Goal: Transaction & Acquisition: Book appointment/travel/reservation

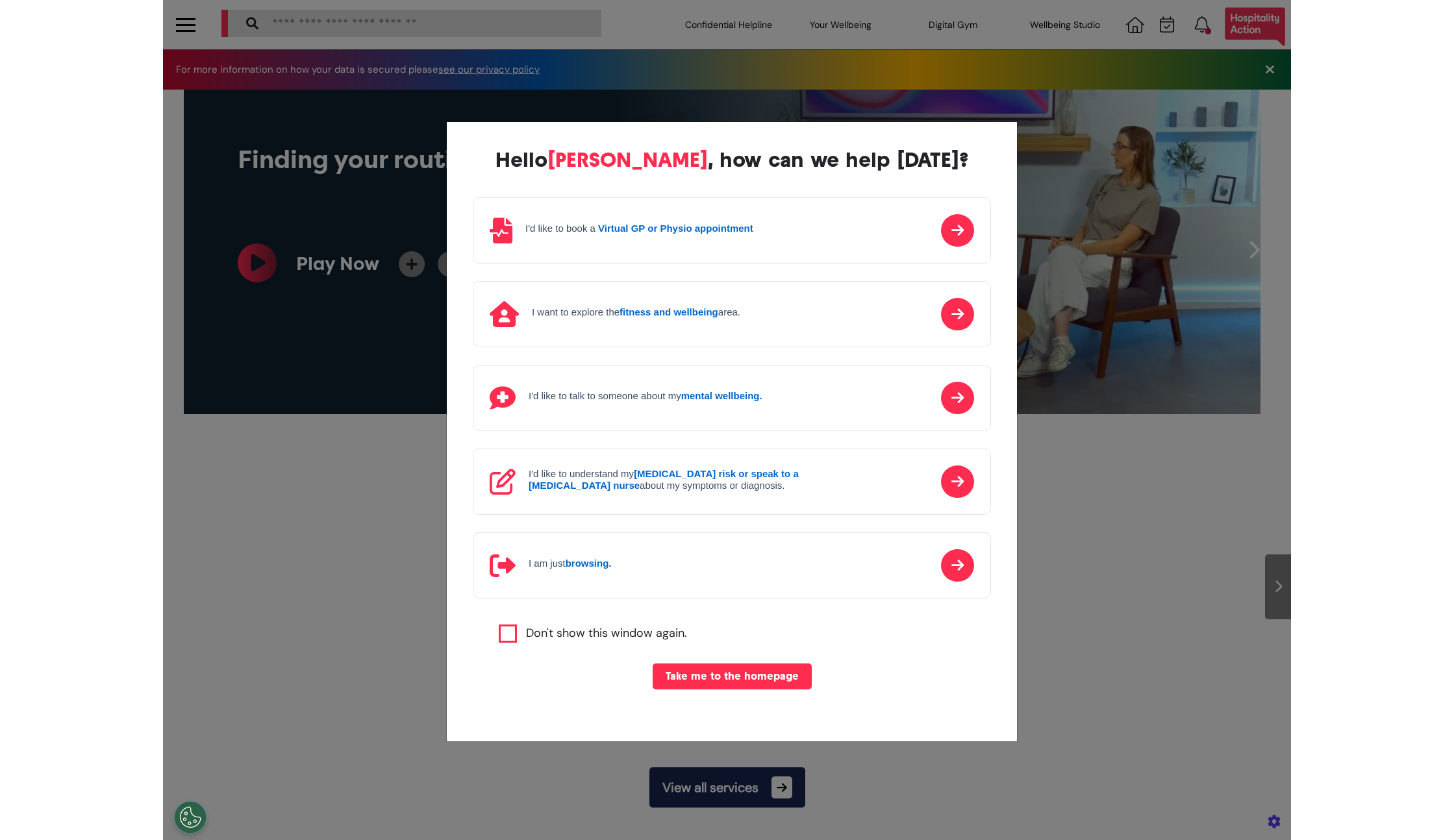
scroll to position [0, 563]
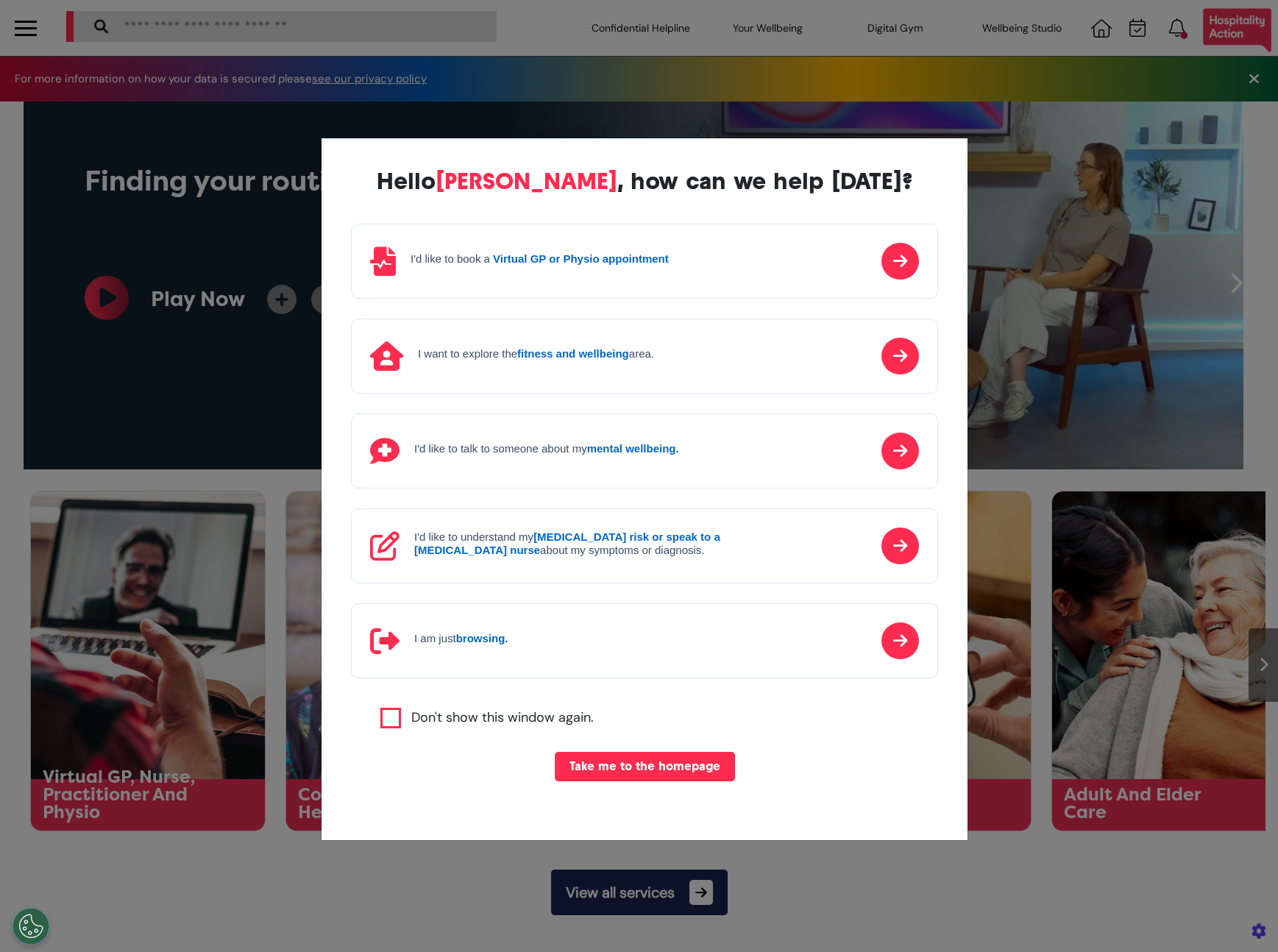
click at [411, 710] on label "Don't show this window again." at bounding box center [502, 718] width 183 height 21
click at [595, 769] on button "Take me to the homepage" at bounding box center [645, 766] width 180 height 29
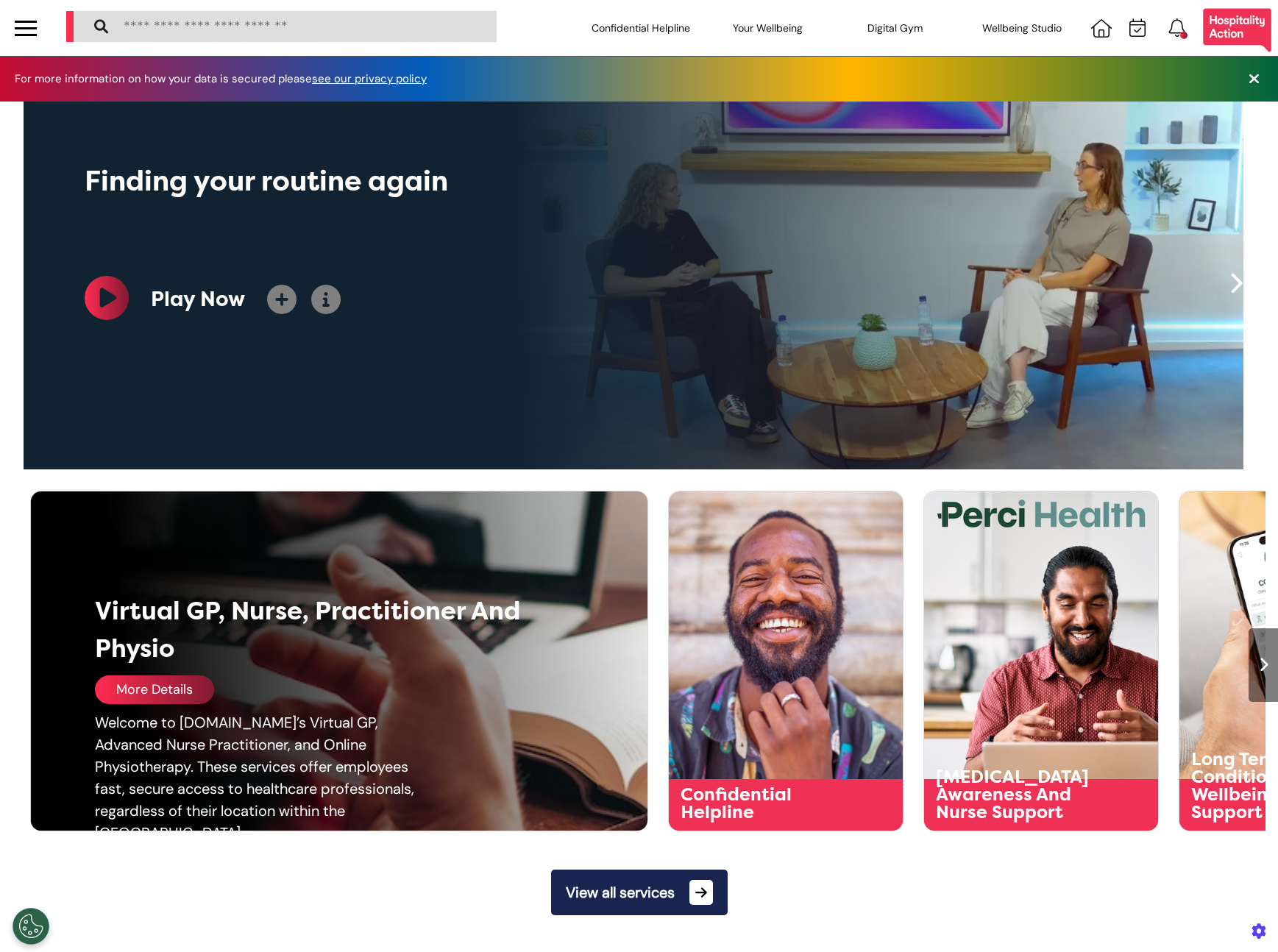
click at [172, 693] on div "More Details" at bounding box center [154, 689] width 119 height 28
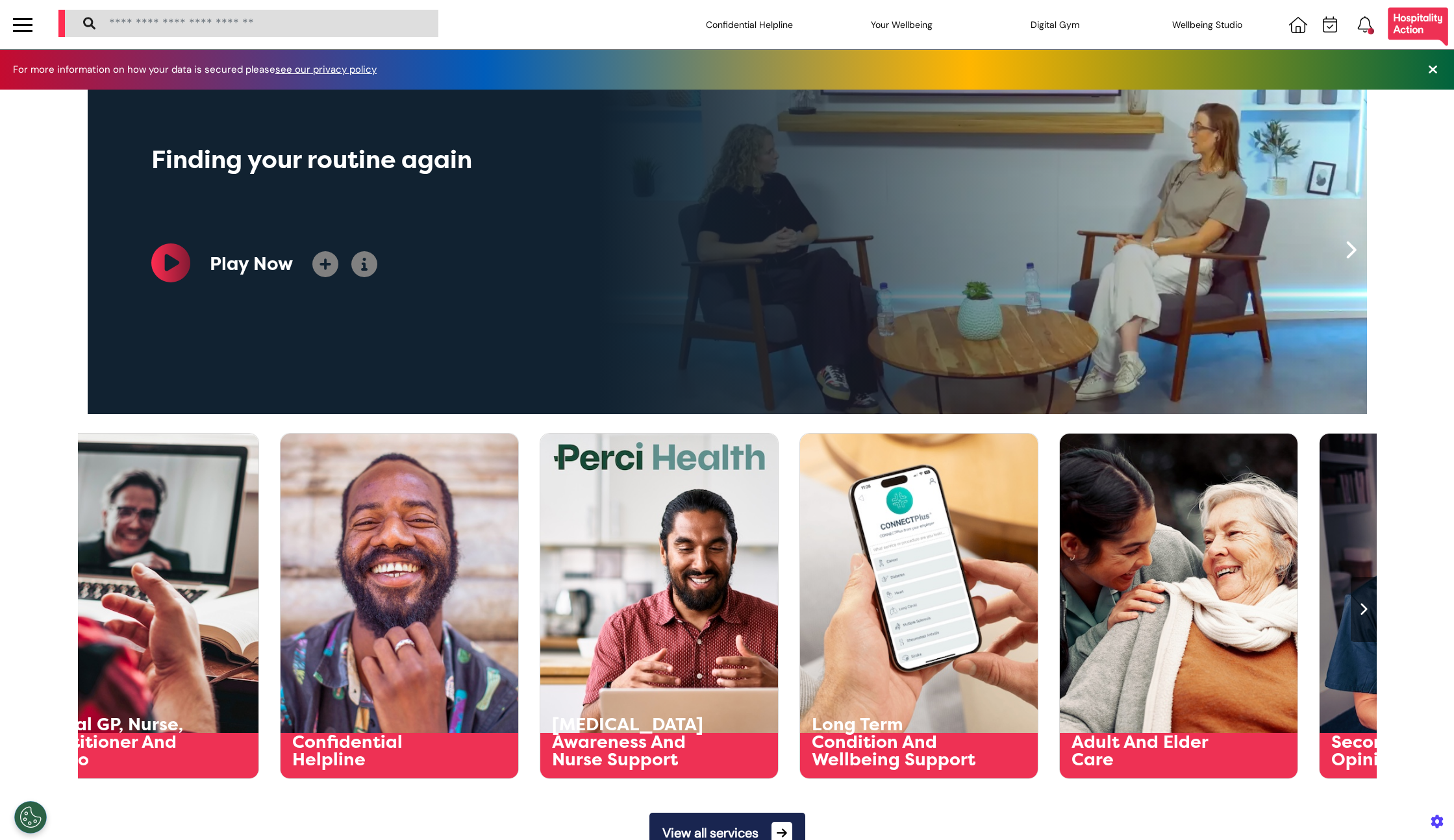
scroll to position [0, 649]
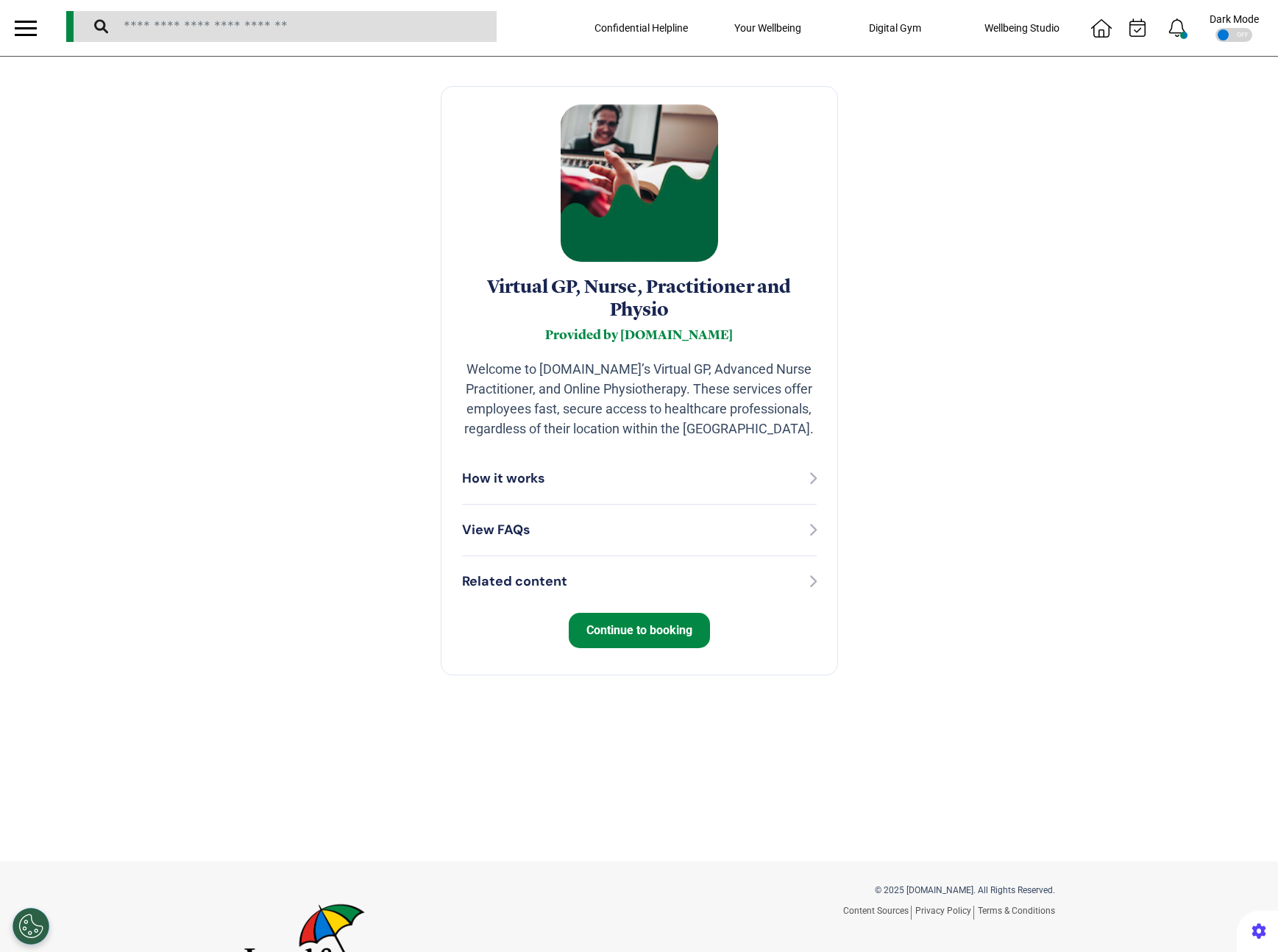
click at [605, 637] on span "Continue to booking" at bounding box center [639, 630] width 106 height 14
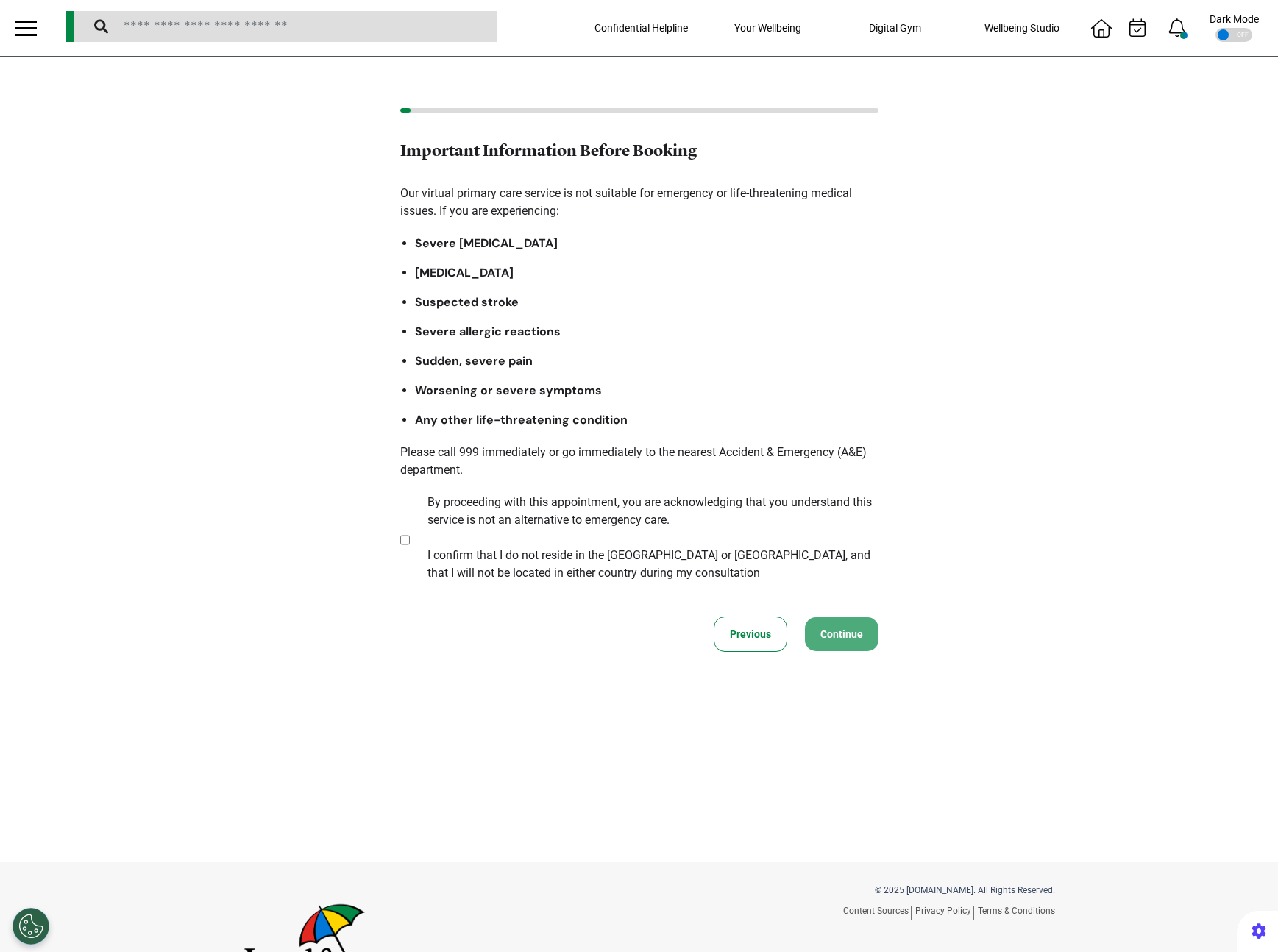
click at [404, 543] on section "By proceeding with this appointment, you are acknowledging that you understand …" at bounding box center [637, 539] width 473 height 92
click at [405, 539] on section "By proceeding with this appointment, you are acknowledging that you understand …" at bounding box center [637, 539] width 473 height 92
click at [822, 439] on p "Our virtual primary care service is not suitable for emergency or life-threaten…" at bounding box center [639, 385] width 478 height 401
click at [825, 635] on button "Continue" at bounding box center [842, 633] width 74 height 33
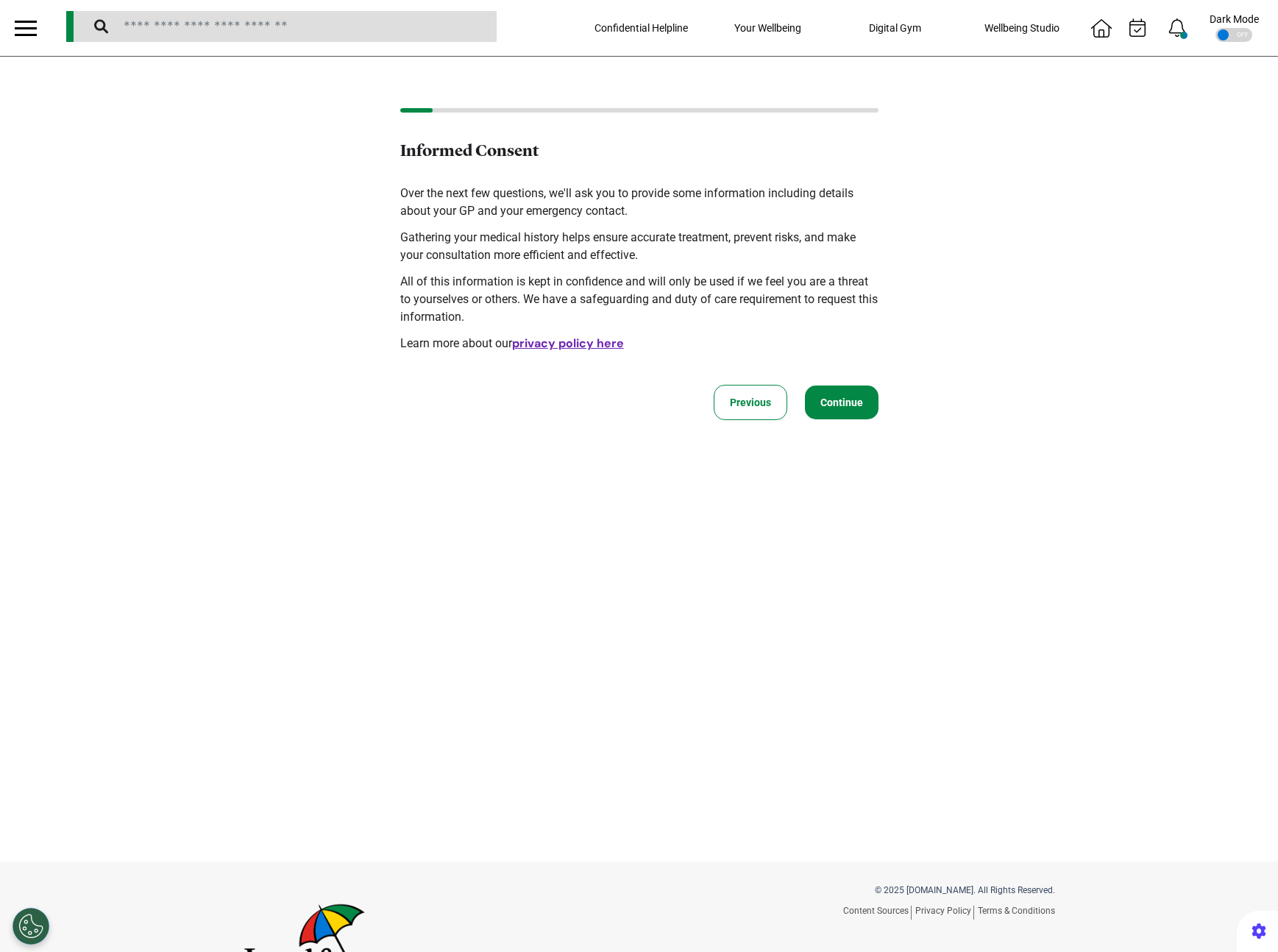
click at [844, 399] on button "Continue" at bounding box center [842, 402] width 74 height 33
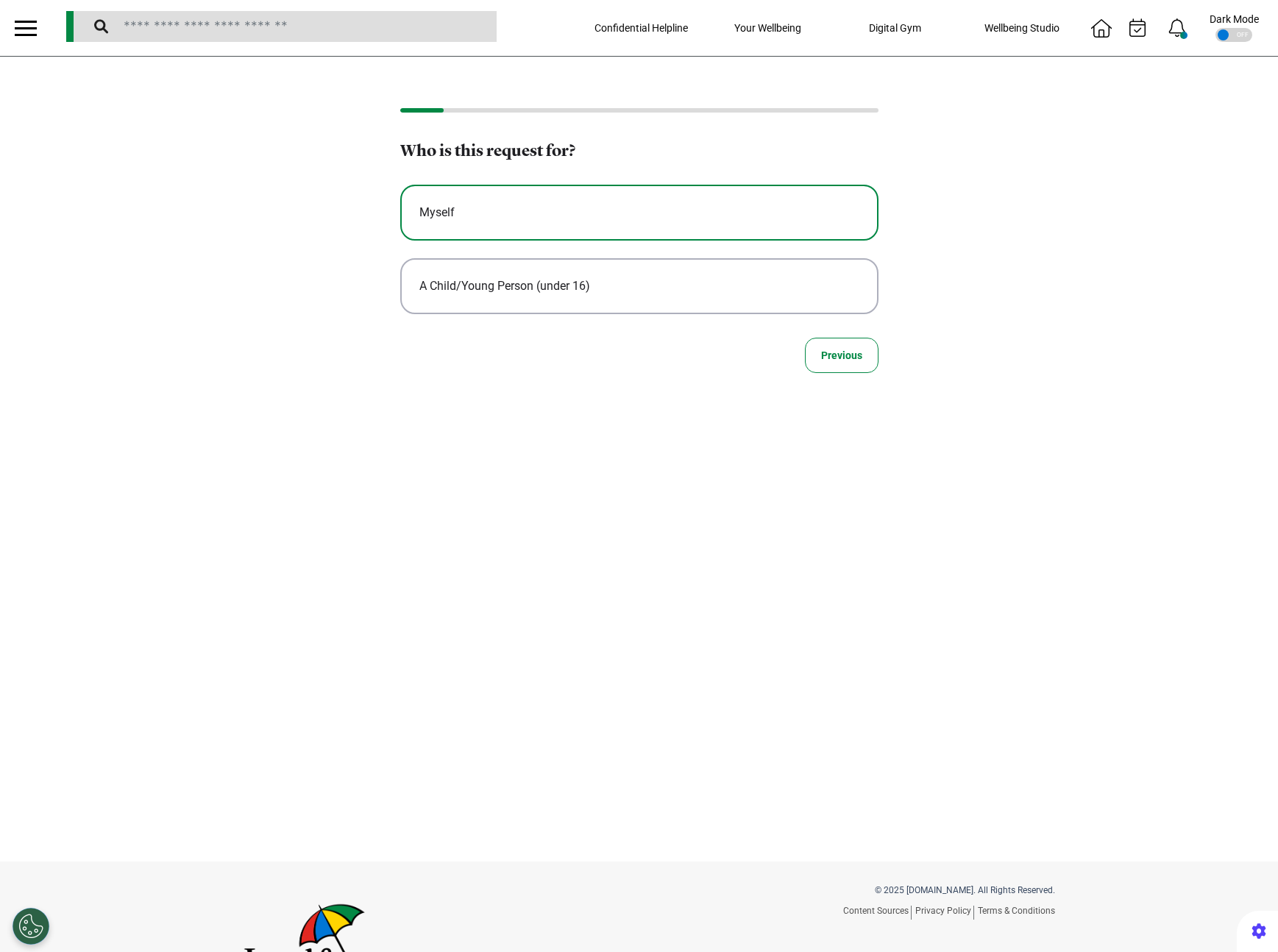
click at [632, 207] on div "Myself" at bounding box center [639, 213] width 440 height 18
select select "****"
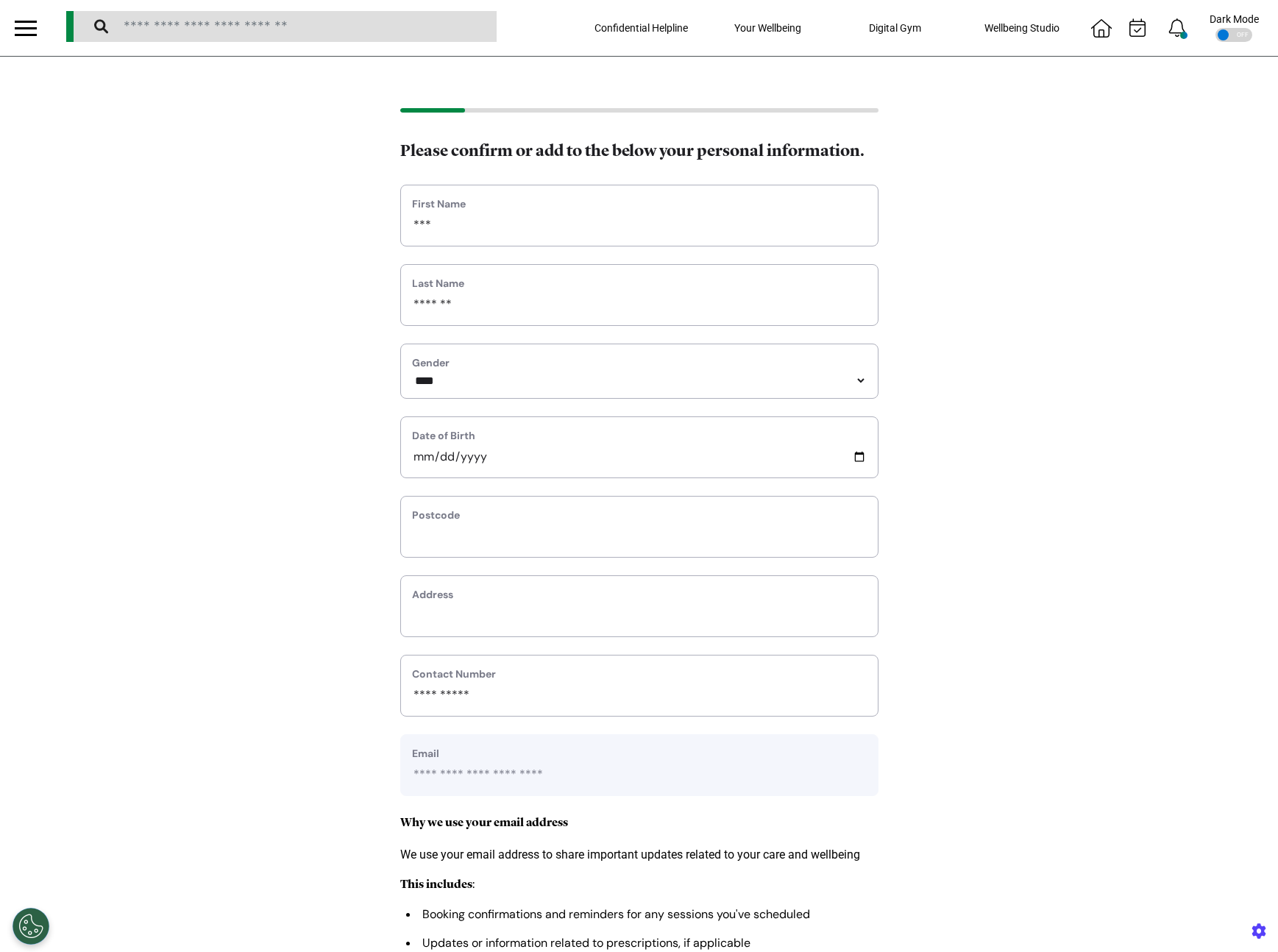
click at [841, 368] on label "Gender" at bounding box center [639, 363] width 455 height 15
click at [23, 25] on div at bounding box center [26, 28] width 22 height 24
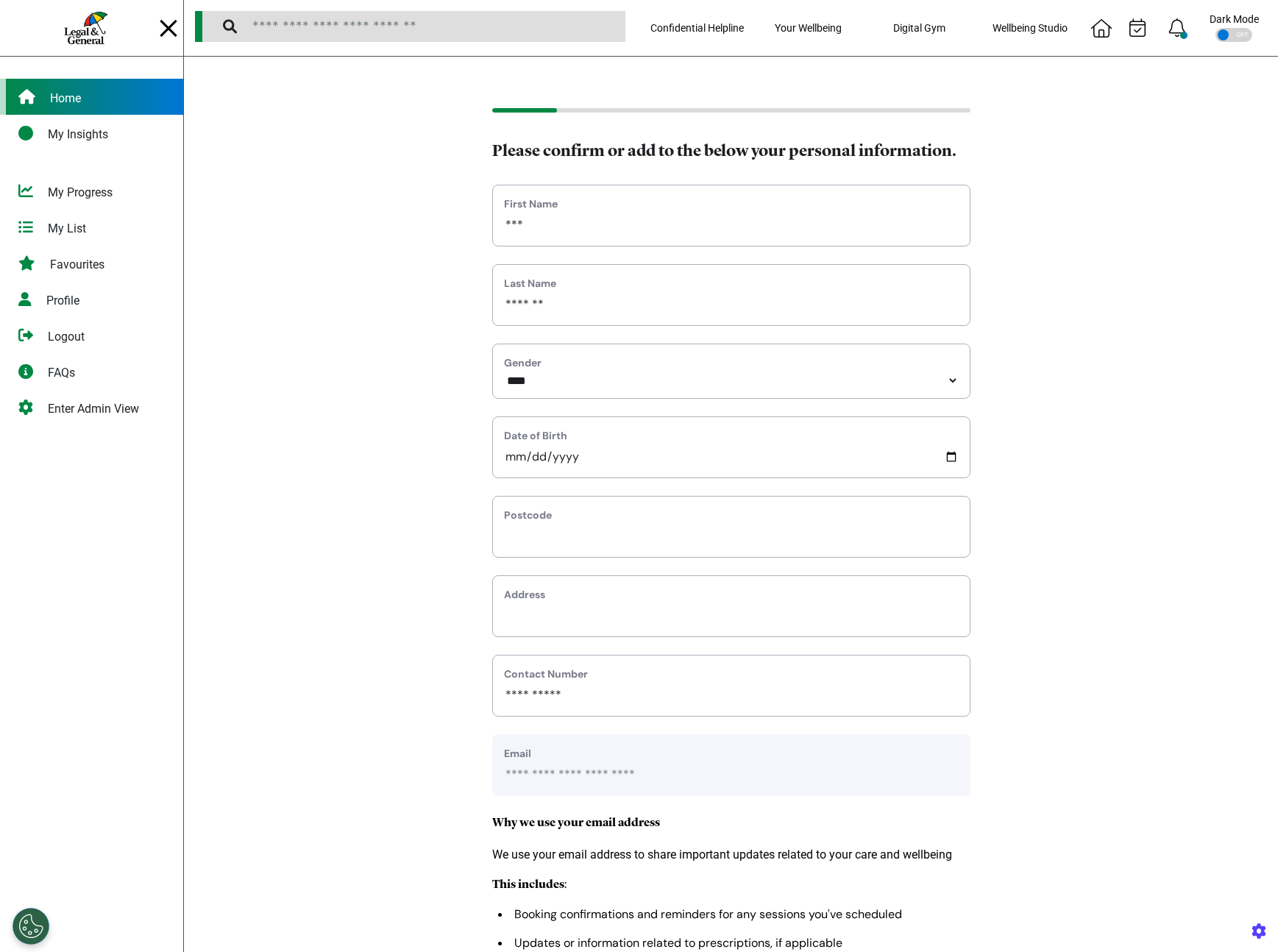
click at [115, 104] on div "Home" at bounding box center [92, 97] width 183 height 36
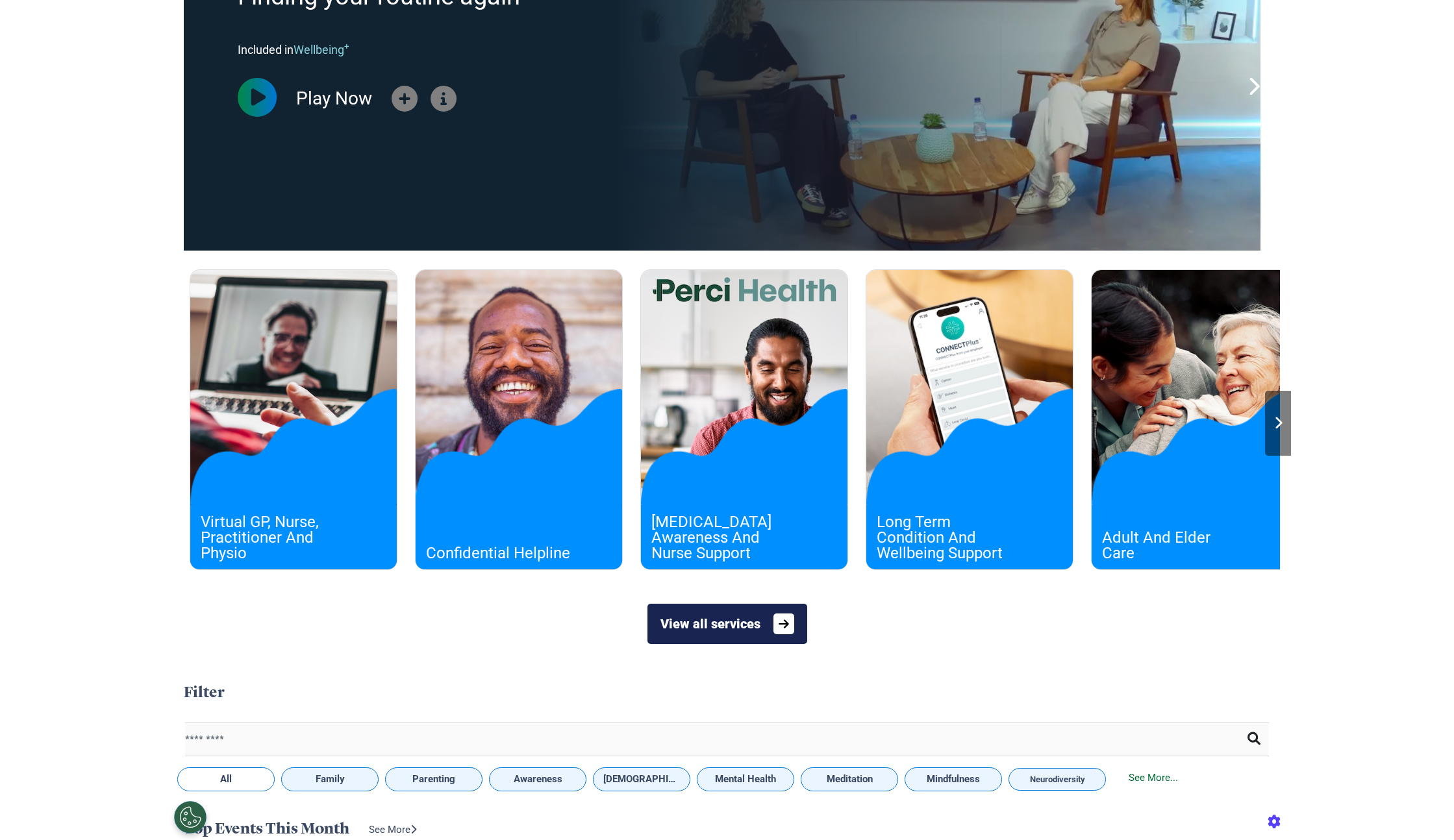
scroll to position [222, 0]
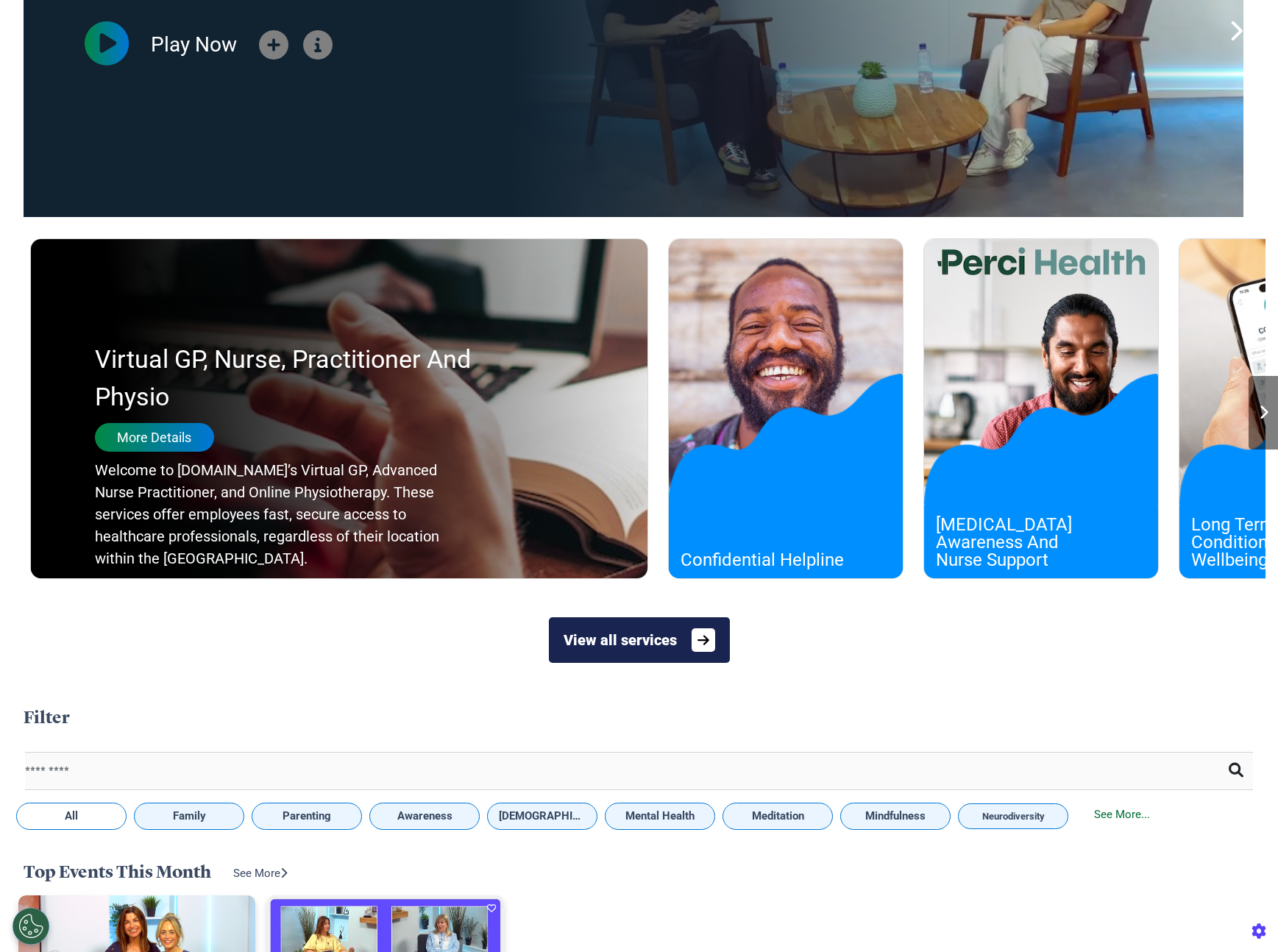
click at [169, 444] on div "More Details" at bounding box center [154, 437] width 119 height 28
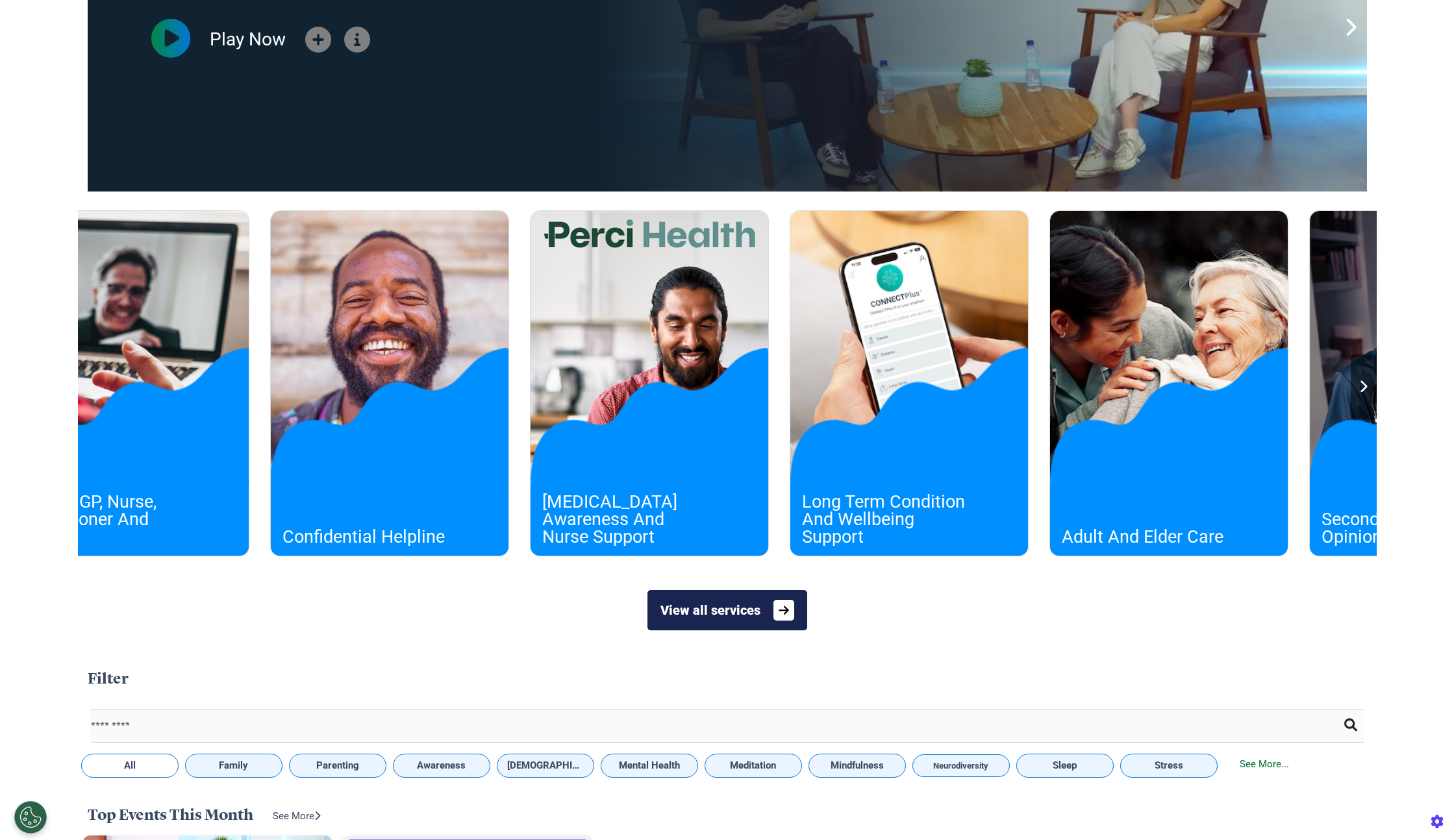
scroll to position [0, 649]
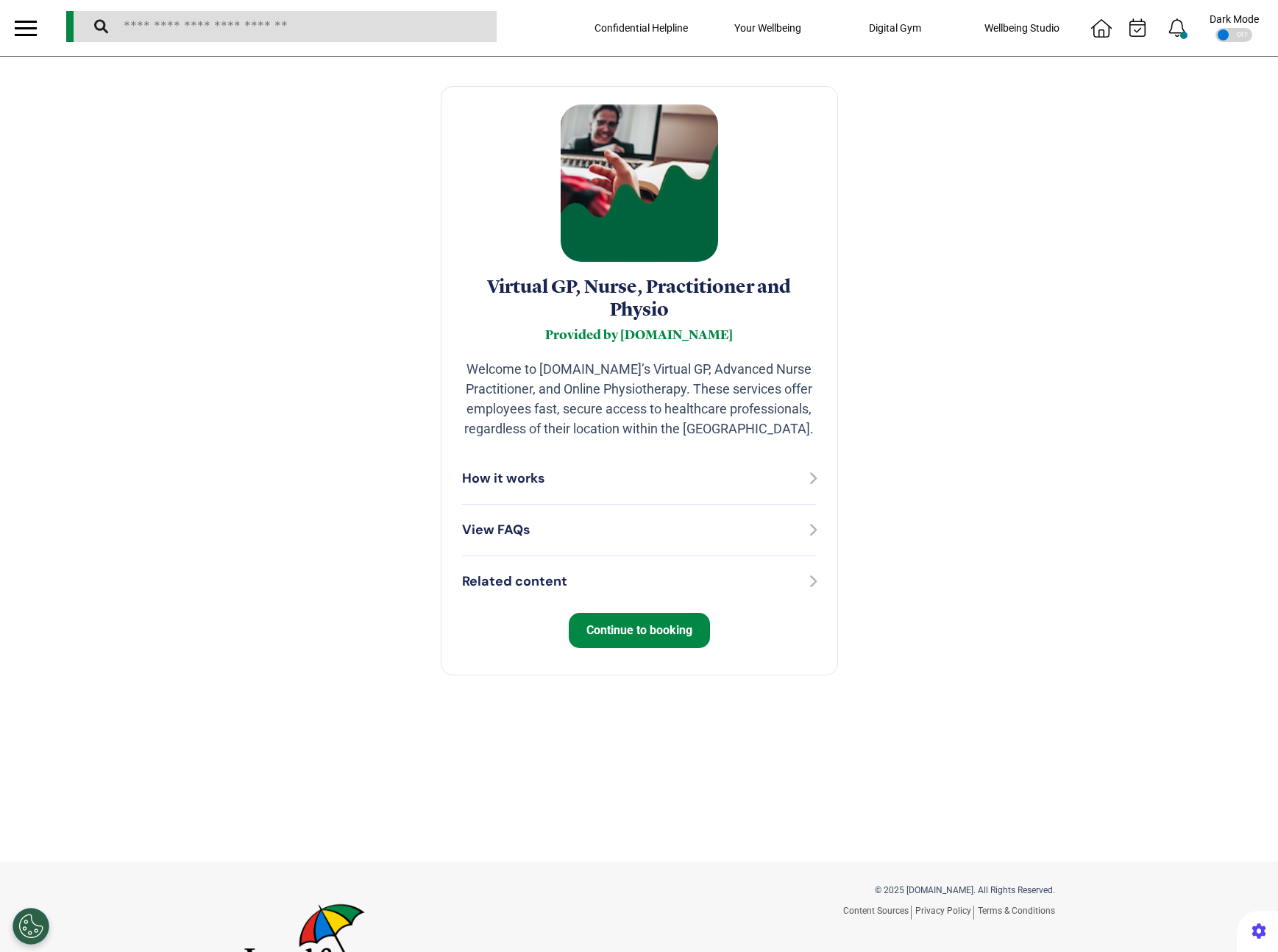
click at [621, 620] on button "Continue to booking" at bounding box center [639, 630] width 141 height 35
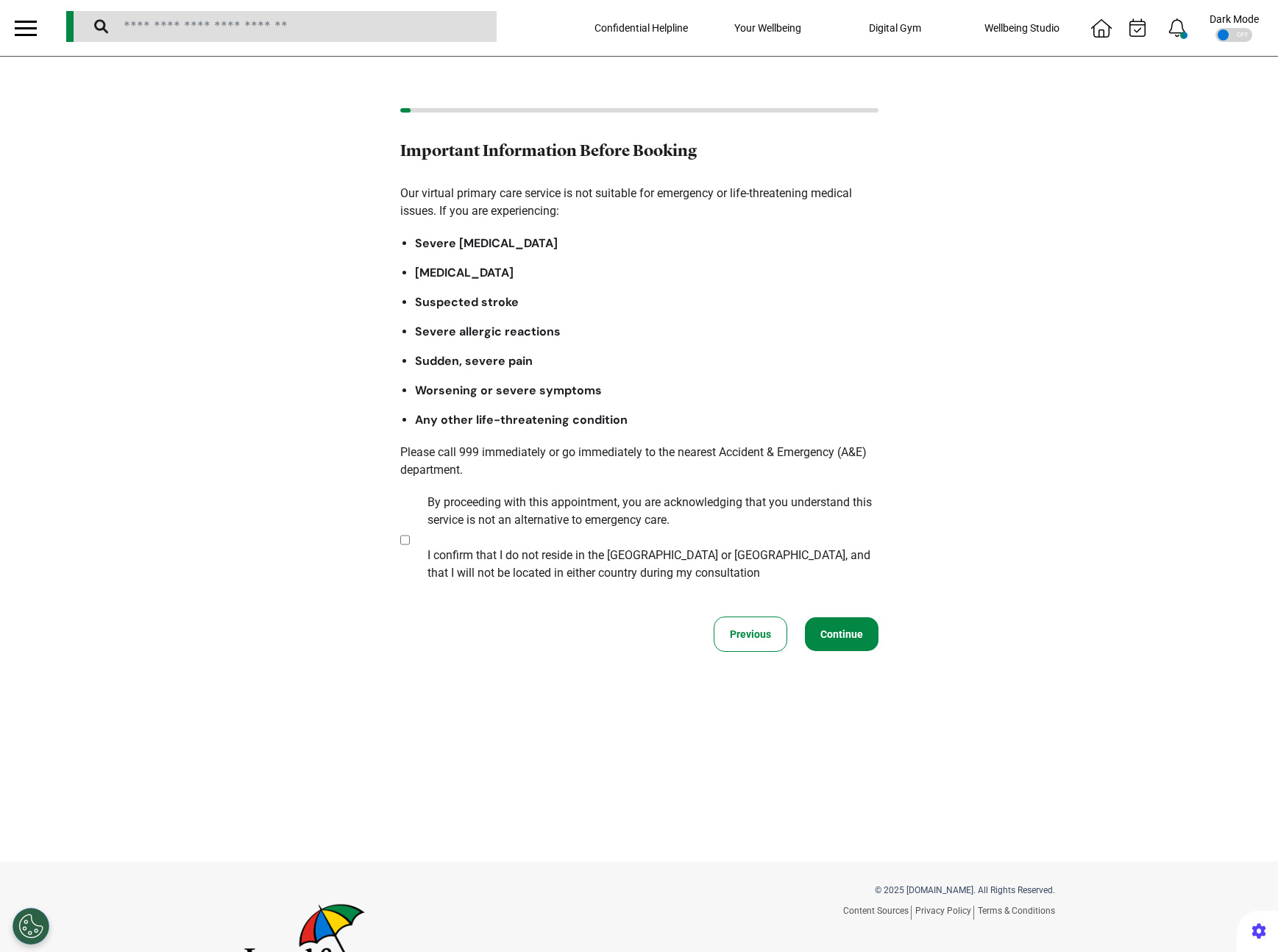
click at [848, 641] on button "Continue" at bounding box center [842, 633] width 74 height 33
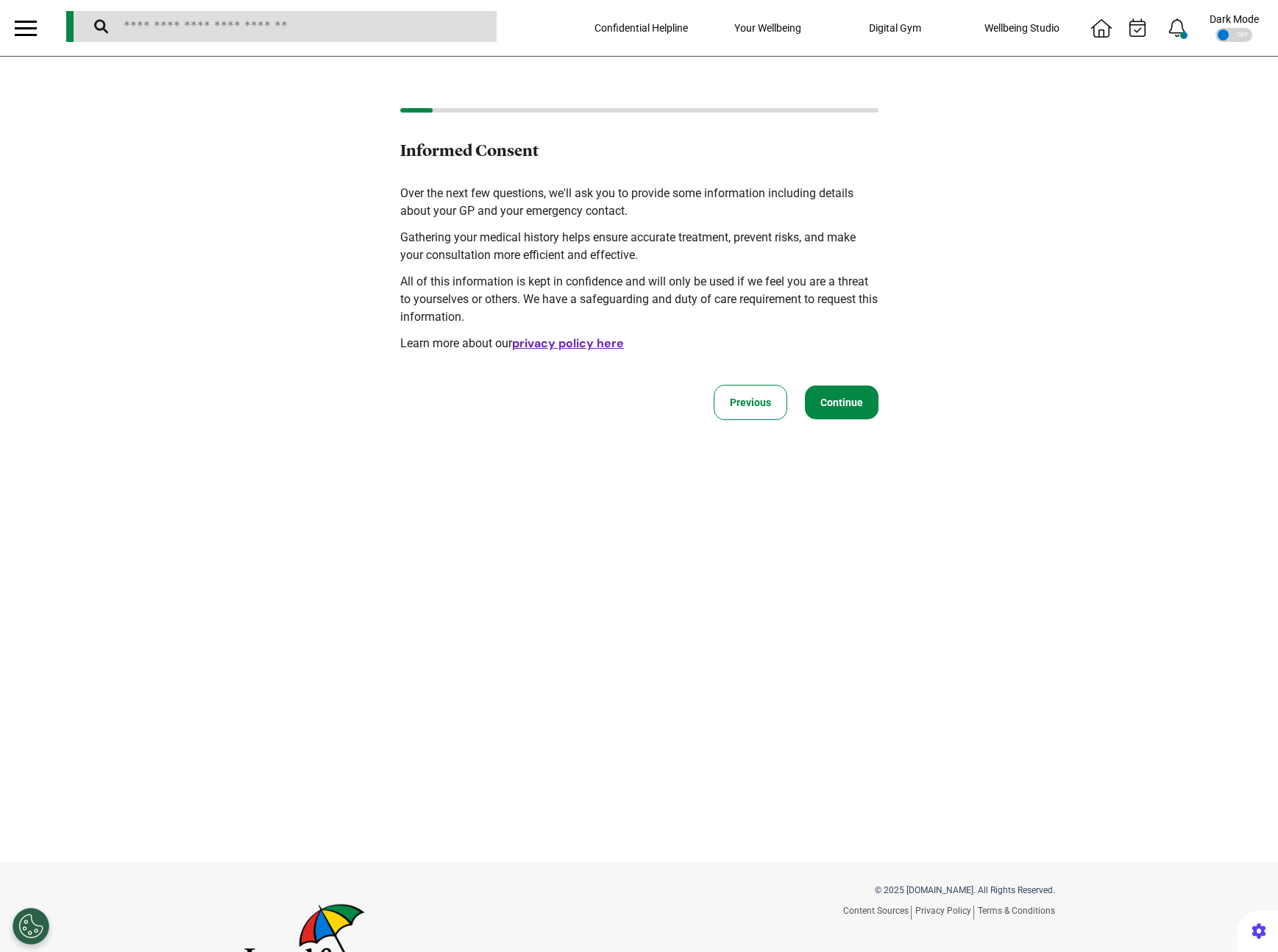
click at [853, 412] on button "Continue" at bounding box center [842, 402] width 74 height 33
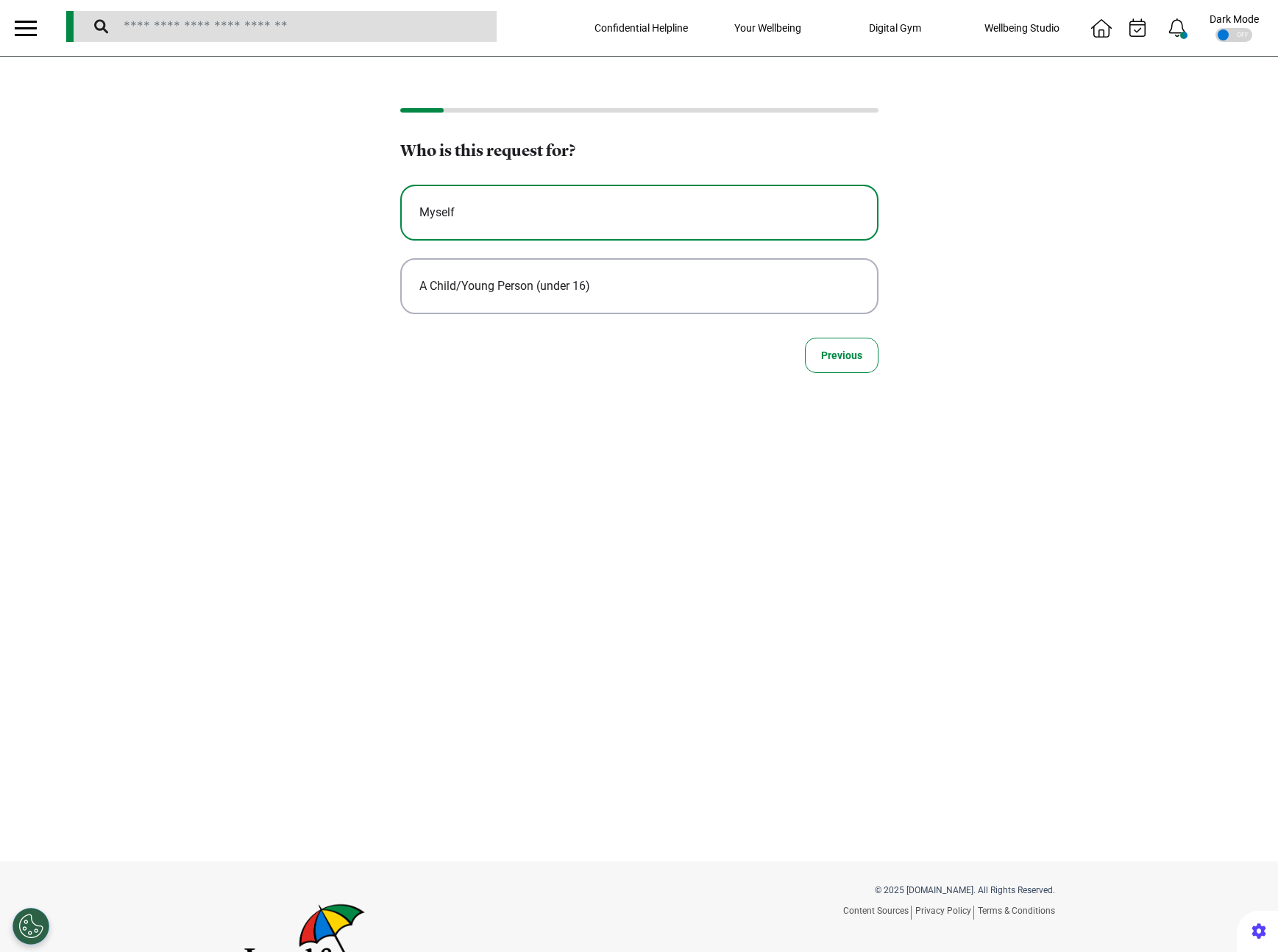
click at [526, 218] on div "Myself" at bounding box center [639, 213] width 440 height 18
select select "****"
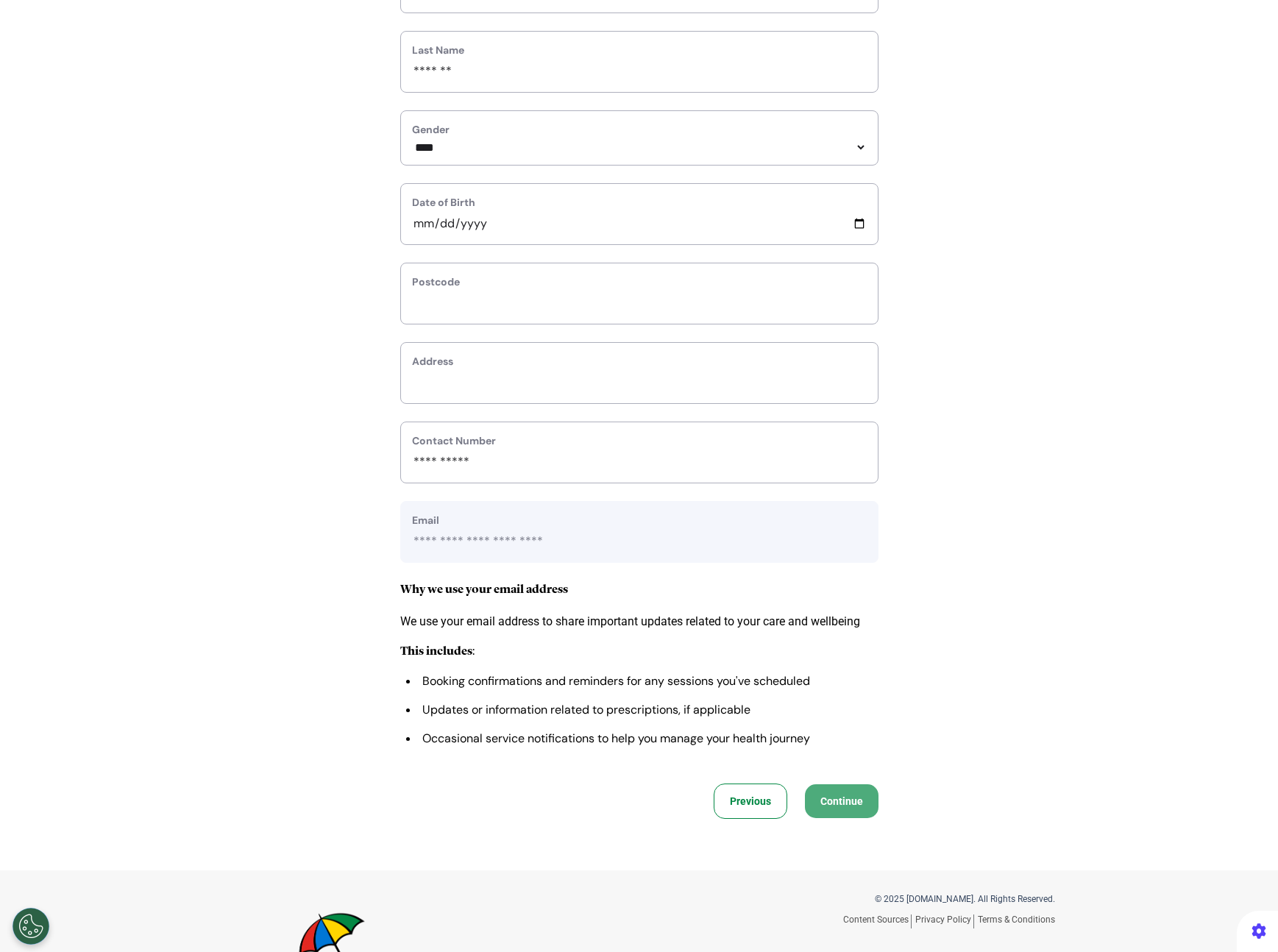
scroll to position [318, 0]
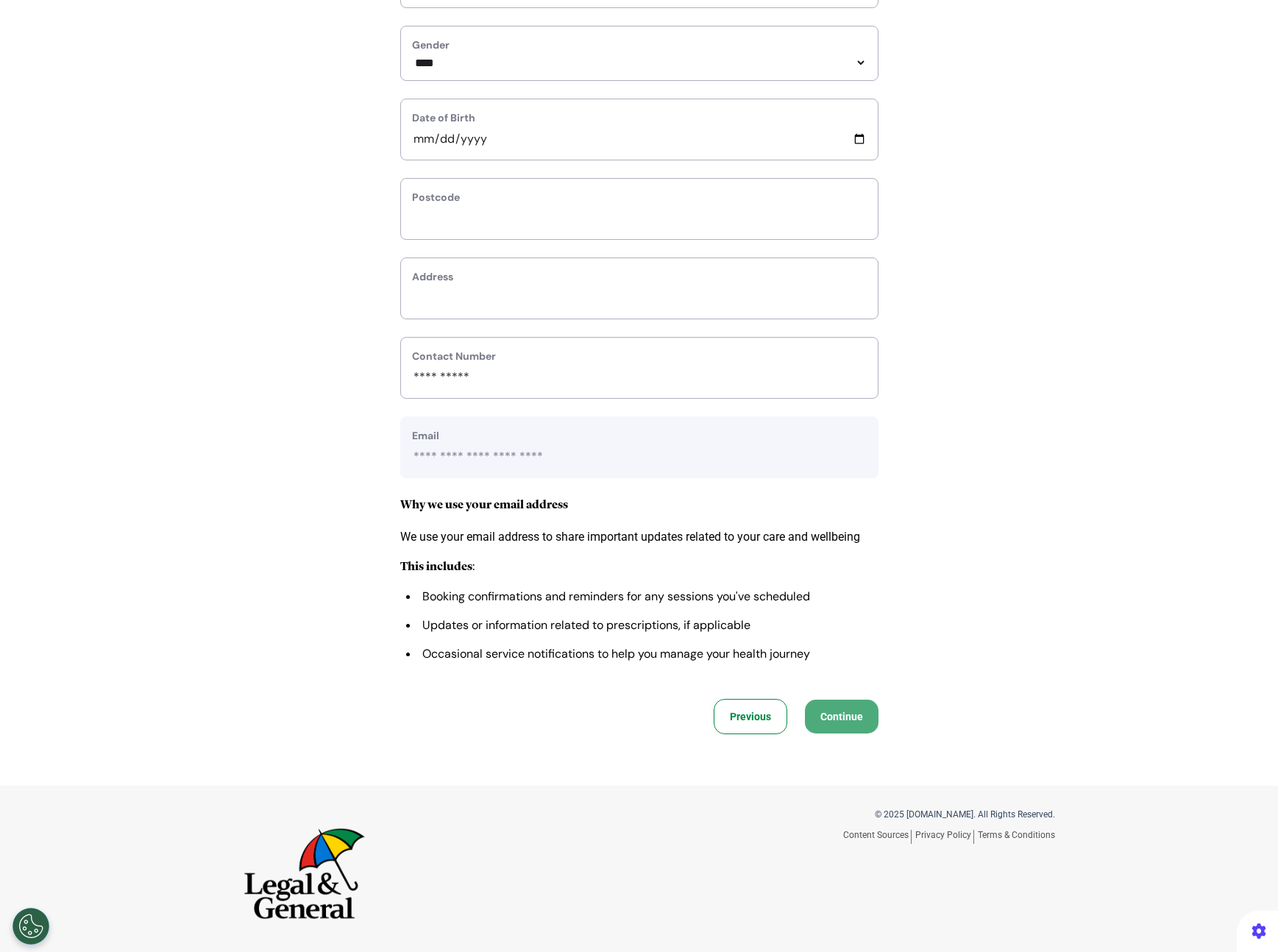
click at [594, 206] on label "Postcode" at bounding box center [639, 197] width 455 height 15
click at [596, 219] on input "text" at bounding box center [639, 219] width 455 height 19
type input "*"
select select
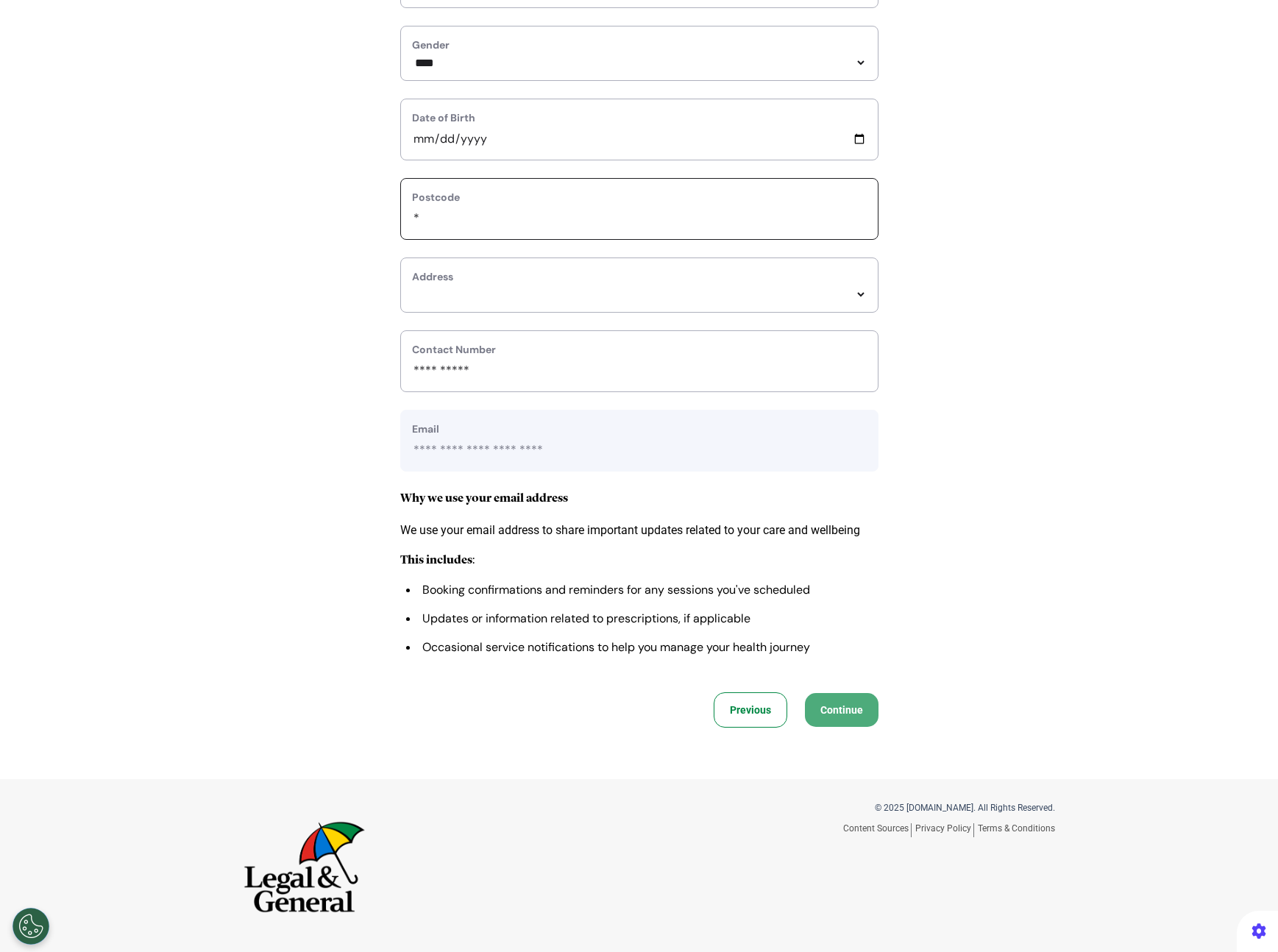
type input "**"
select select
type input "***"
select select
type input "****"
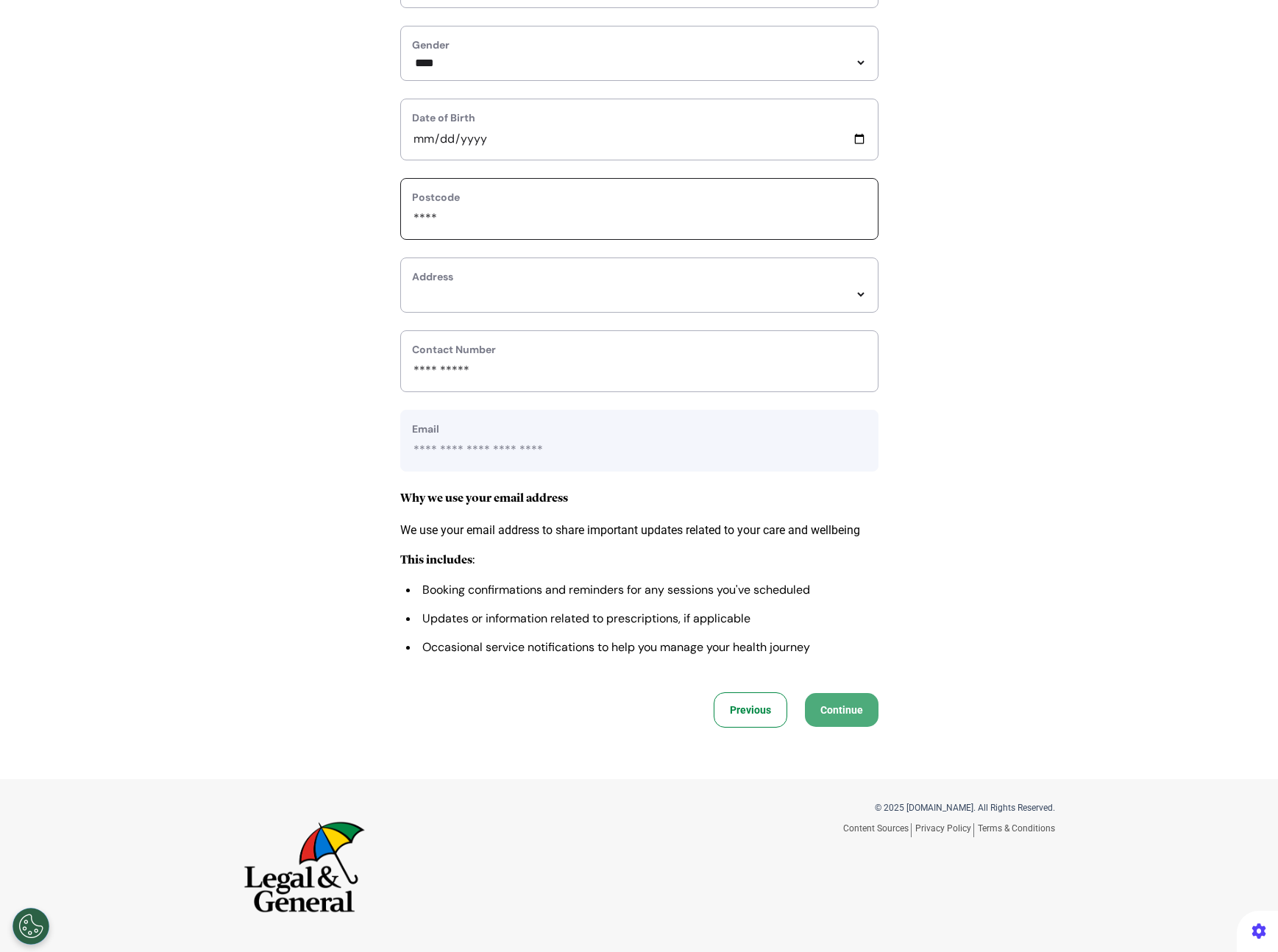
select select
type input "****"
select select
type input "******"
select select
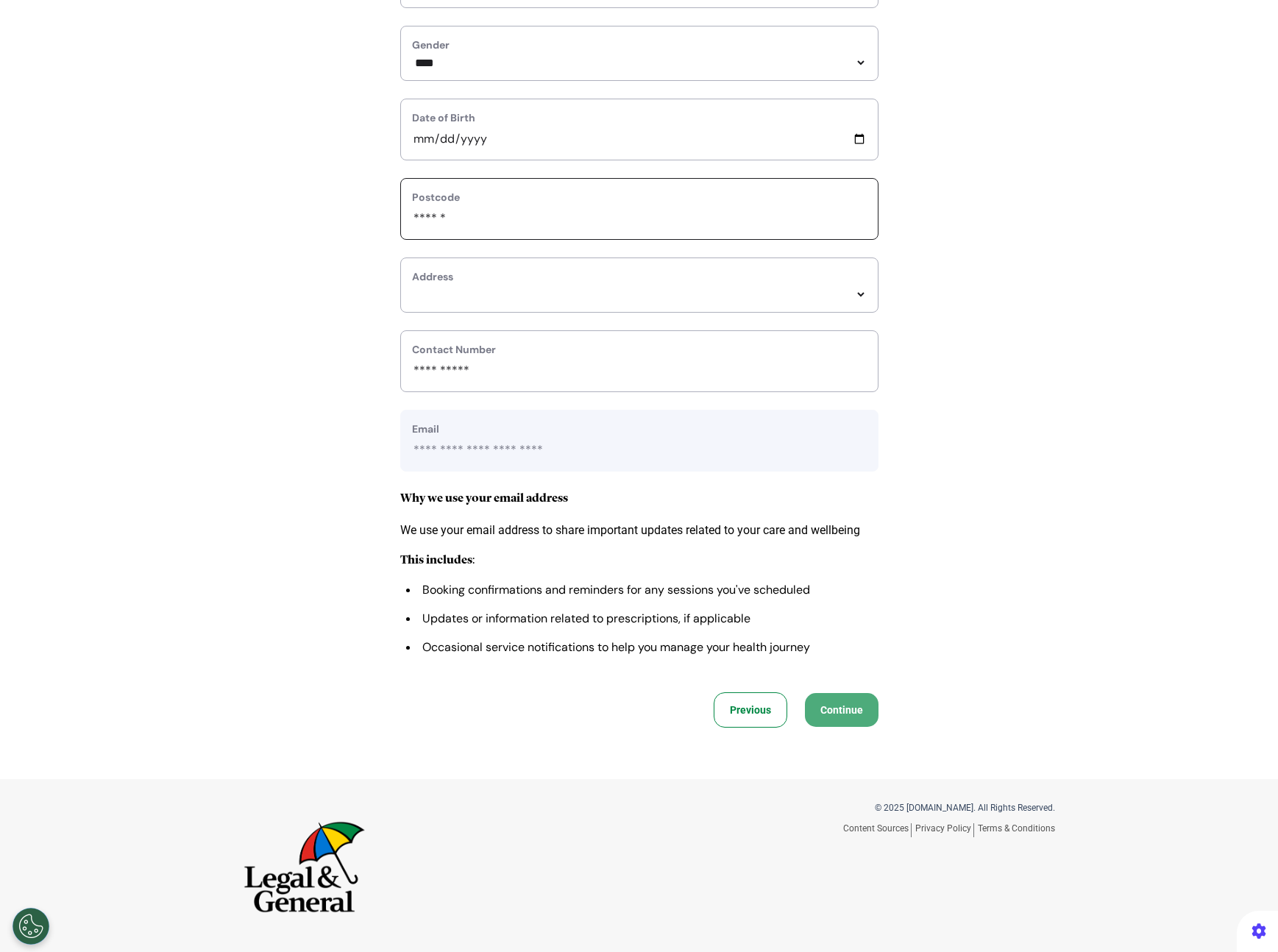
type input "*******"
select select
type input "********"
select select
type input "********"
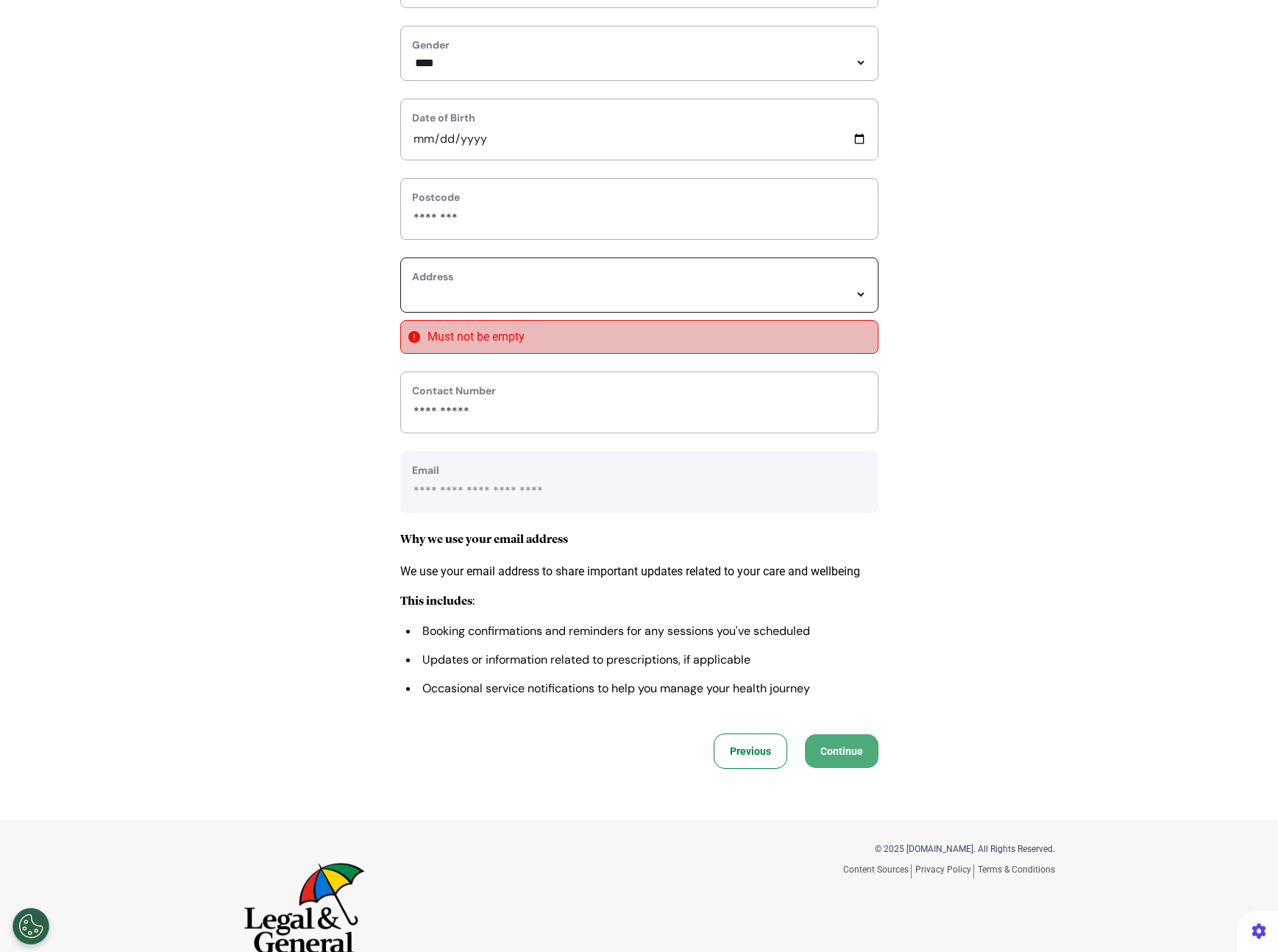
select select
click at [633, 284] on label "Address" at bounding box center [639, 277] width 455 height 15
click at [627, 301] on select "**********" at bounding box center [639, 295] width 455 height 13
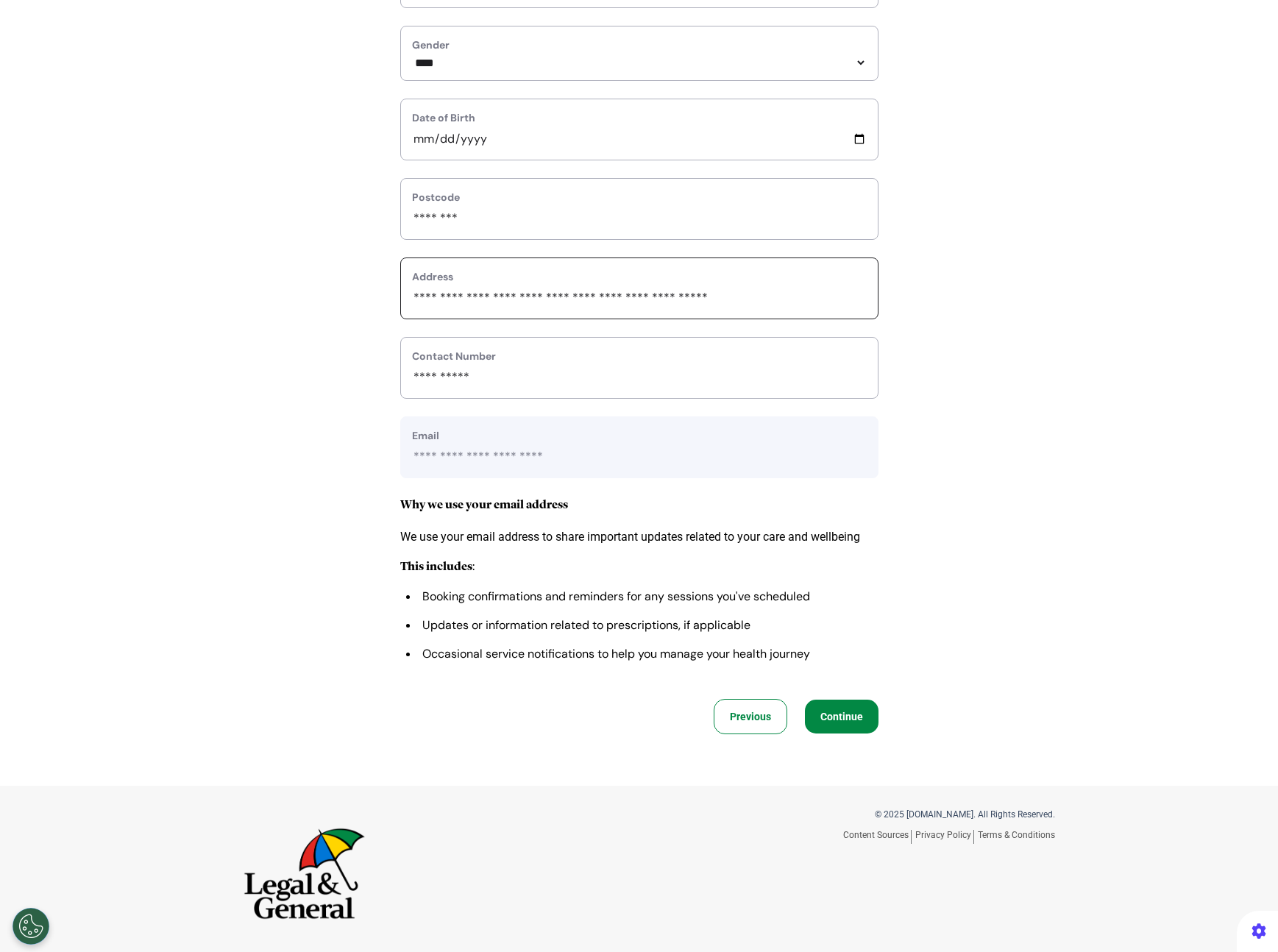
click at [841, 732] on button "Continue" at bounding box center [842, 715] width 74 height 33
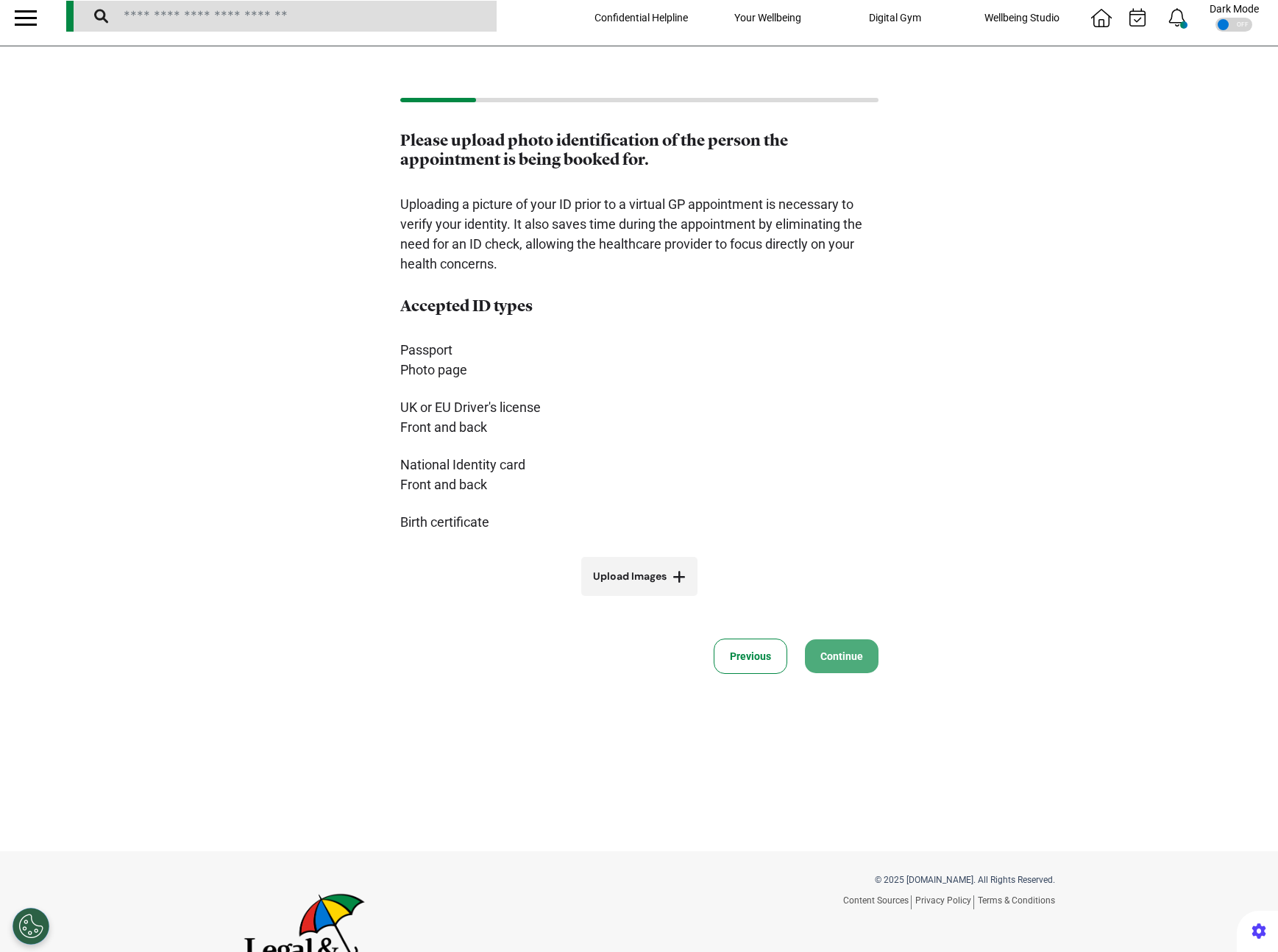
scroll to position [0, 0]
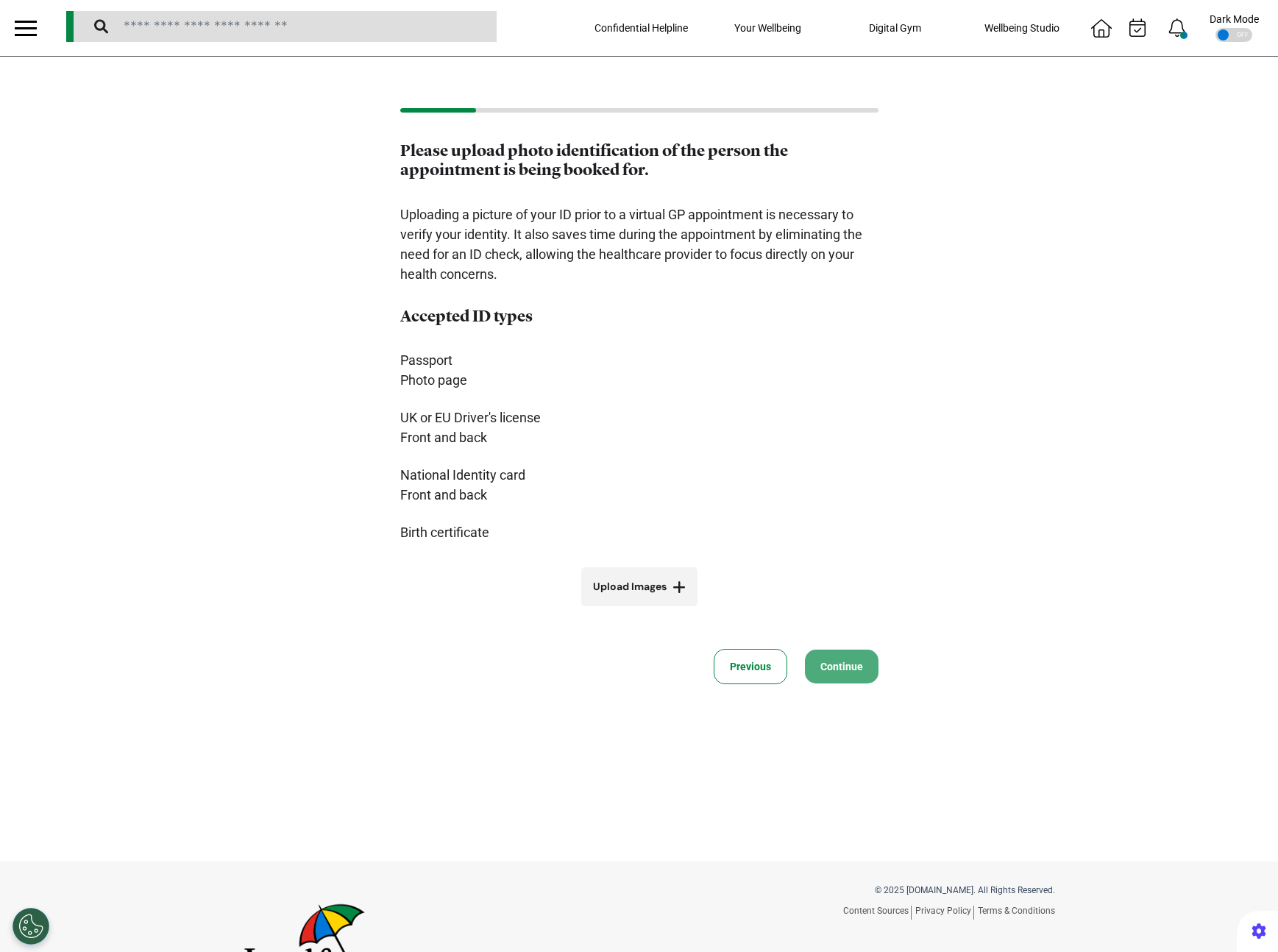
click at [616, 598] on label "Upload Images" at bounding box center [639, 586] width 117 height 39
click at [616, 610] on input "Upload Images" at bounding box center [639, 618] width 175 height 15
type input "**********"
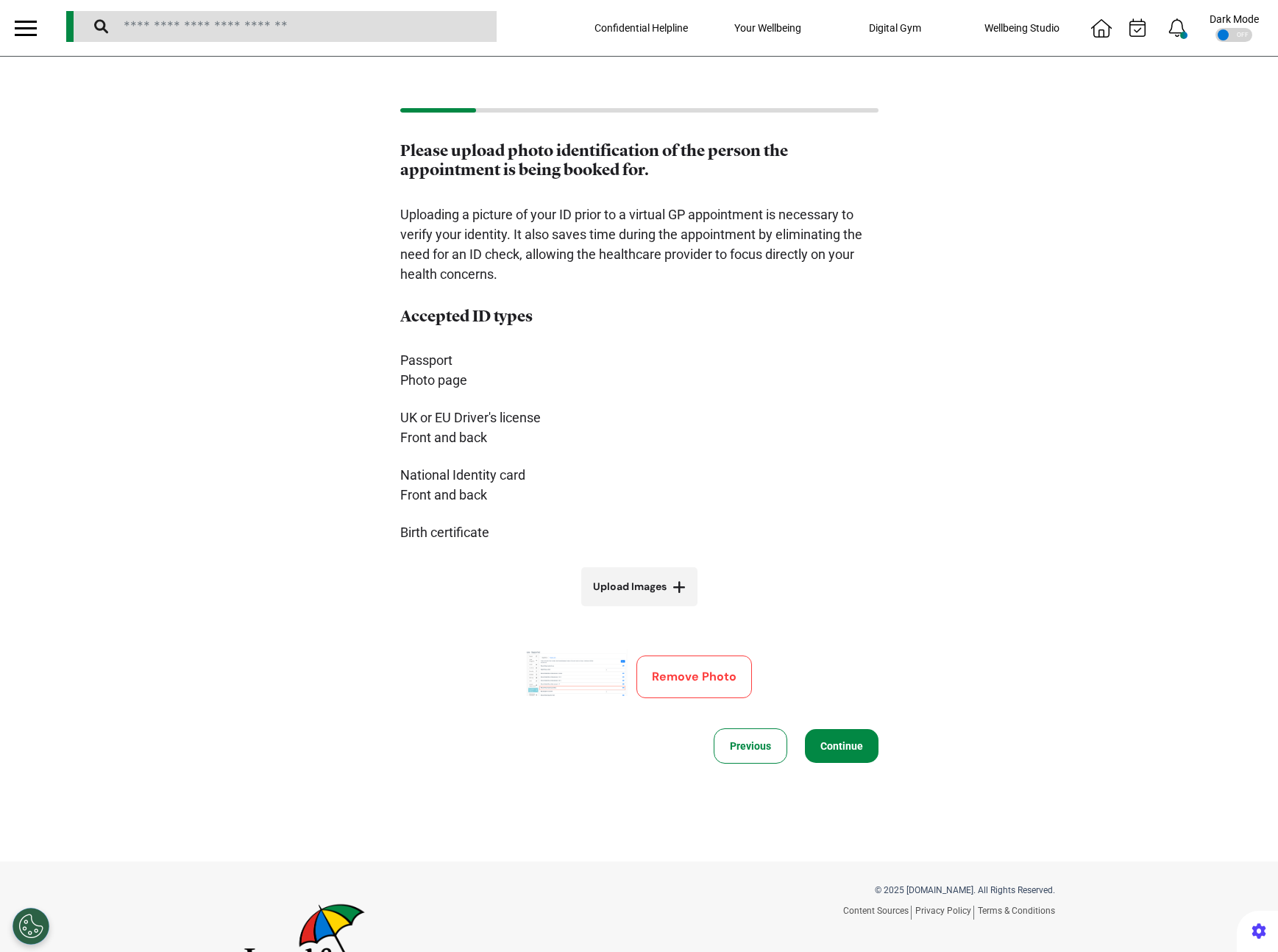
click at [831, 748] on button "Continue" at bounding box center [842, 745] width 74 height 33
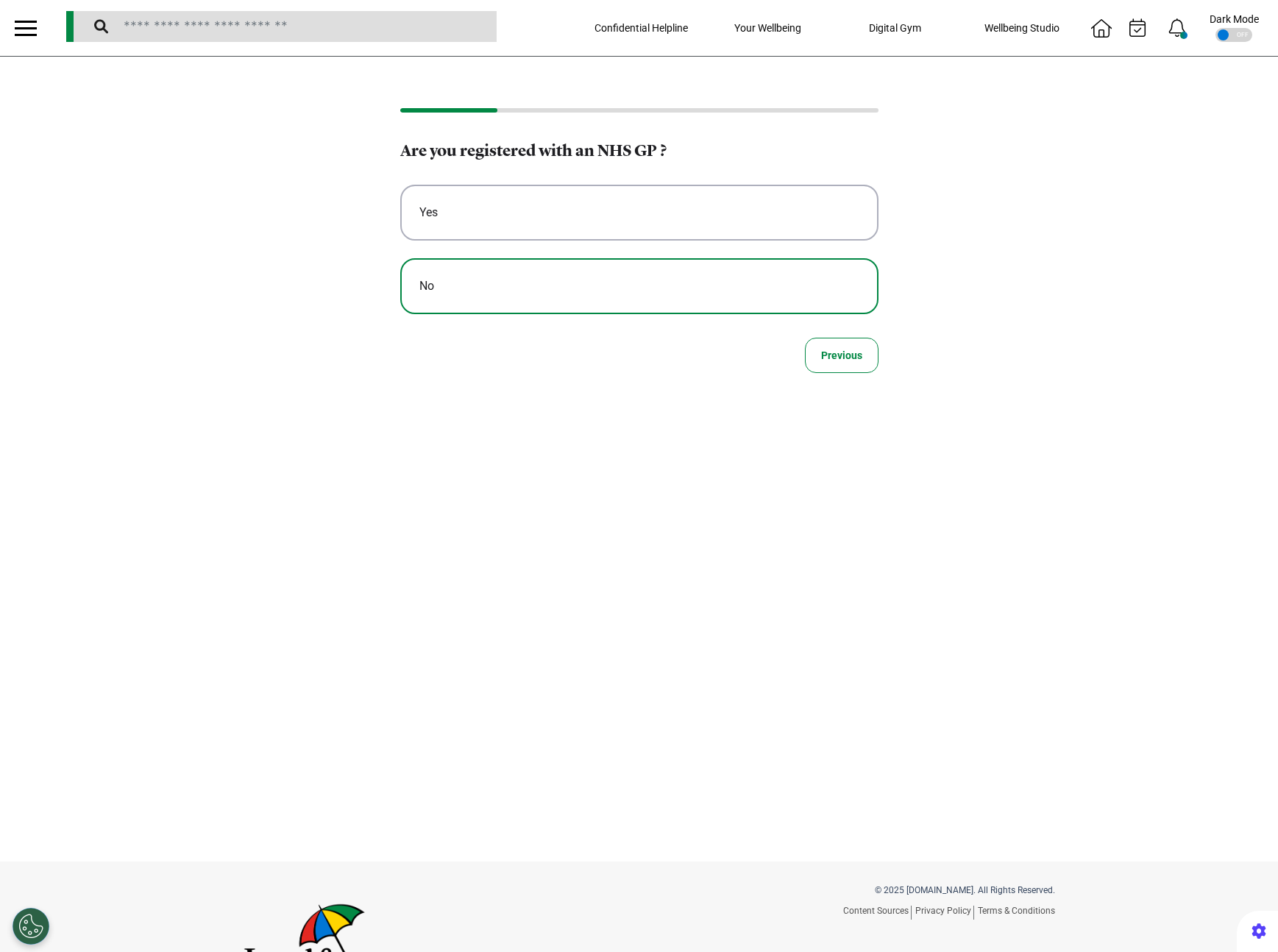
click at [551, 279] on div "No" at bounding box center [639, 286] width 440 height 18
click at [636, 298] on button "No" at bounding box center [639, 285] width 478 height 56
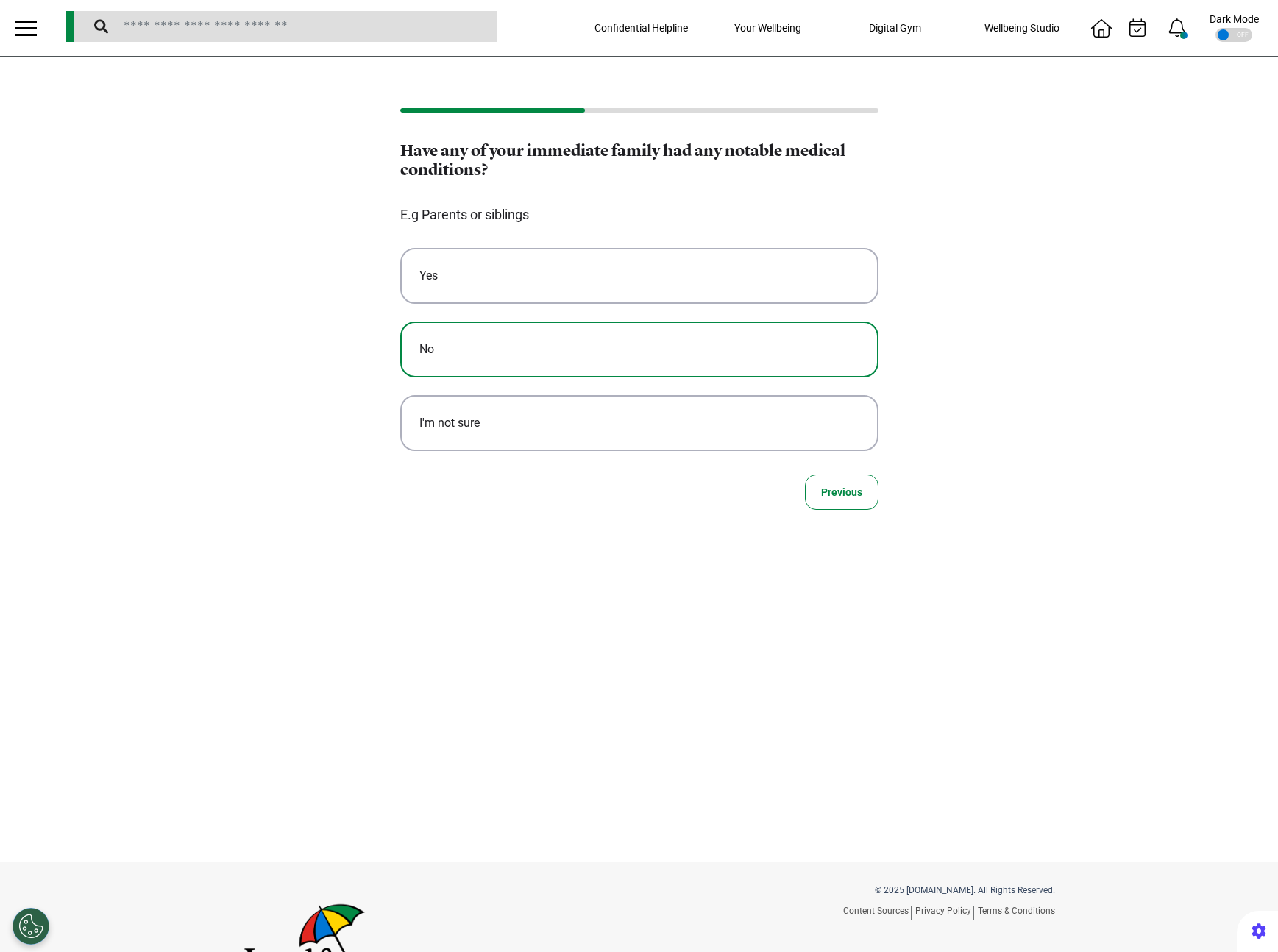
click at [519, 344] on div "No" at bounding box center [639, 349] width 440 height 18
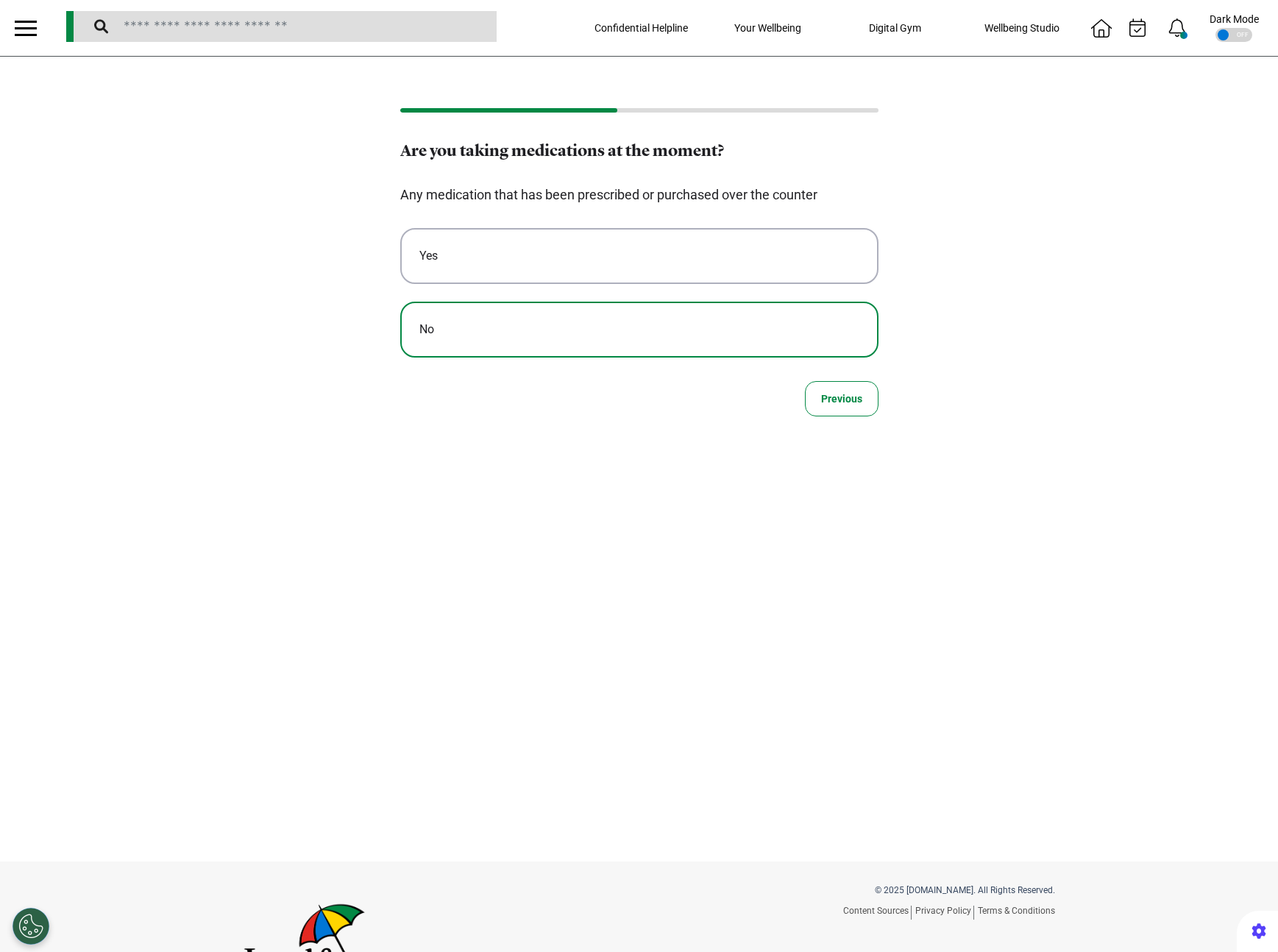
click at [569, 350] on button "No" at bounding box center [639, 329] width 478 height 56
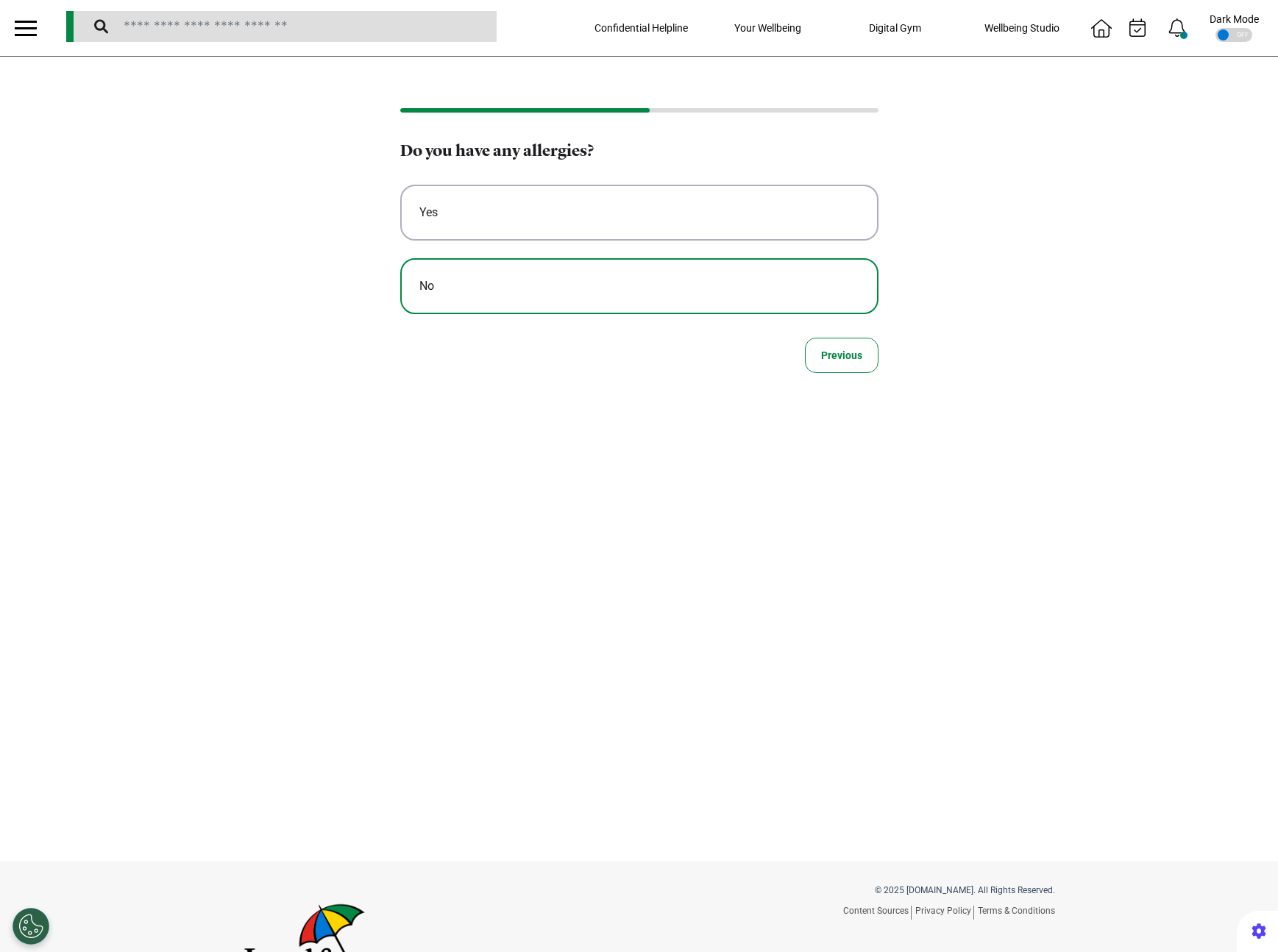
click at [553, 299] on button "No" at bounding box center [639, 285] width 478 height 56
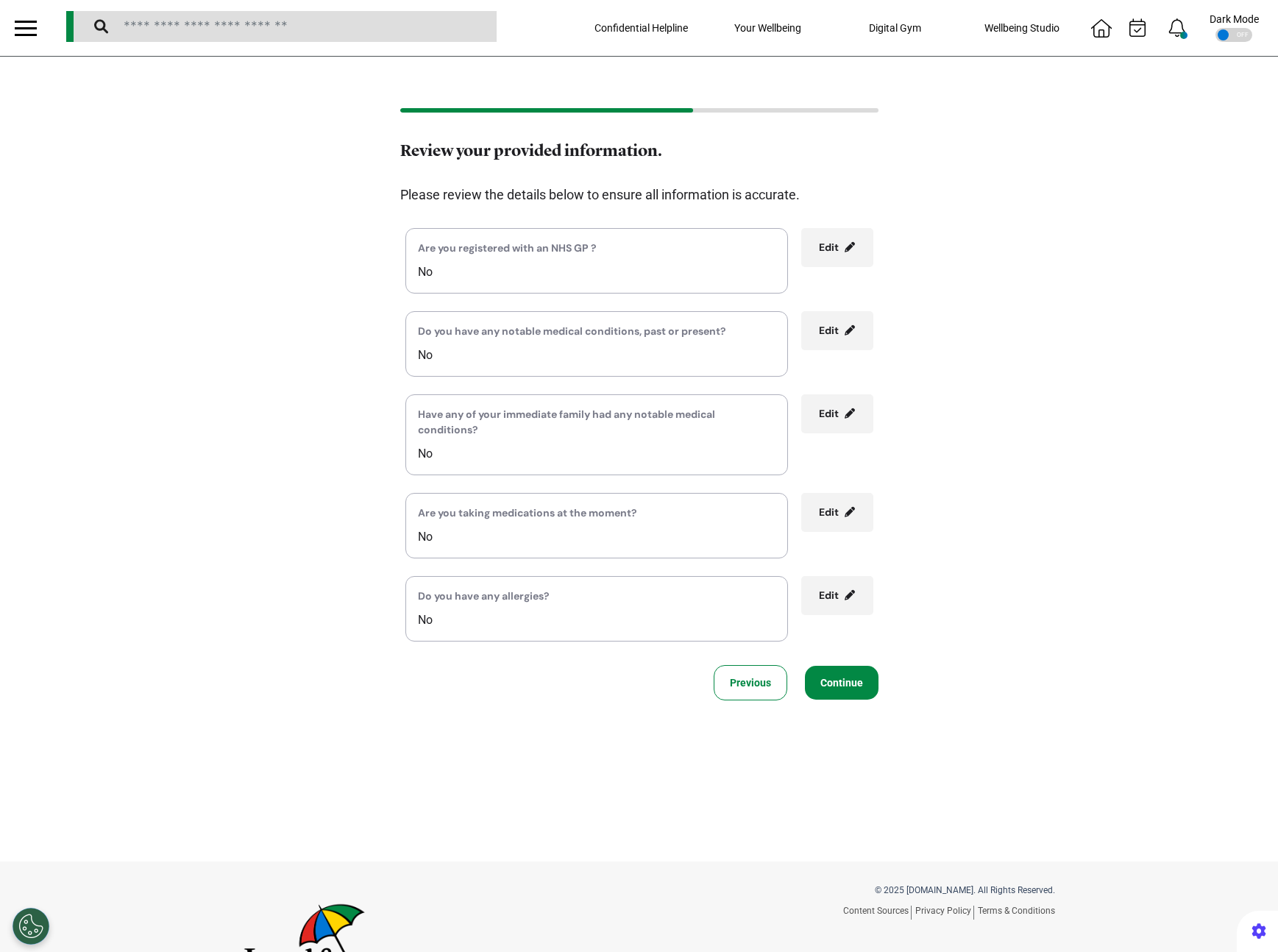
click at [822, 683] on button "Continue" at bounding box center [842, 682] width 74 height 33
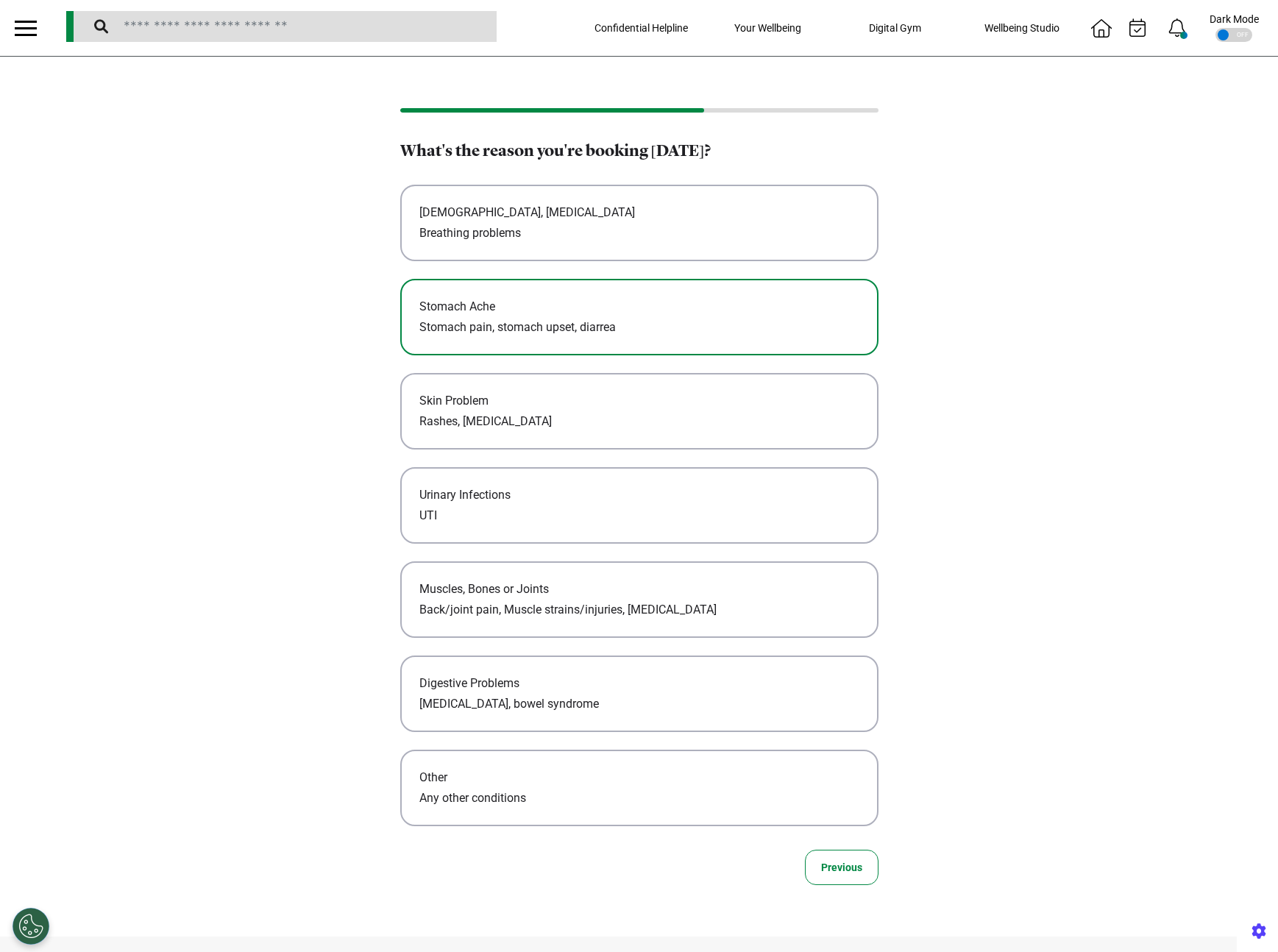
click at [532, 329] on p "Stomach pain, stomach upset, diarrea" at bounding box center [639, 327] width 440 height 18
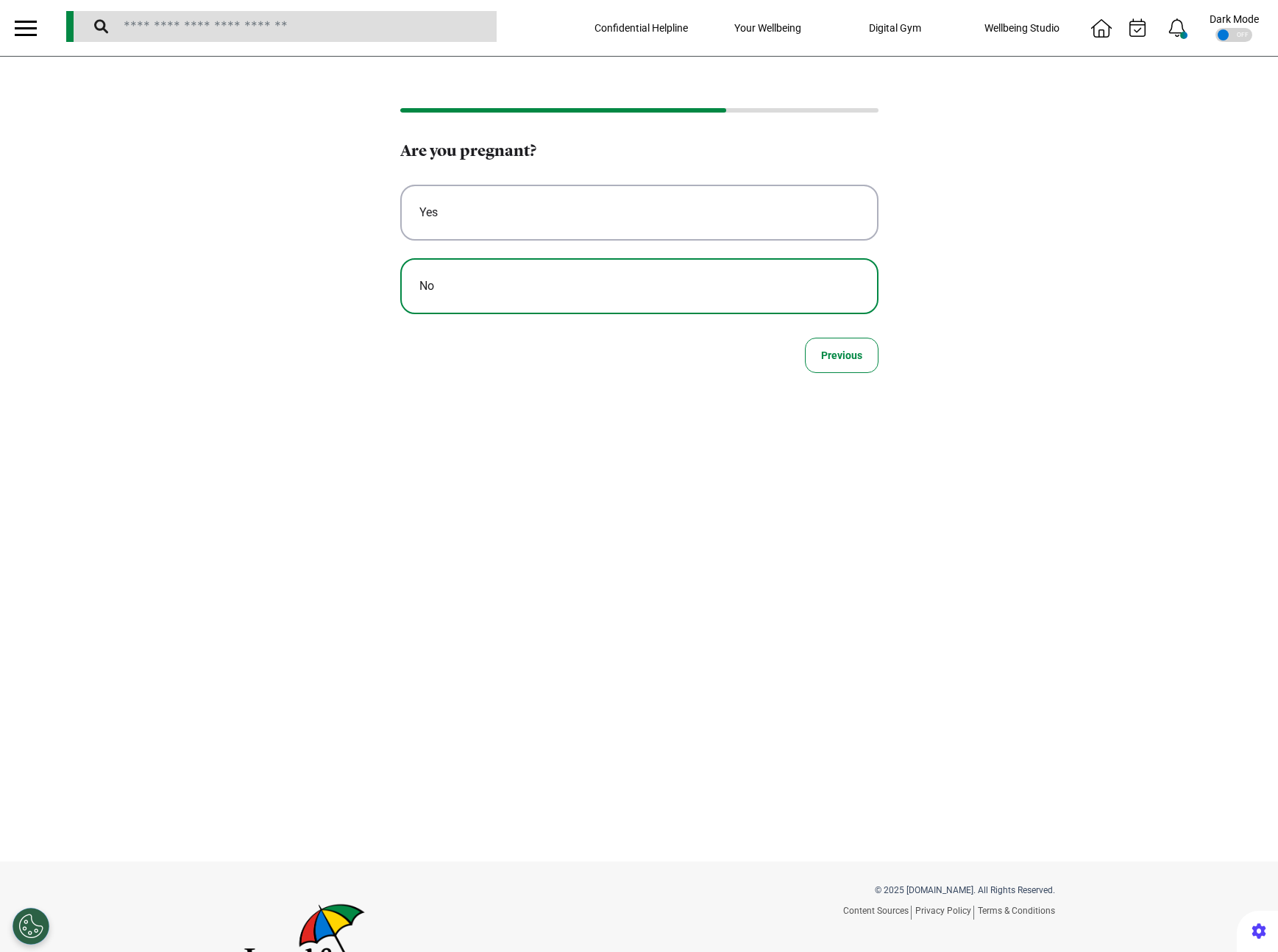
click at [507, 289] on div "No" at bounding box center [639, 286] width 440 height 18
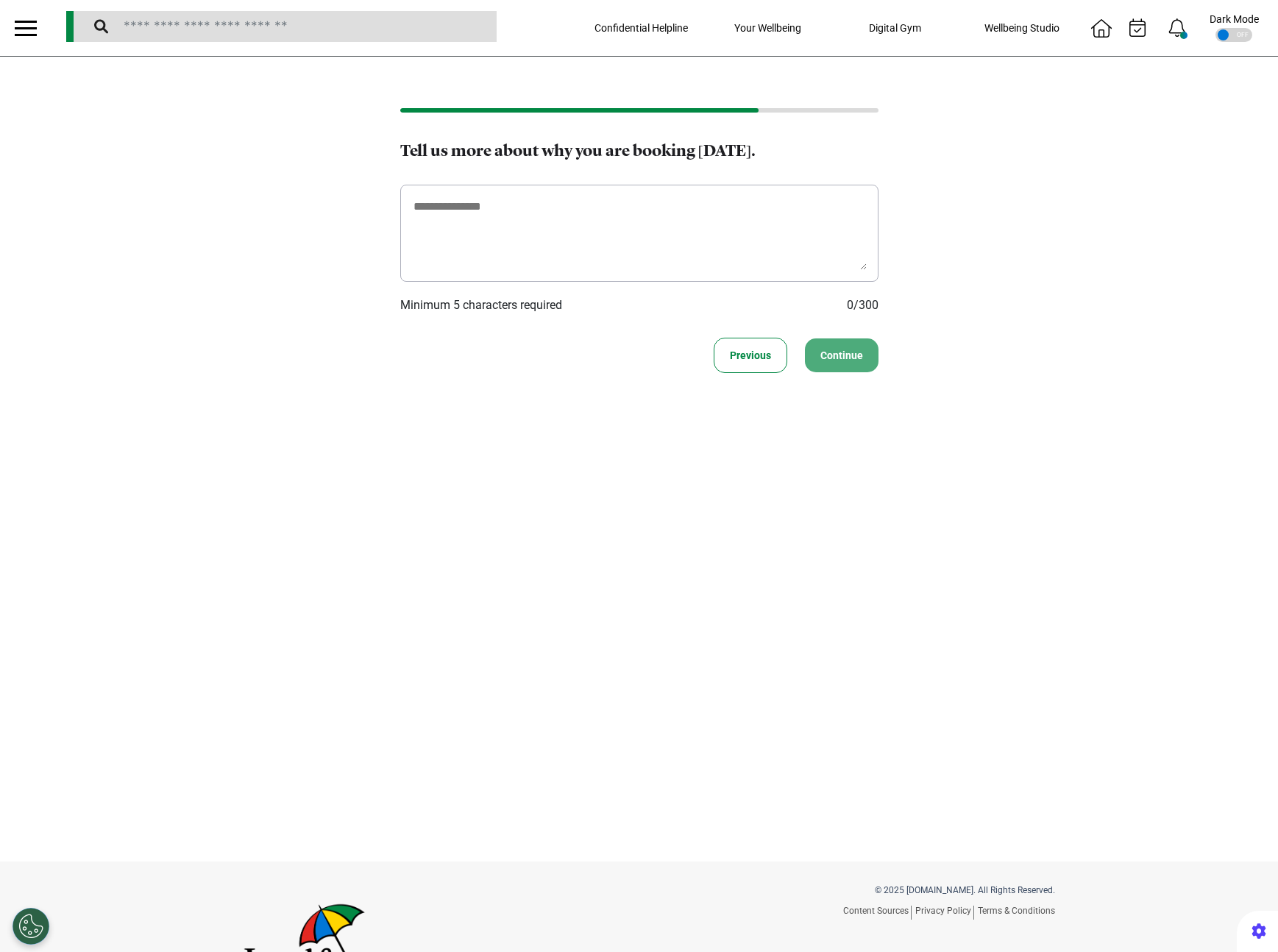
click at [543, 278] on div at bounding box center [639, 232] width 478 height 97
click at [544, 240] on textarea at bounding box center [639, 233] width 455 height 74
type textarea "**********"
click at [825, 375] on div "**********" at bounding box center [639, 458] width 1278 height 805
click at [819, 358] on button "Continue" at bounding box center [842, 355] width 74 height 33
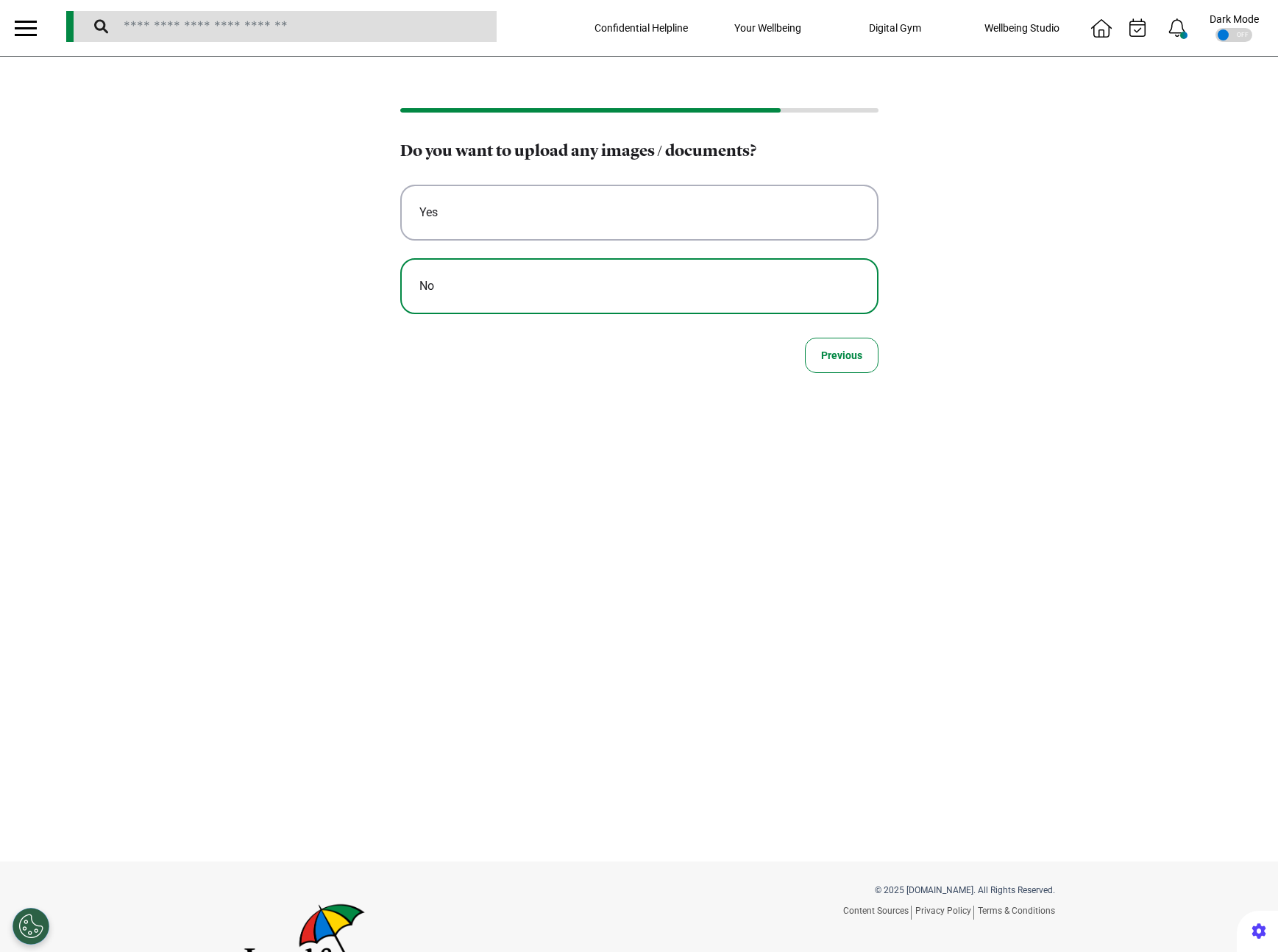
click at [585, 309] on button "No" at bounding box center [639, 285] width 478 height 56
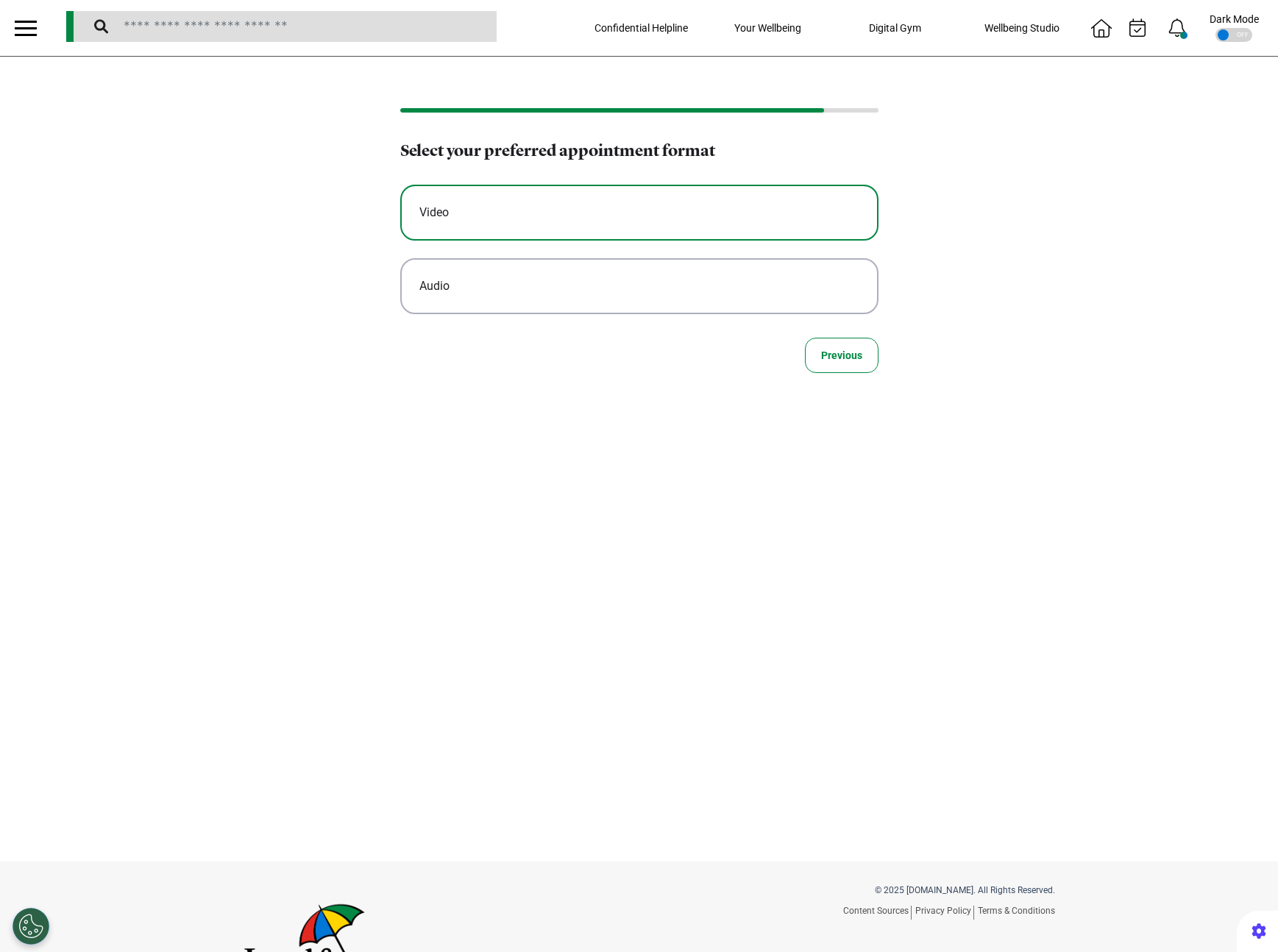
click at [549, 230] on button "Video" at bounding box center [639, 212] width 478 height 56
click at [512, 230] on button "No preference" at bounding box center [639, 212] width 478 height 56
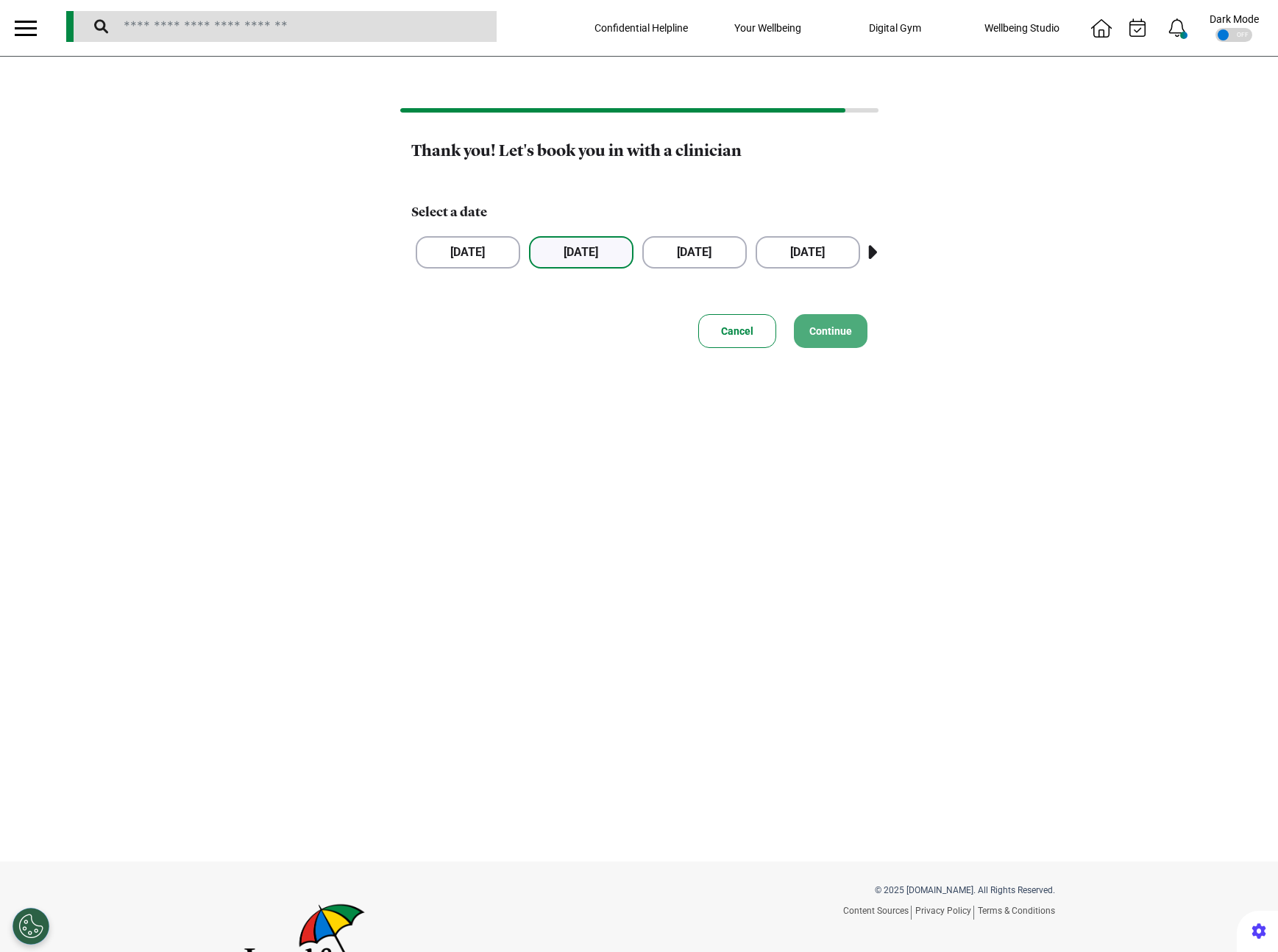
click at [576, 262] on button "08 Oct 2025" at bounding box center [581, 253] width 105 height 33
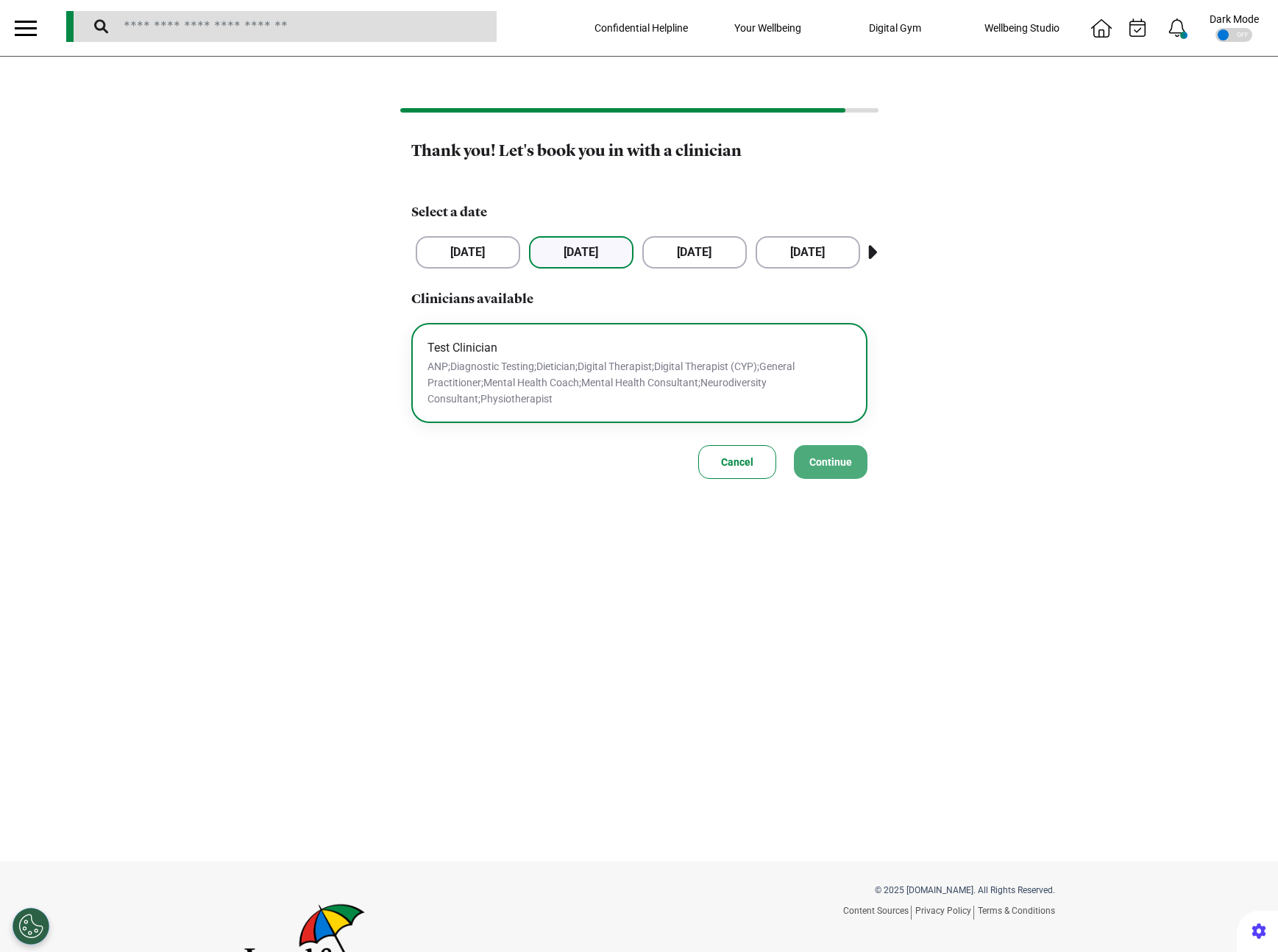
click at [576, 398] on p "ANP;Diagnostic Testing;Dietician;Digital Therapist;Digital Therapist (CYP);Gene…" at bounding box center [639, 382] width 423 height 49
click at [818, 456] on span "Continue" at bounding box center [831, 462] width 43 height 12
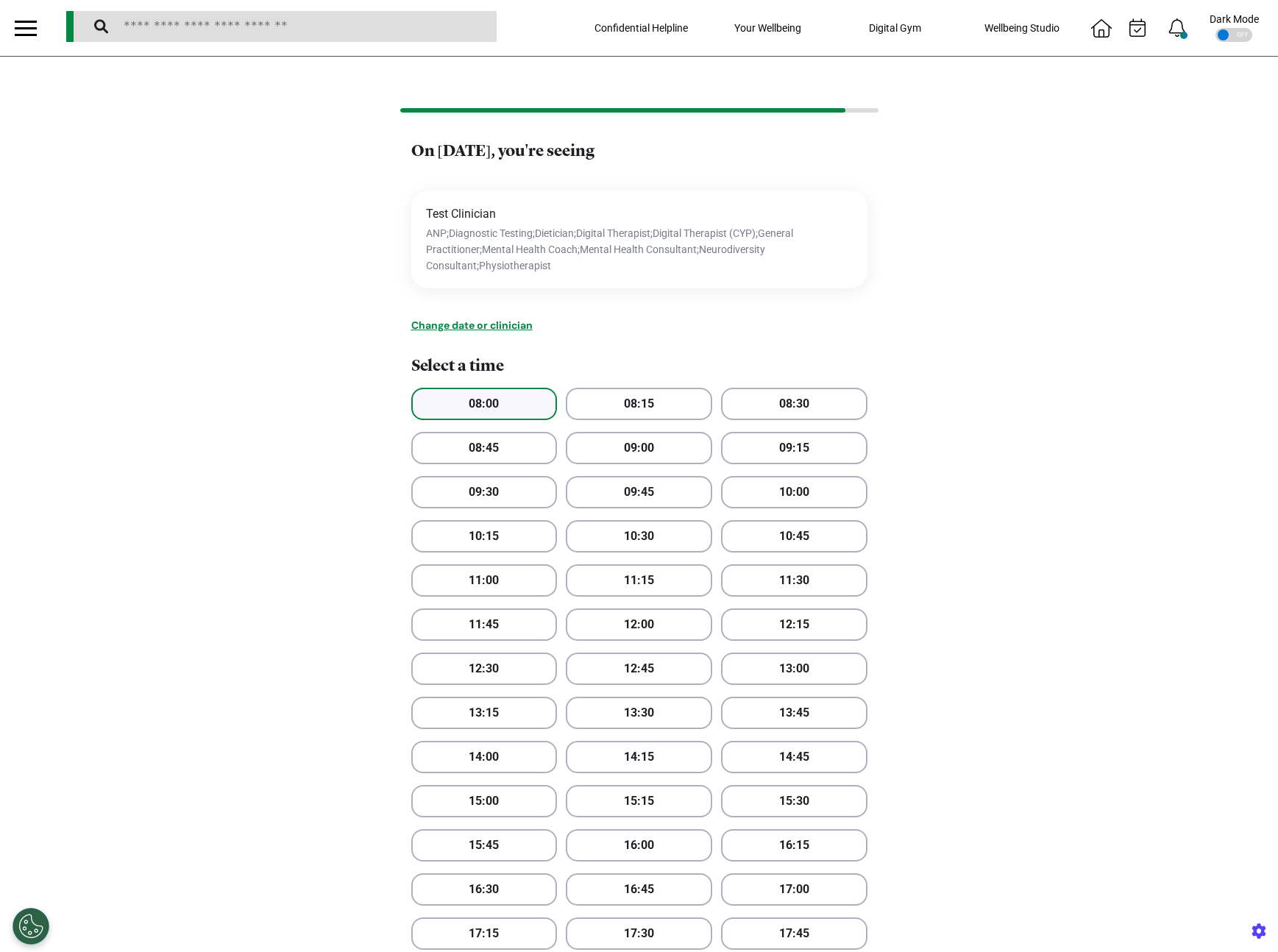
click at [478, 404] on button "08:00" at bounding box center [484, 404] width 147 height 33
drag, startPoint x: 1263, startPoint y: 255, endPoint x: 1285, endPoint y: 484, distance: 230.1
click at [1277, 484] on html "Confidential Helpline Your Wellbeing Wellbeing Nutrition Be Calm sound space Re…" at bounding box center [639, 476] width 1278 height 952
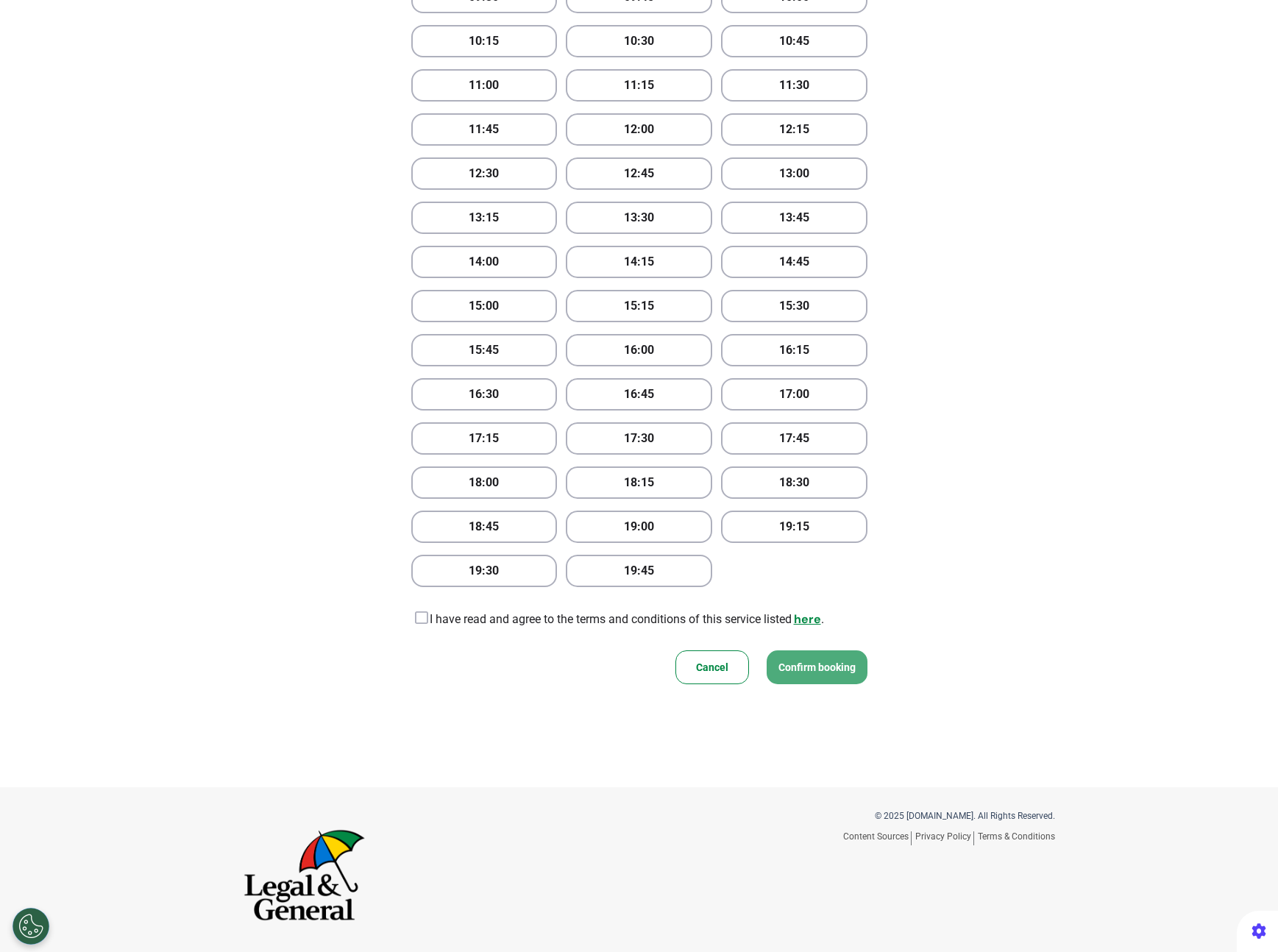
scroll to position [506, 0]
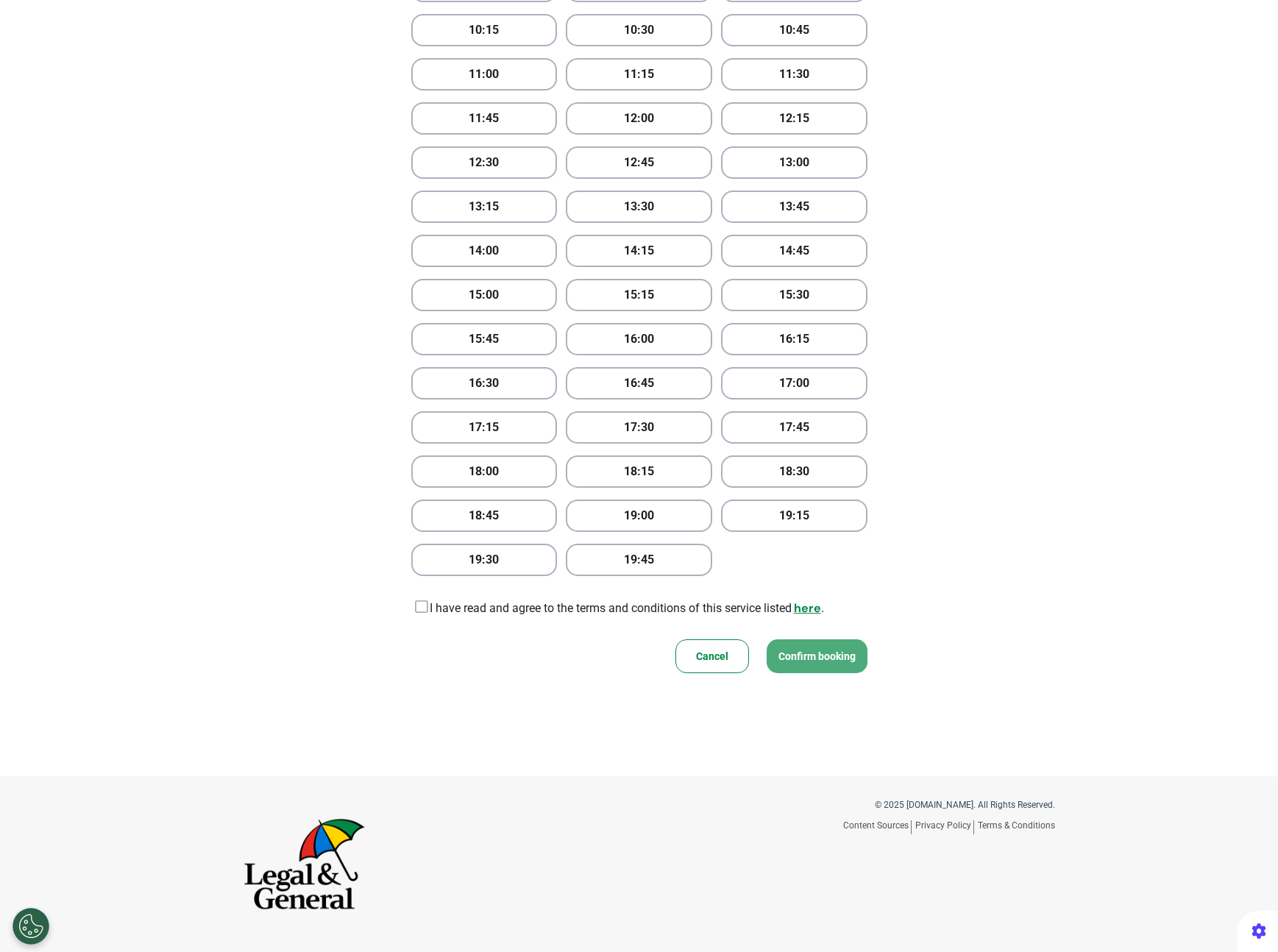
click at [411, 608] on icon at bounding box center [420, 607] width 17 height 15
click at [813, 658] on span "Confirm booking" at bounding box center [817, 656] width 77 height 12
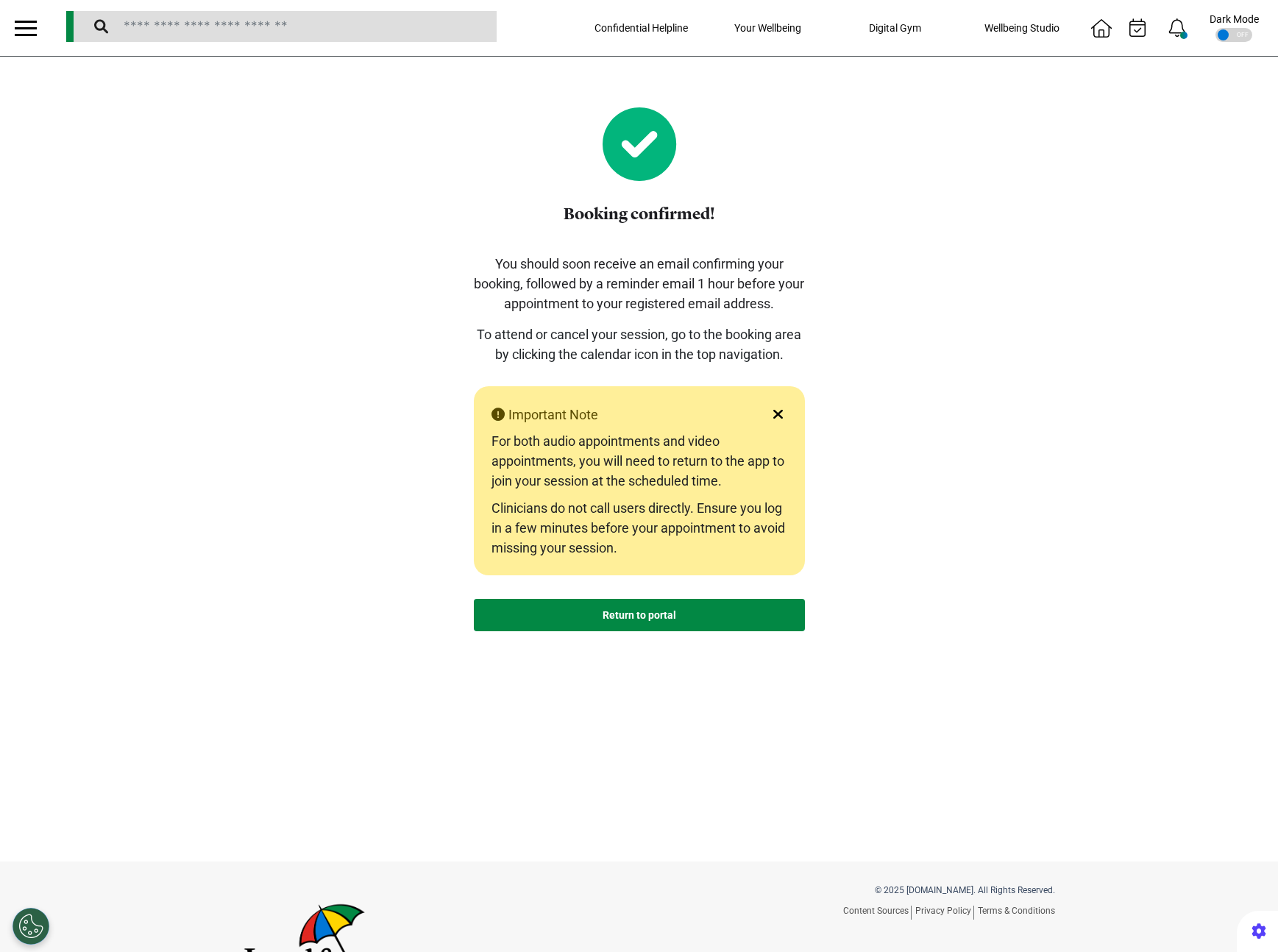
click at [507, 614] on button "Return to portal" at bounding box center [639, 615] width 331 height 33
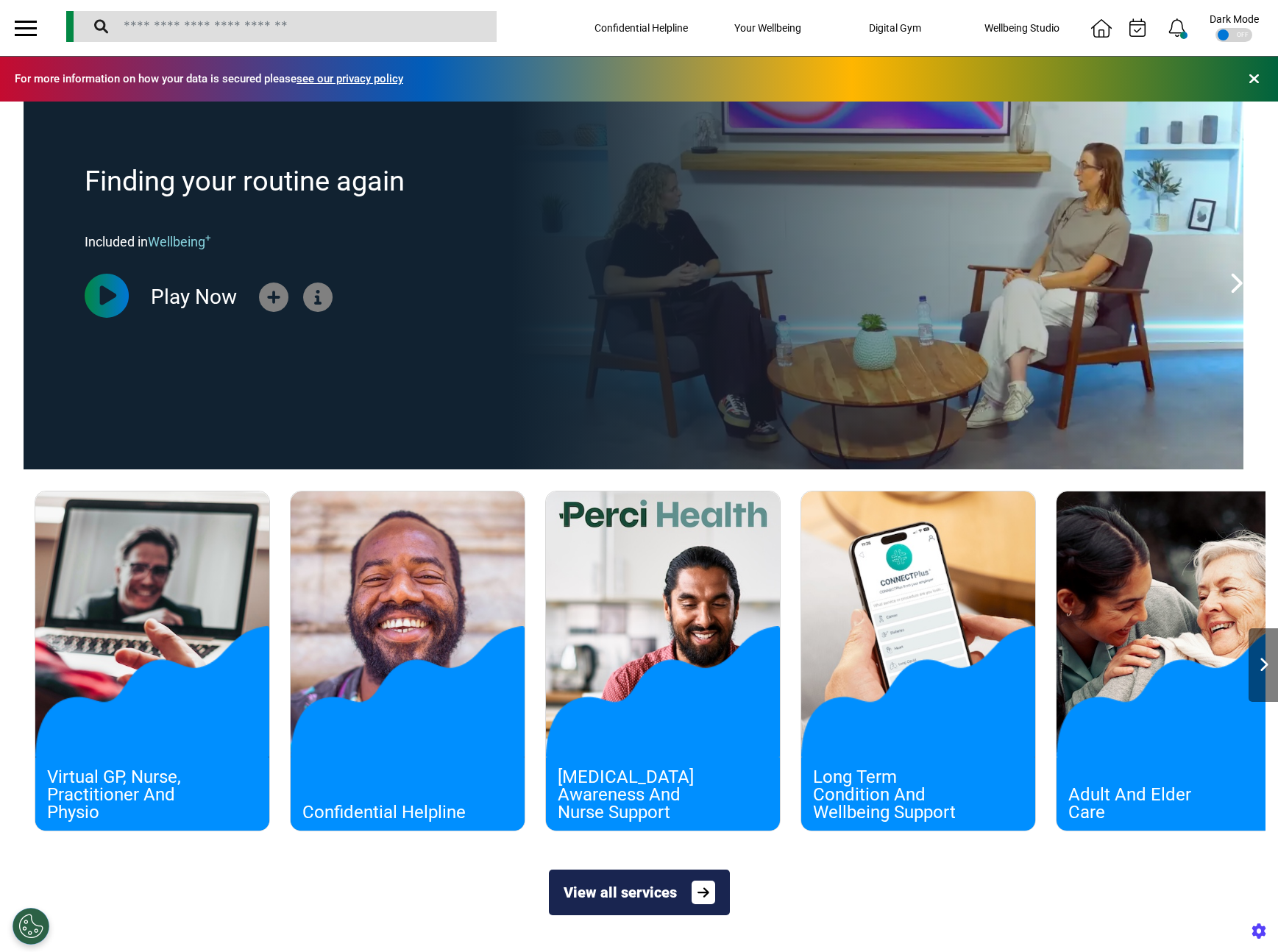
scroll to position [0, 638]
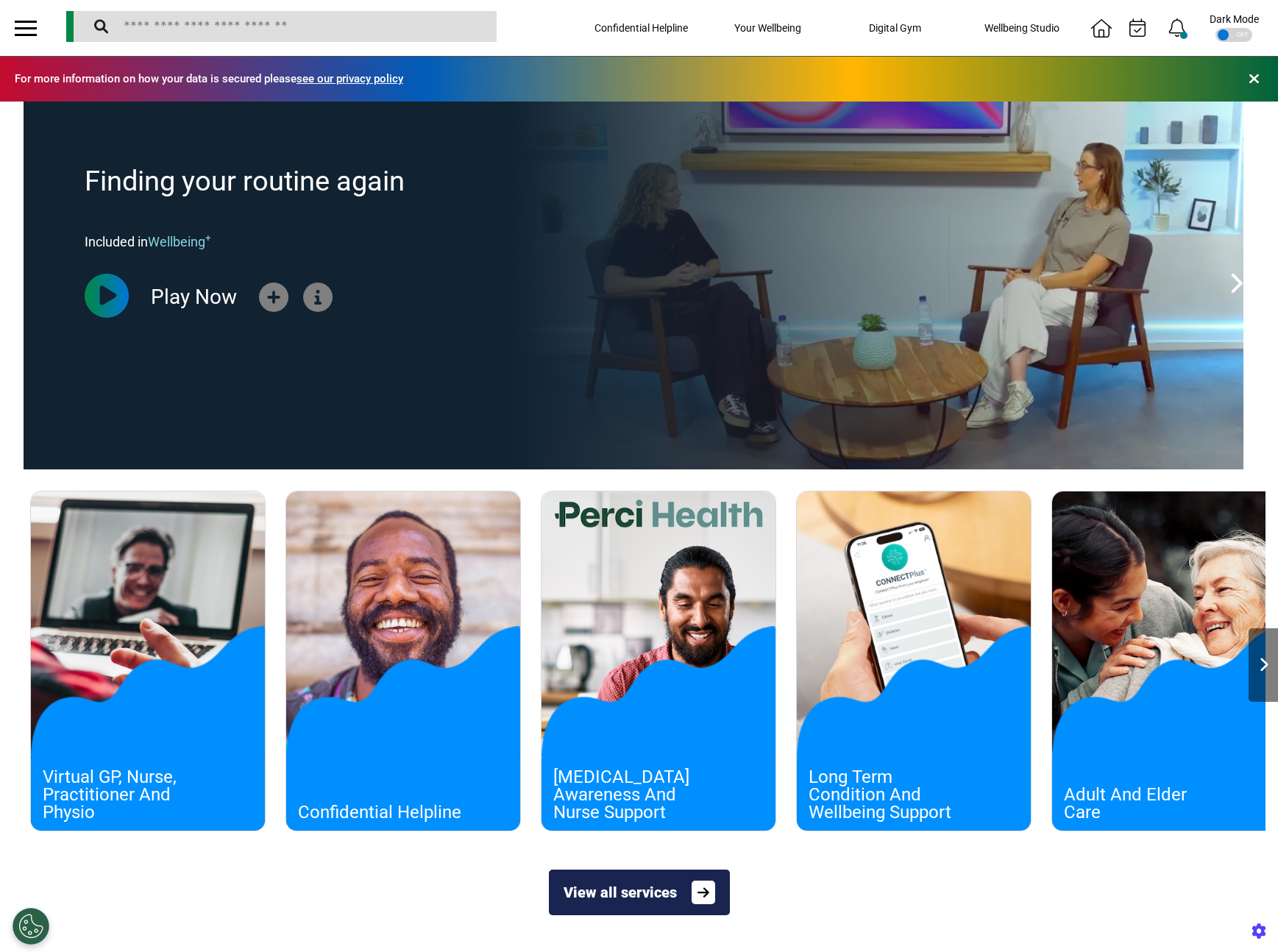
click at [417, 411] on div "Finding your routine again Included in Wellbeing + Play Now" at bounding box center [389, 284] width 732 height 368
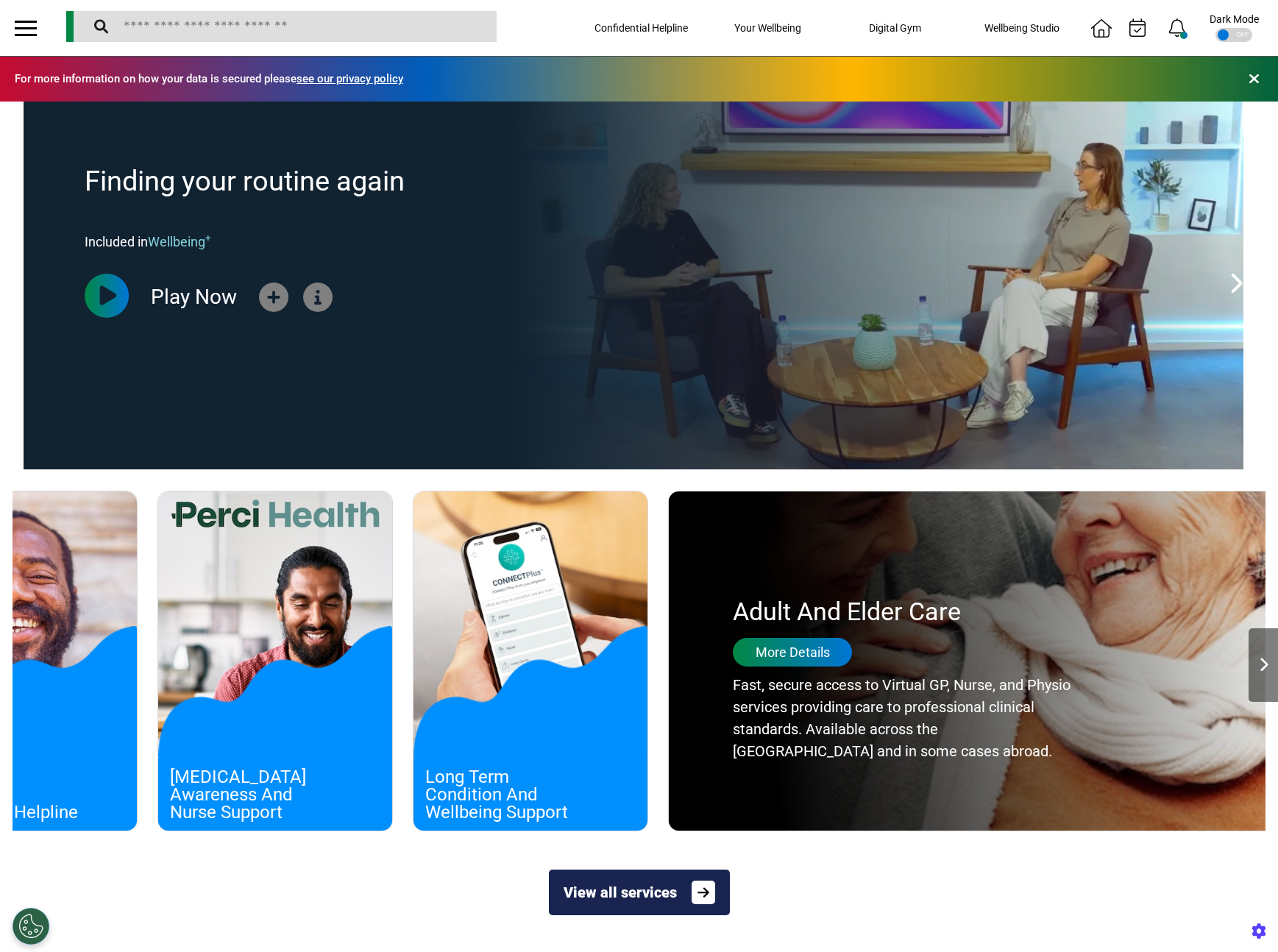
click at [1259, 666] on icon at bounding box center [1263, 664] width 9 height 15
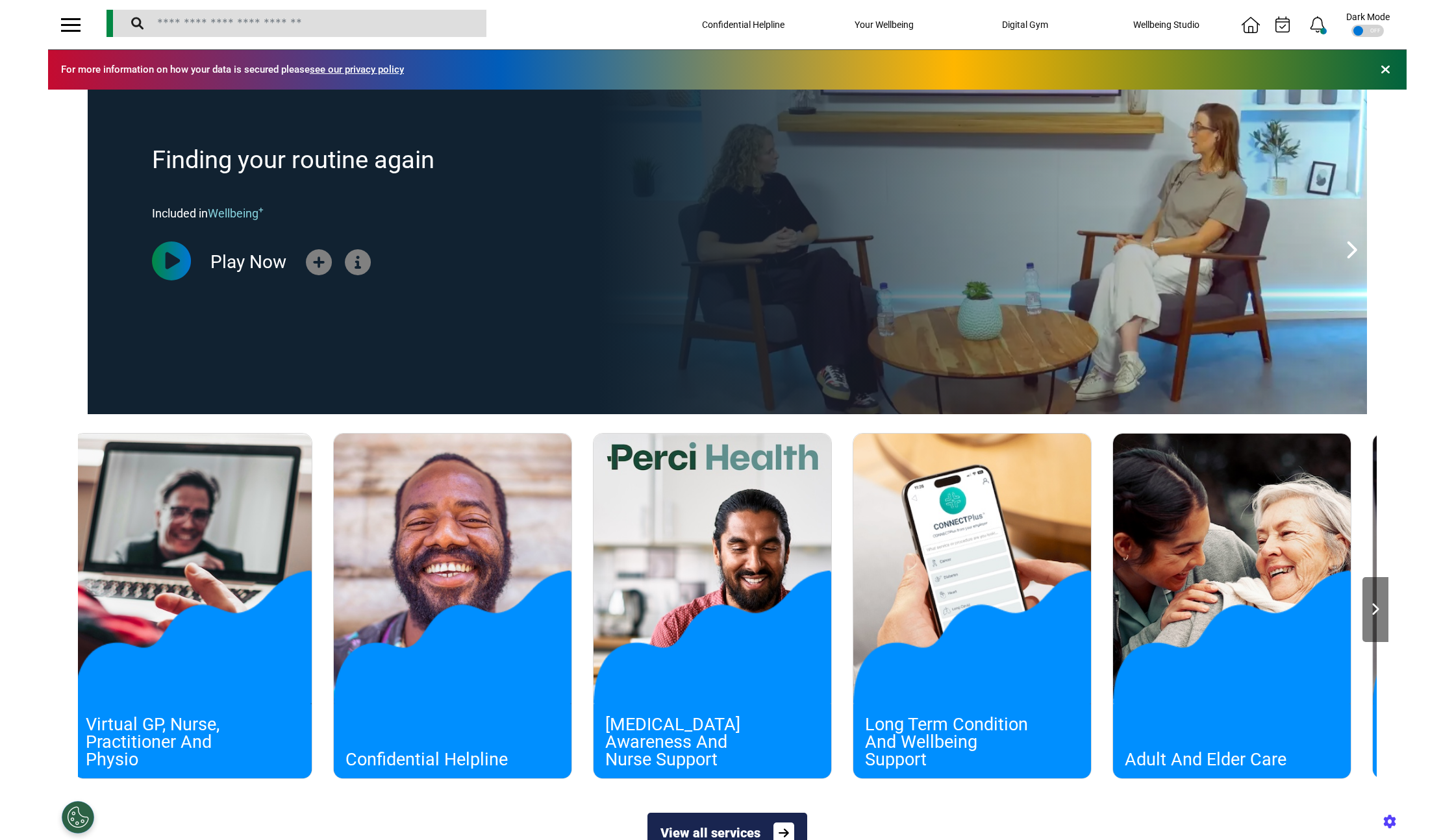
scroll to position [0, 649]
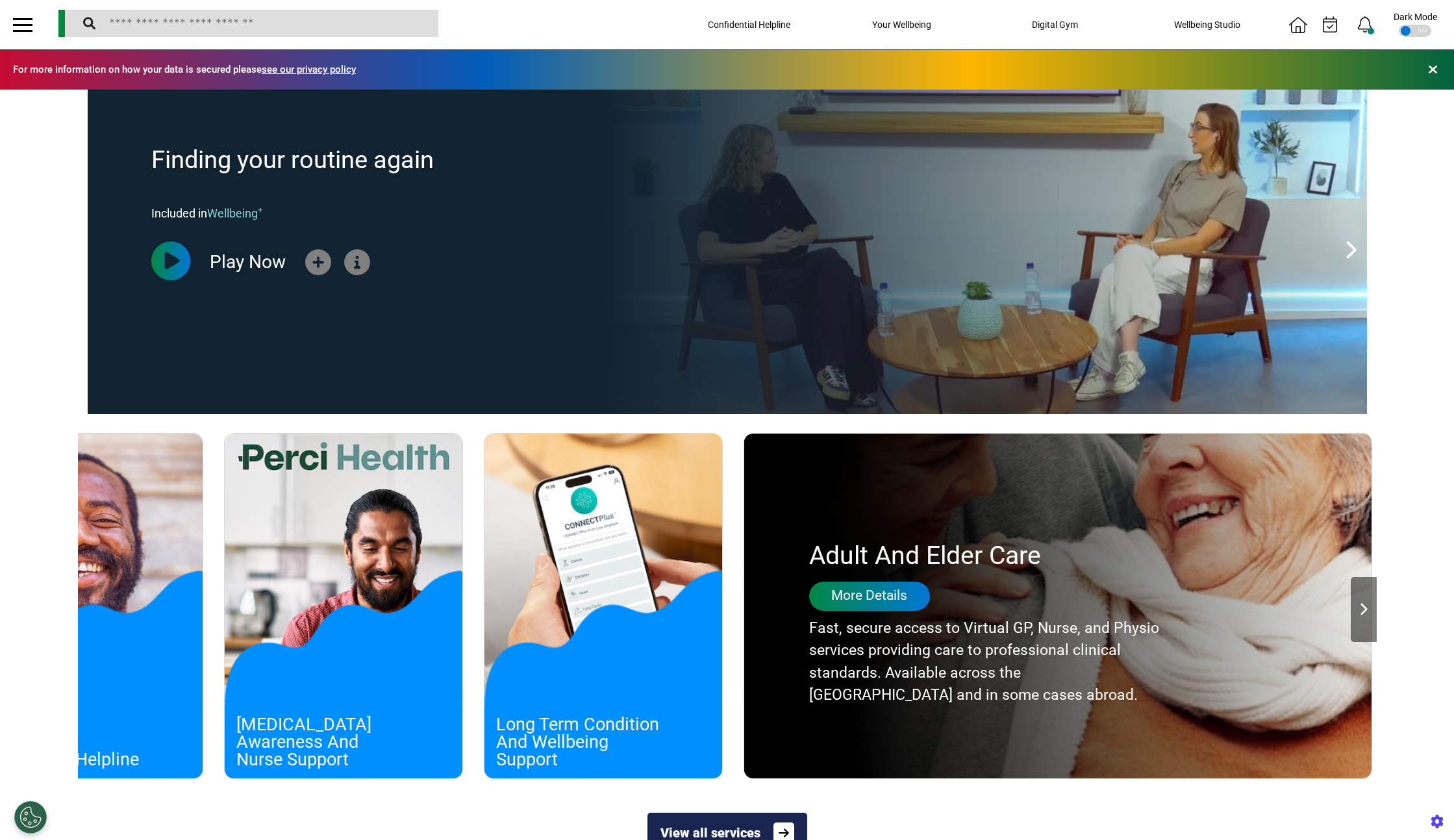
click at [1127, 607] on icon at bounding box center [1363, 609] width 8 height 13
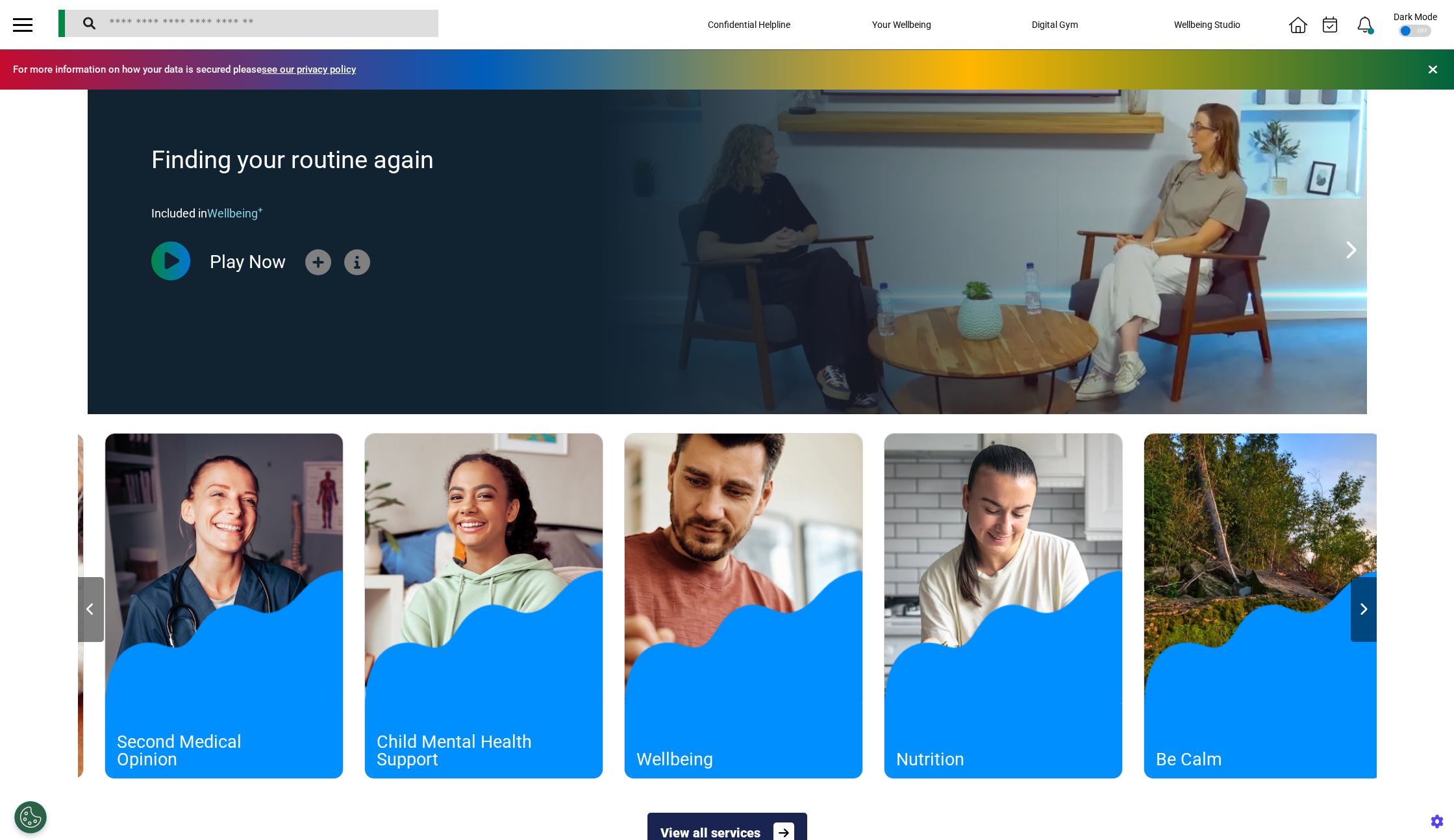
scroll to position [0, 1948]
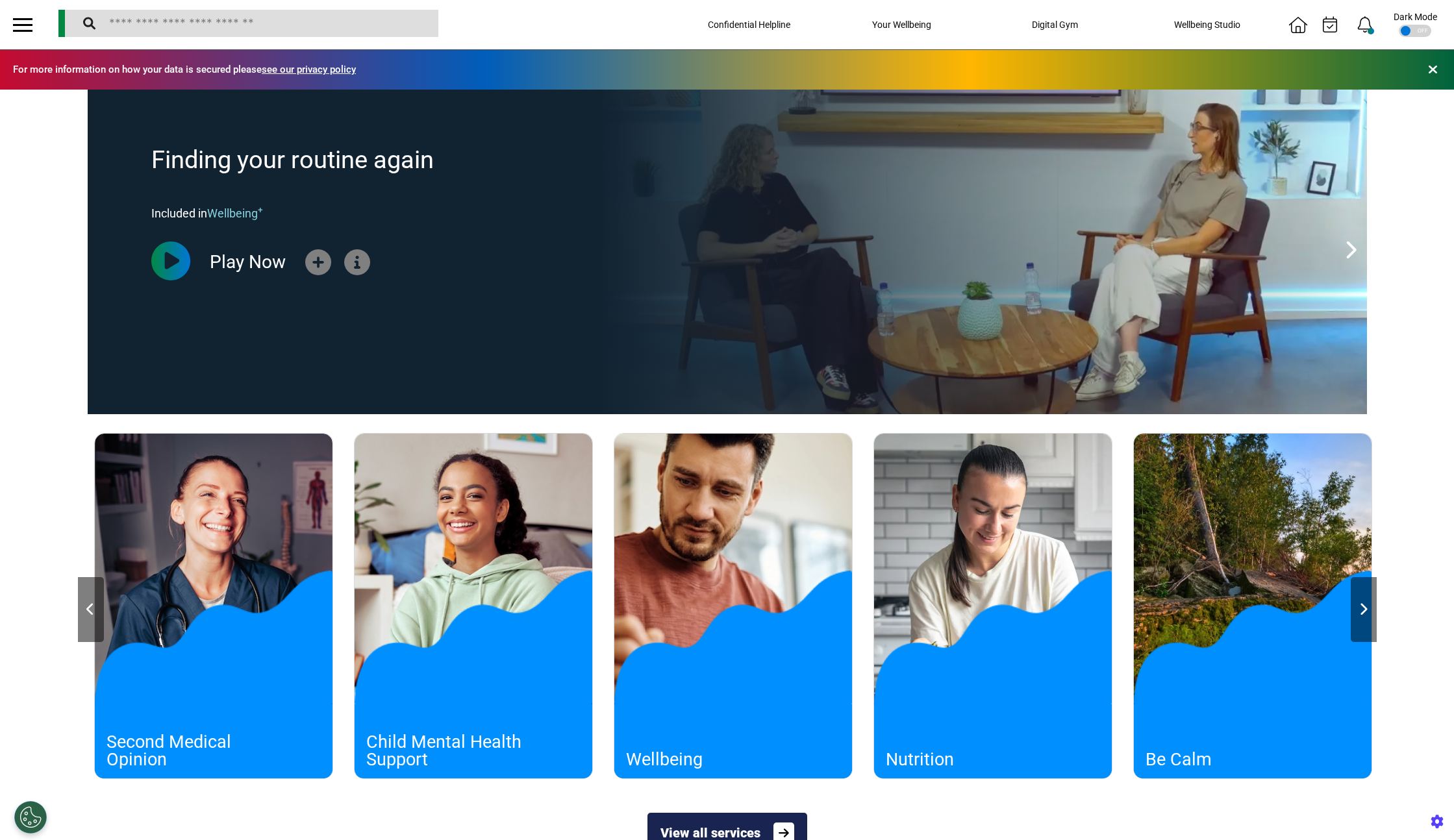
click at [1127, 607] on icon at bounding box center [1363, 609] width 8 height 13
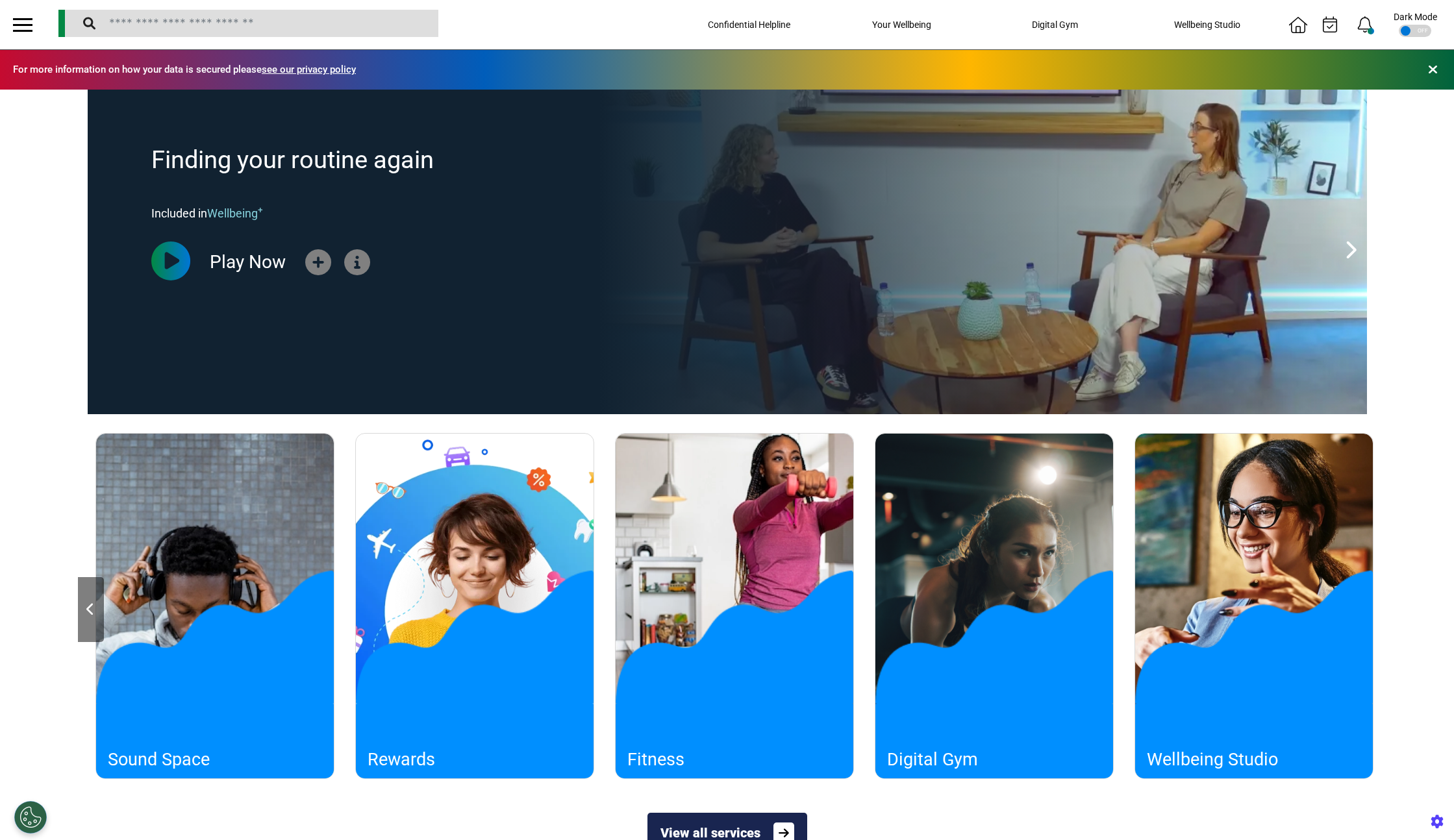
scroll to position [0, 3247]
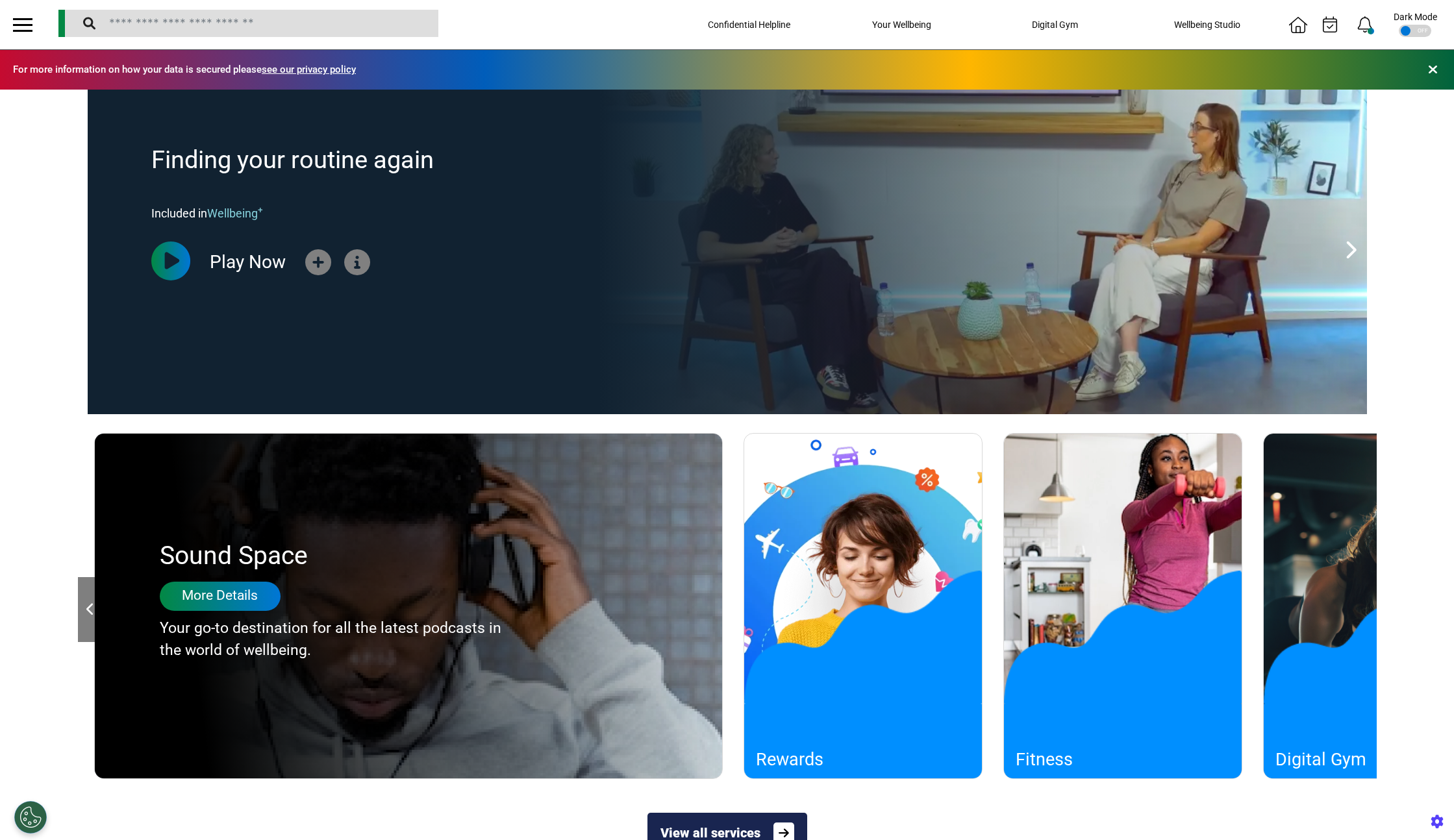
click at [210, 607] on div "More Details" at bounding box center [220, 596] width 121 height 29
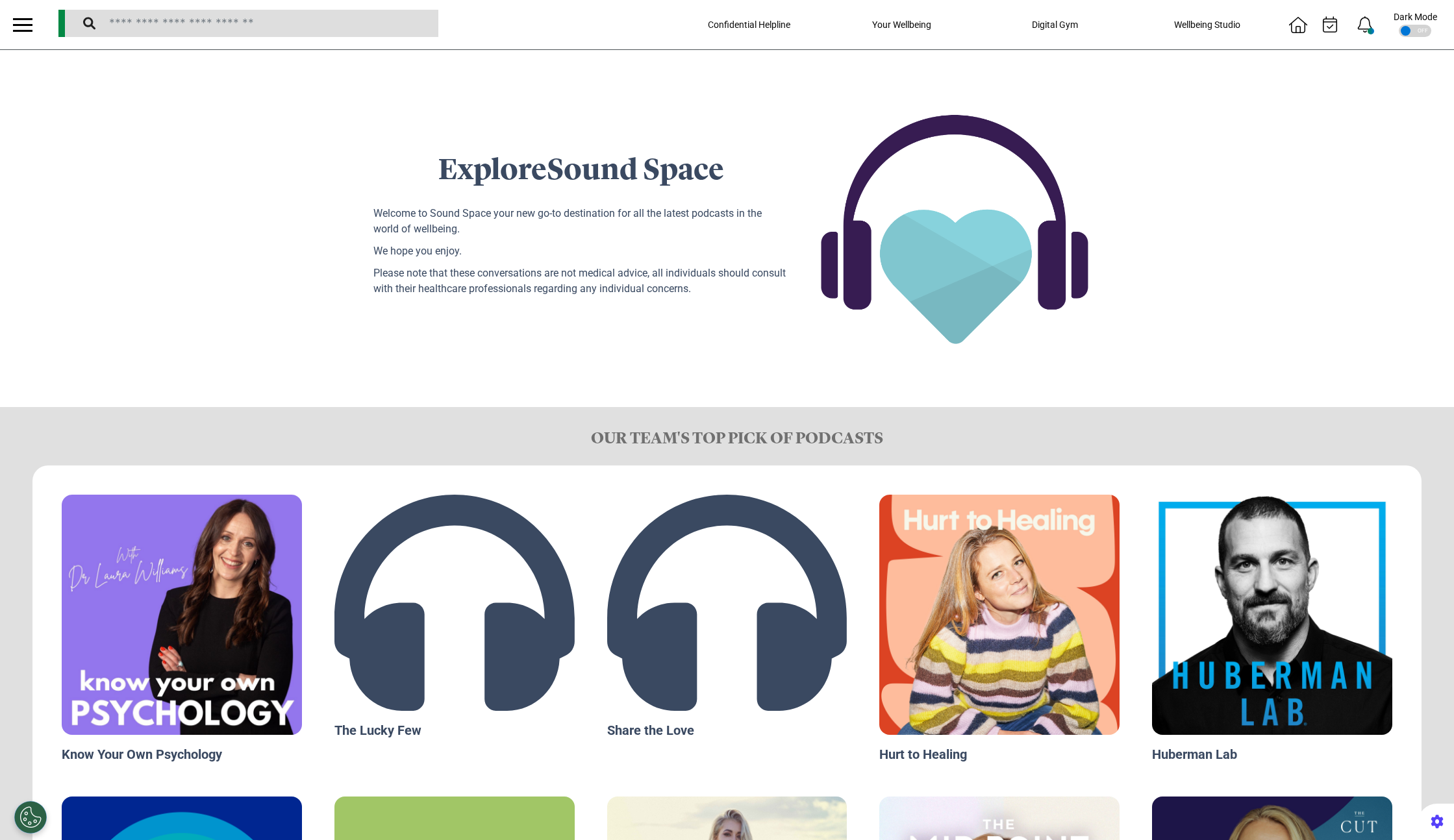
click at [21, 29] on div at bounding box center [23, 30] width 20 height 2
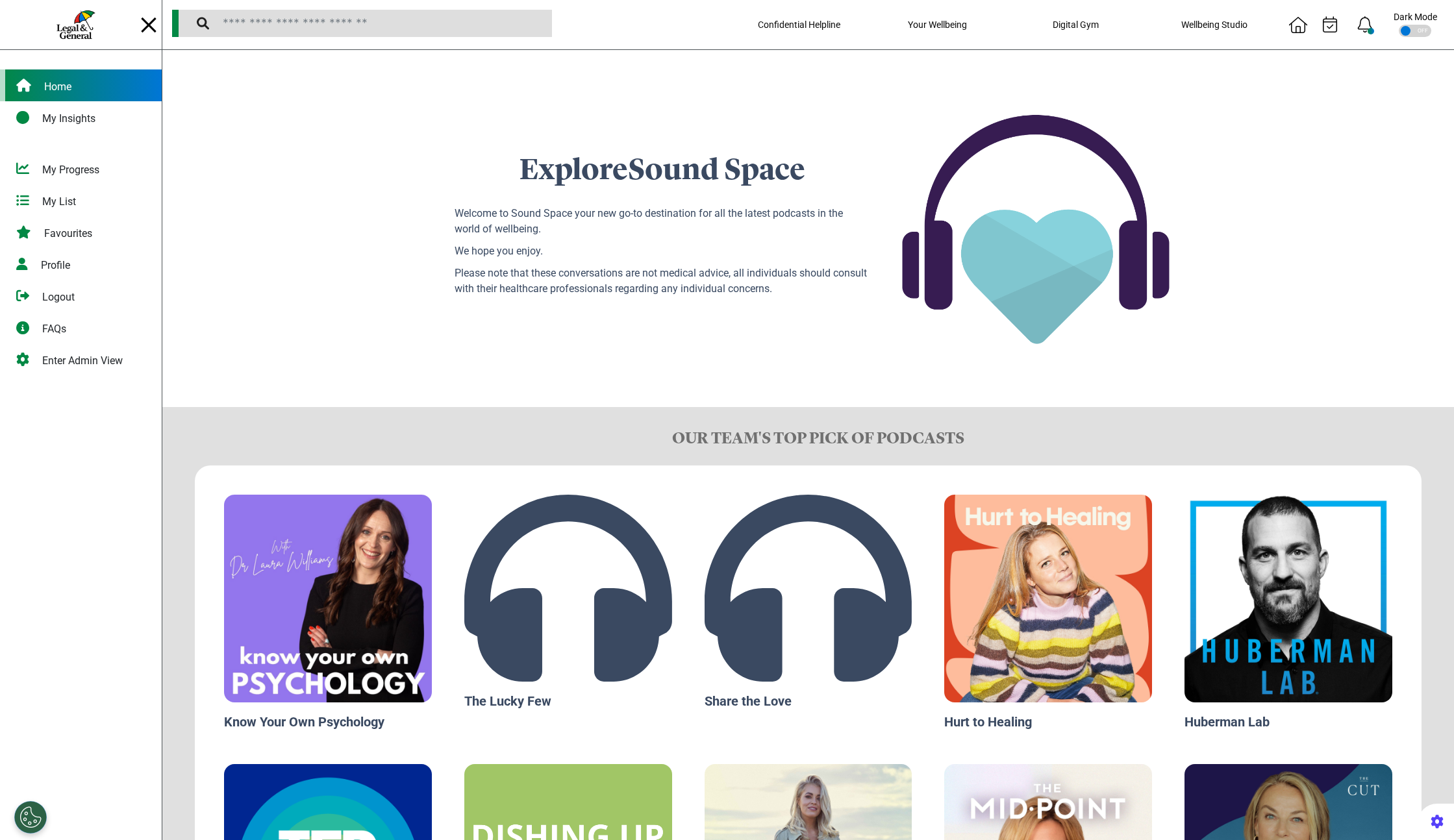
click at [93, 87] on div "Home" at bounding box center [81, 85] width 162 height 32
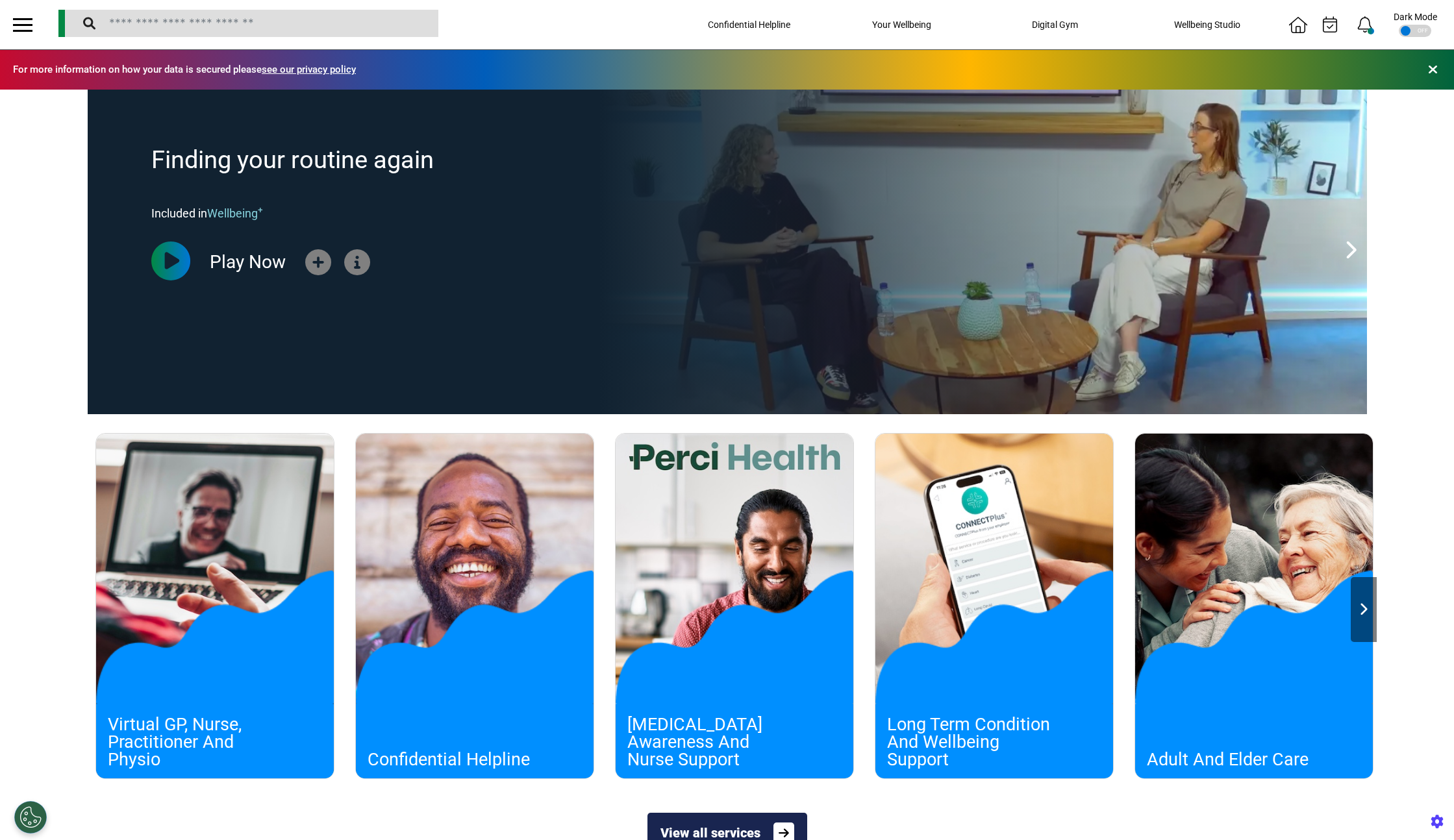
scroll to position [0, 649]
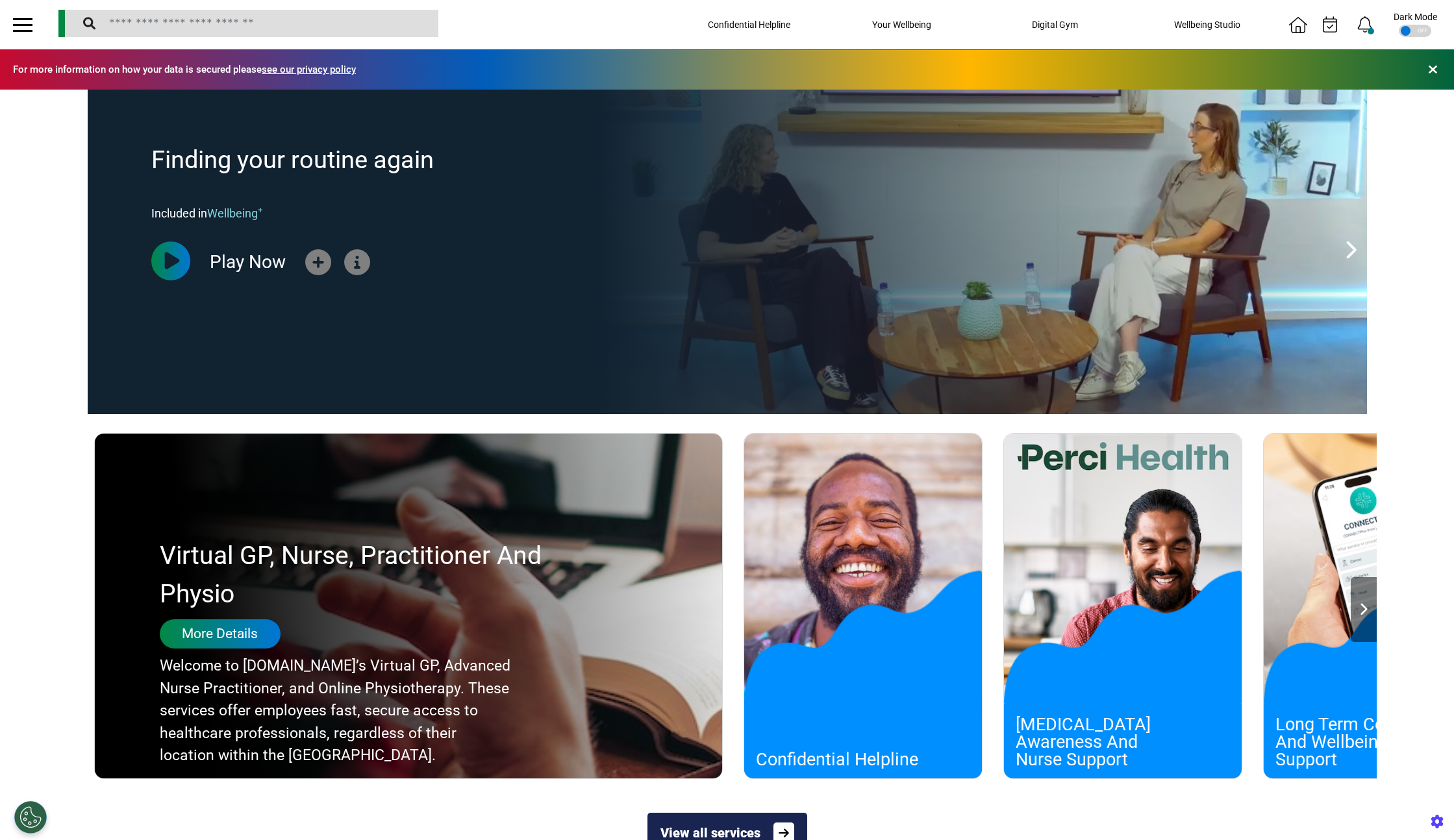
click at [165, 625] on div "More Details" at bounding box center [220, 634] width 121 height 29
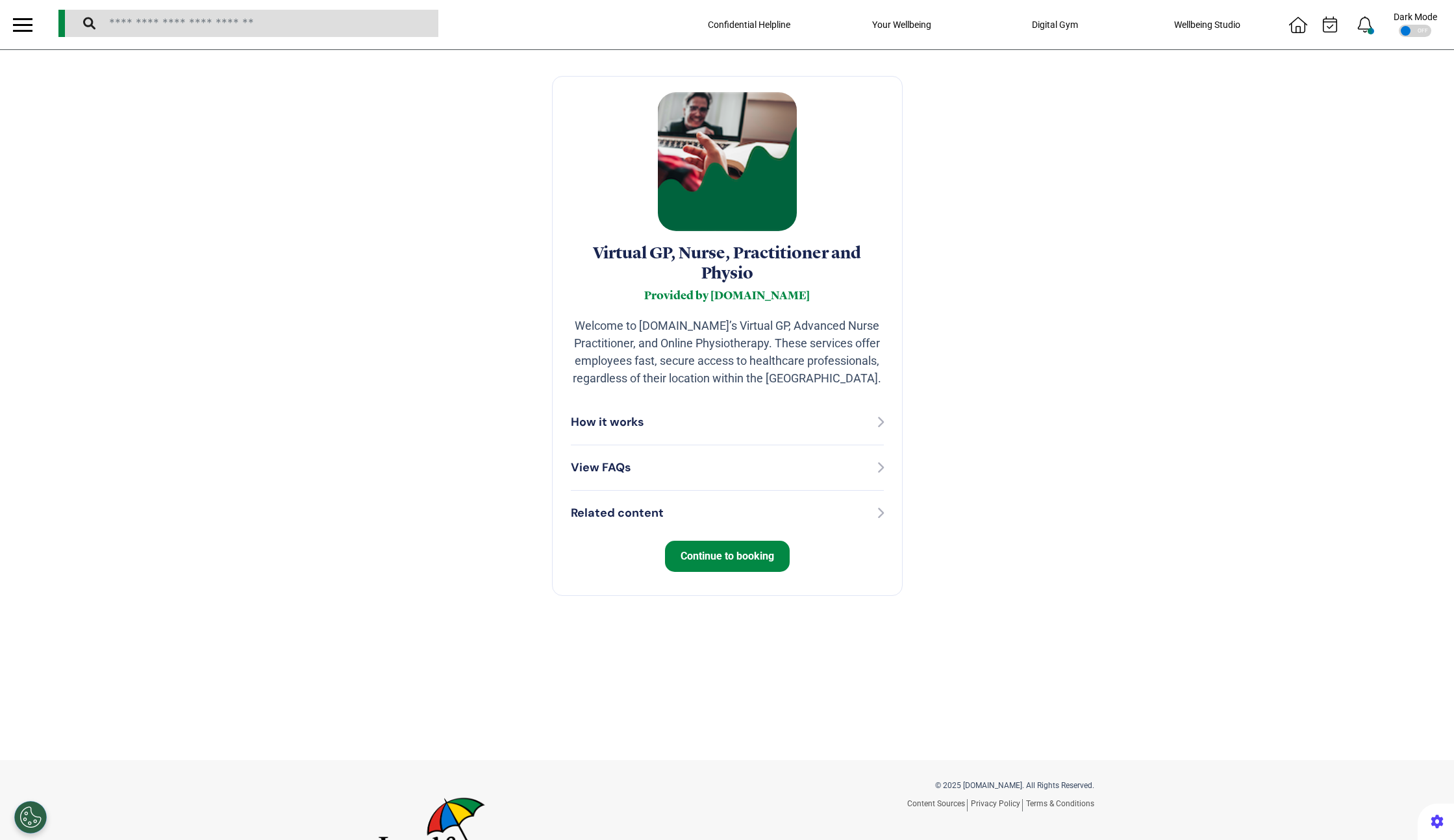
click at [29, 26] on div at bounding box center [23, 25] width 20 height 21
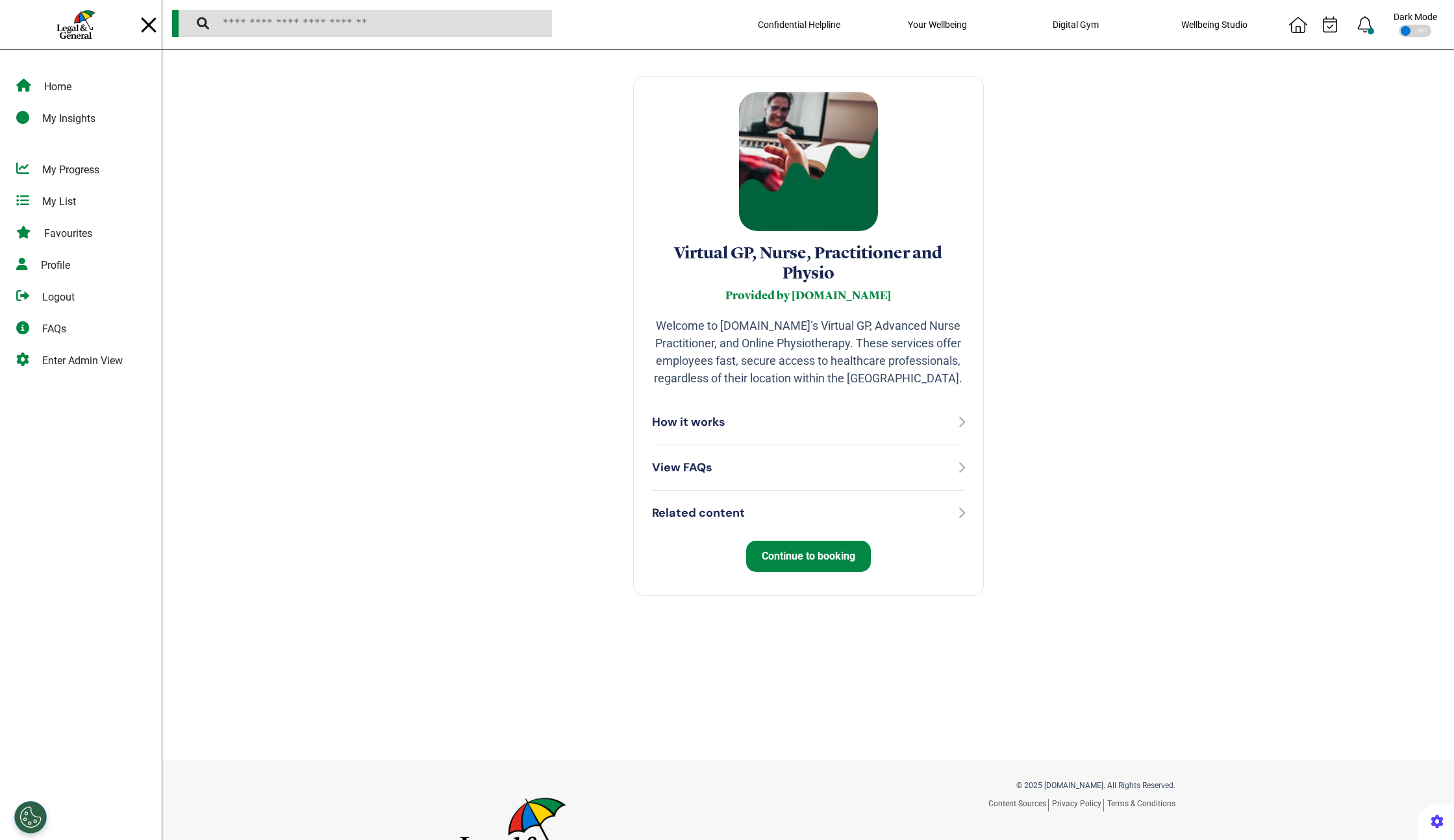
click at [793, 561] on span "Continue to booking" at bounding box center [809, 556] width 94 height 12
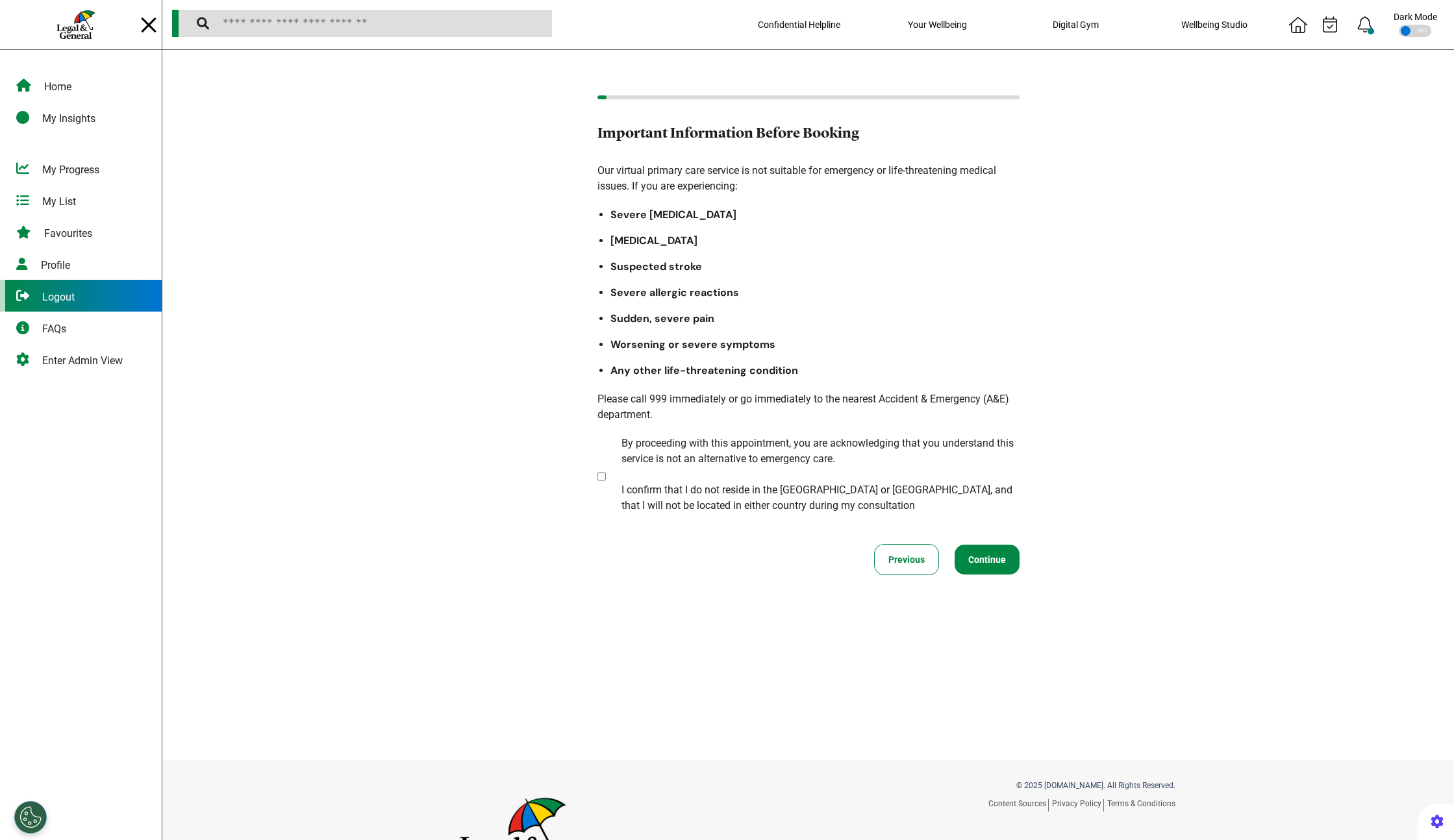
click at [57, 296] on div "Logout" at bounding box center [58, 297] width 33 height 16
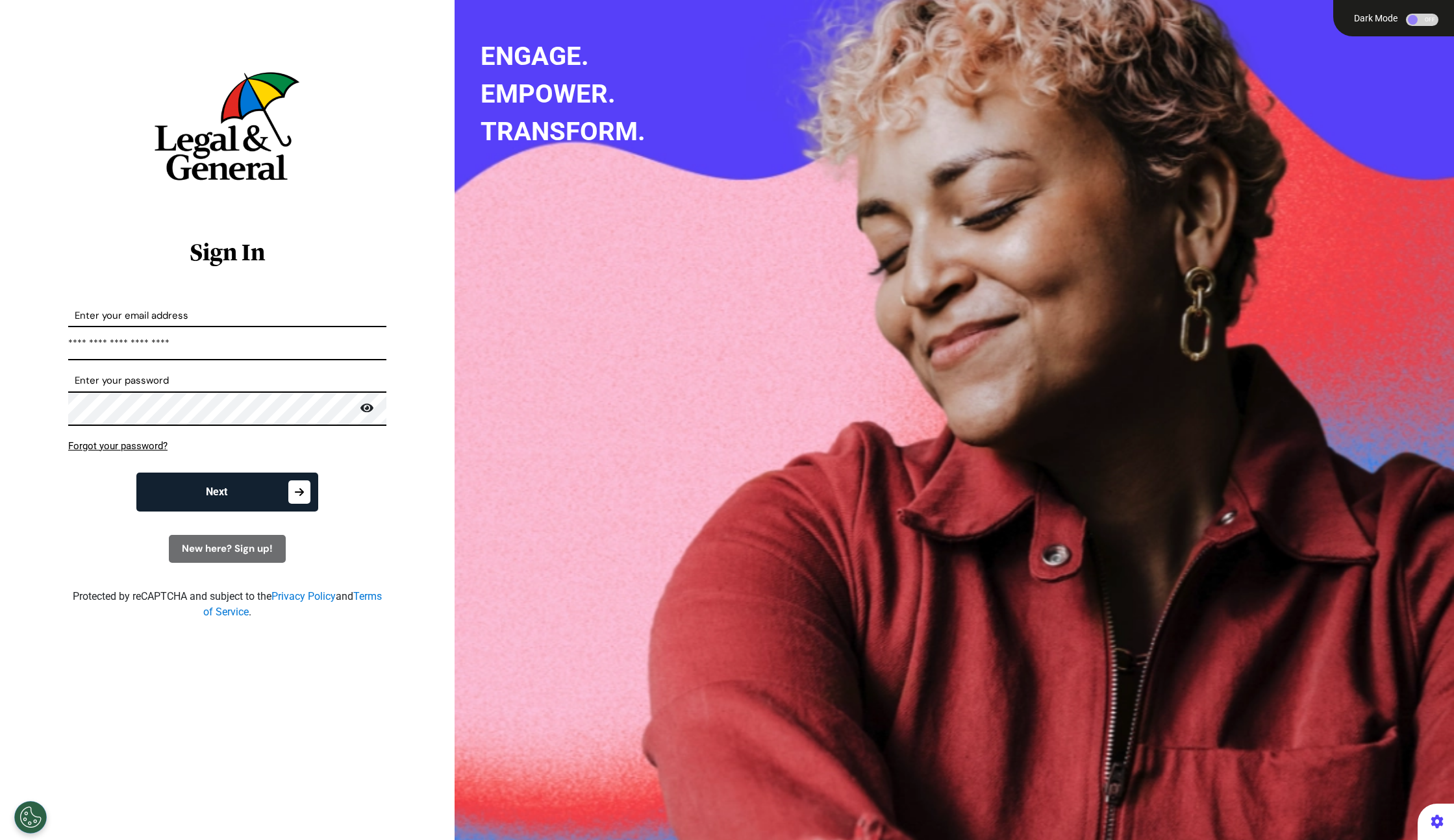
click at [167, 346] on input "**********" at bounding box center [227, 343] width 318 height 34
paste input "********"
drag, startPoint x: 387, startPoint y: 484, endPoint x: 321, endPoint y: 493, distance: 66.6
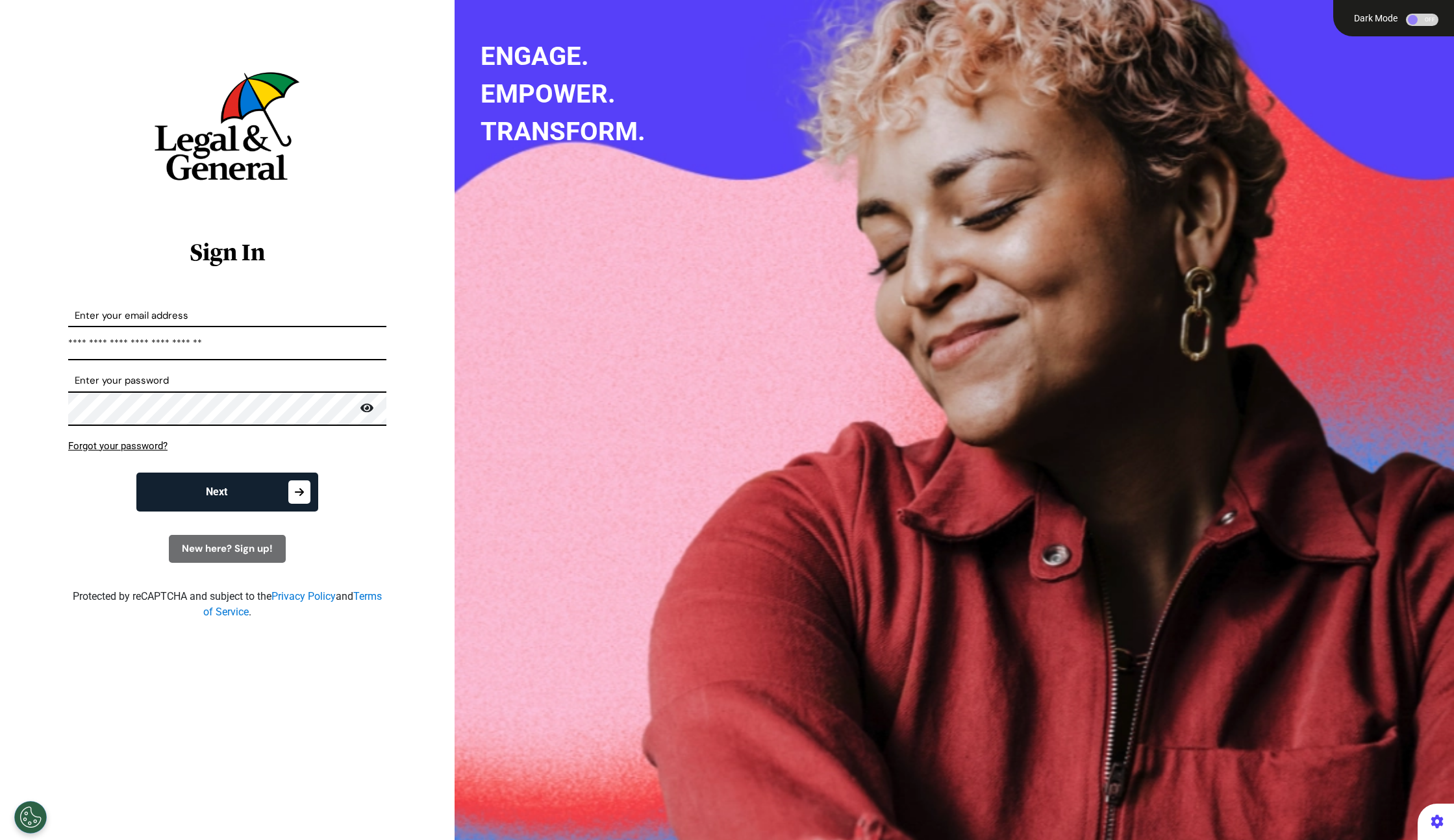
click at [385, 487] on div "Next" at bounding box center [227, 492] width 337 height 39
click at [217, 500] on button "Next" at bounding box center [227, 492] width 182 height 39
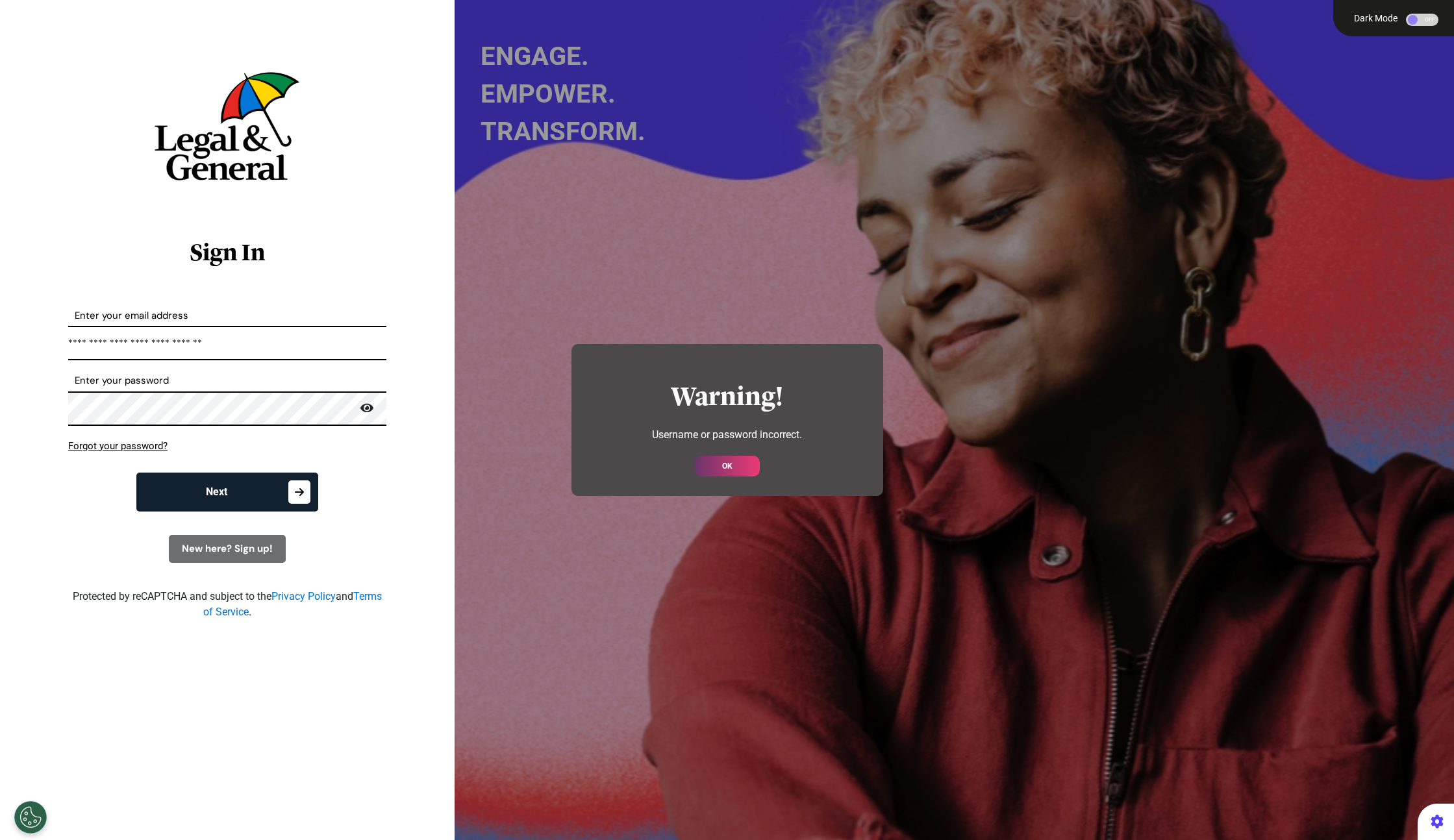
click at [733, 466] on button "OK" at bounding box center [728, 466] width 65 height 20
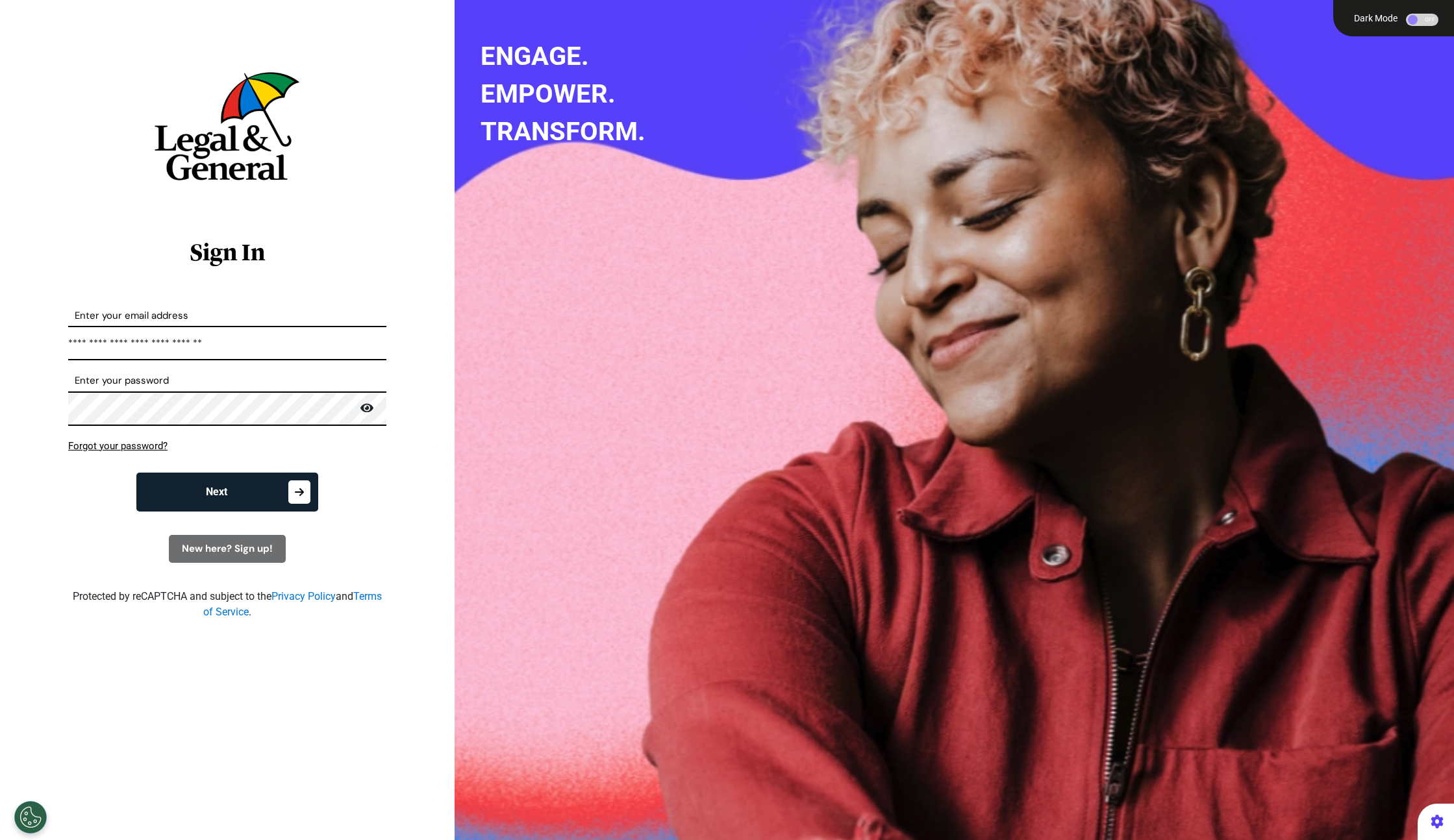
drag, startPoint x: 346, startPoint y: 457, endPoint x: 263, endPoint y: 497, distance: 92.1
click at [346, 460] on form "**********" at bounding box center [227, 435] width 318 height 255
click at [244, 497] on button "Next" at bounding box center [227, 492] width 182 height 39
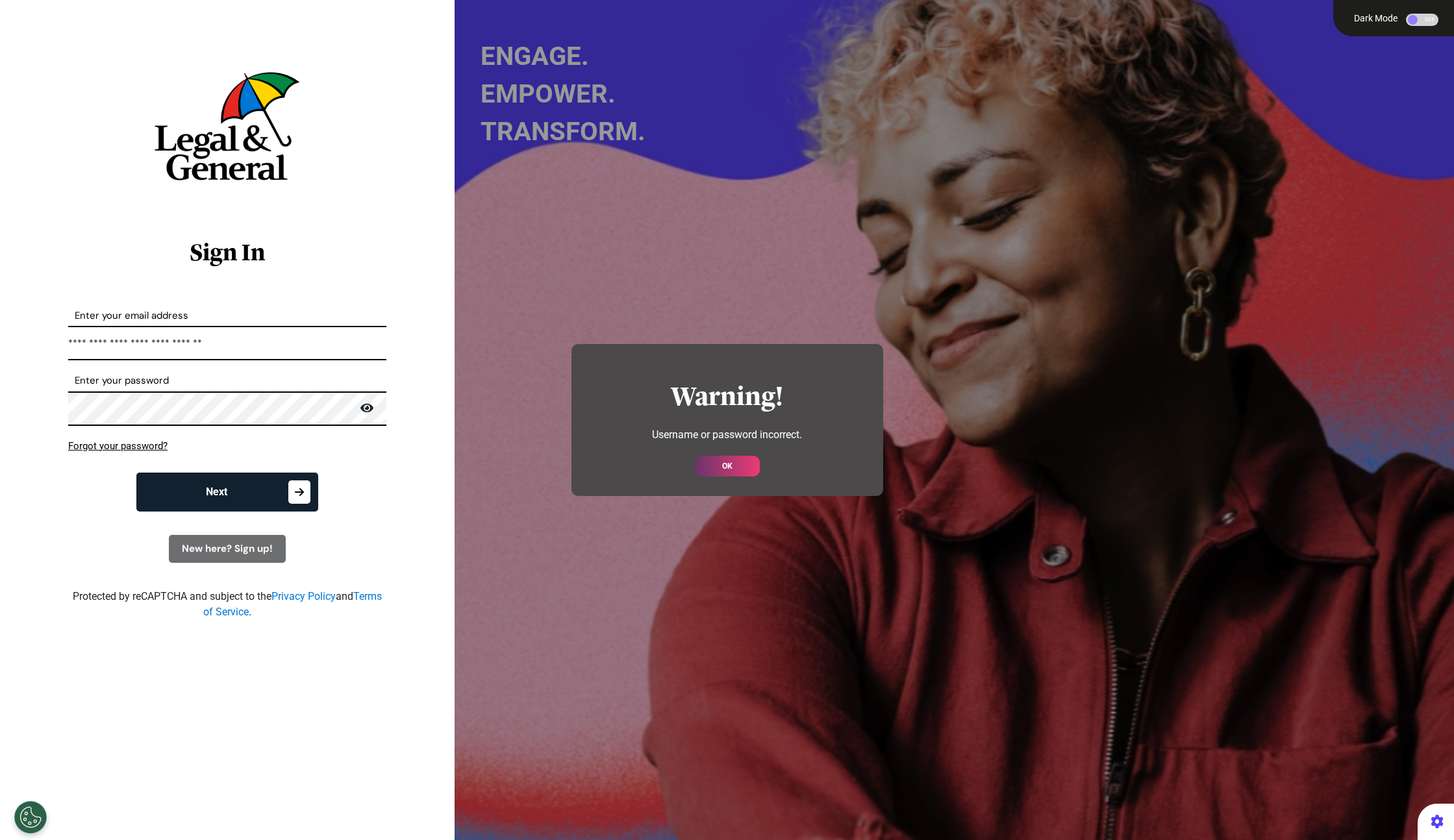
click at [702, 467] on button "OK" at bounding box center [728, 466] width 65 height 20
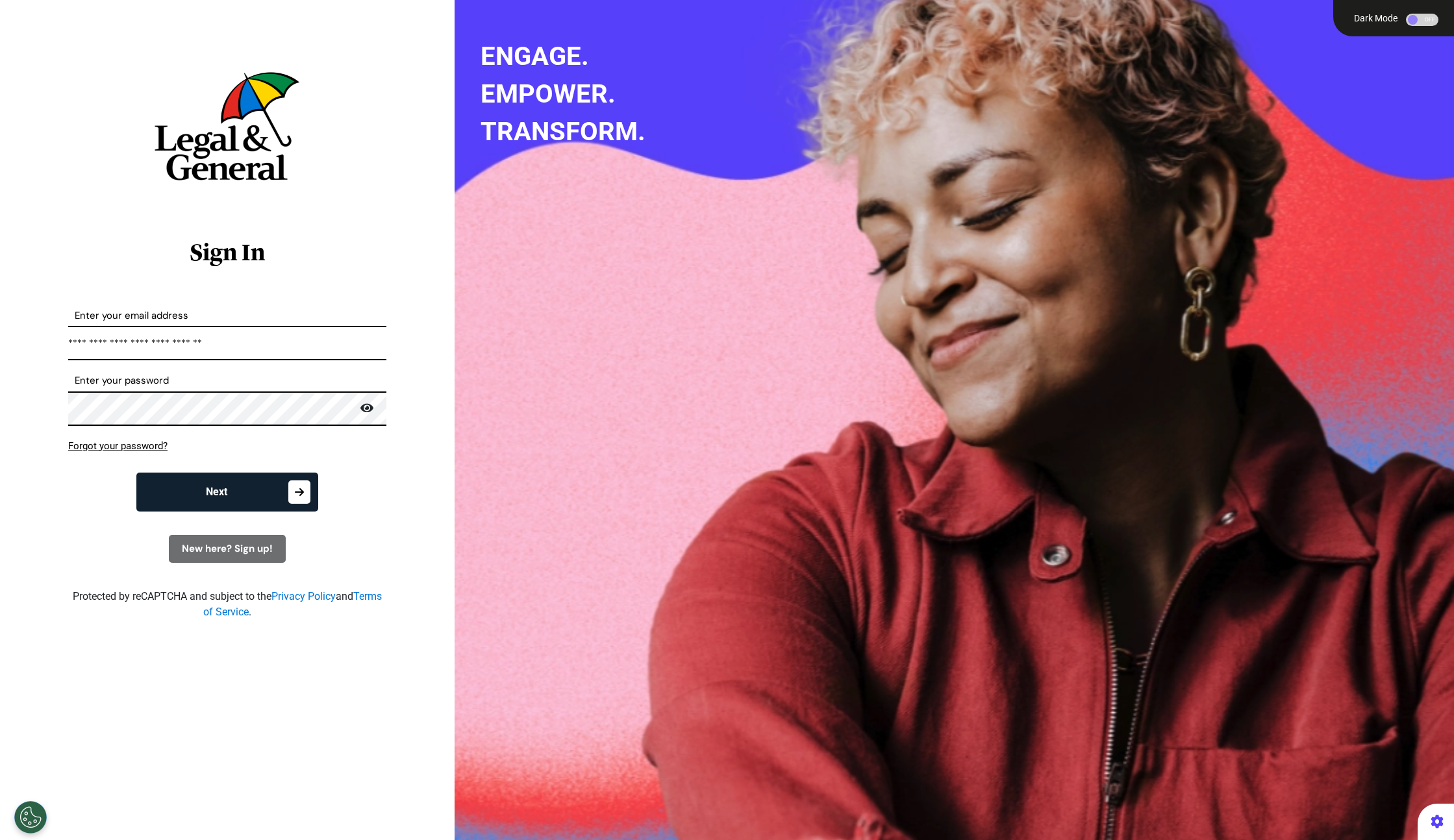
drag, startPoint x: 278, startPoint y: 346, endPoint x: -32, endPoint y: 339, distance: 310.1
click at [0, 339] on html "**********" at bounding box center [727, 420] width 1454 height 840
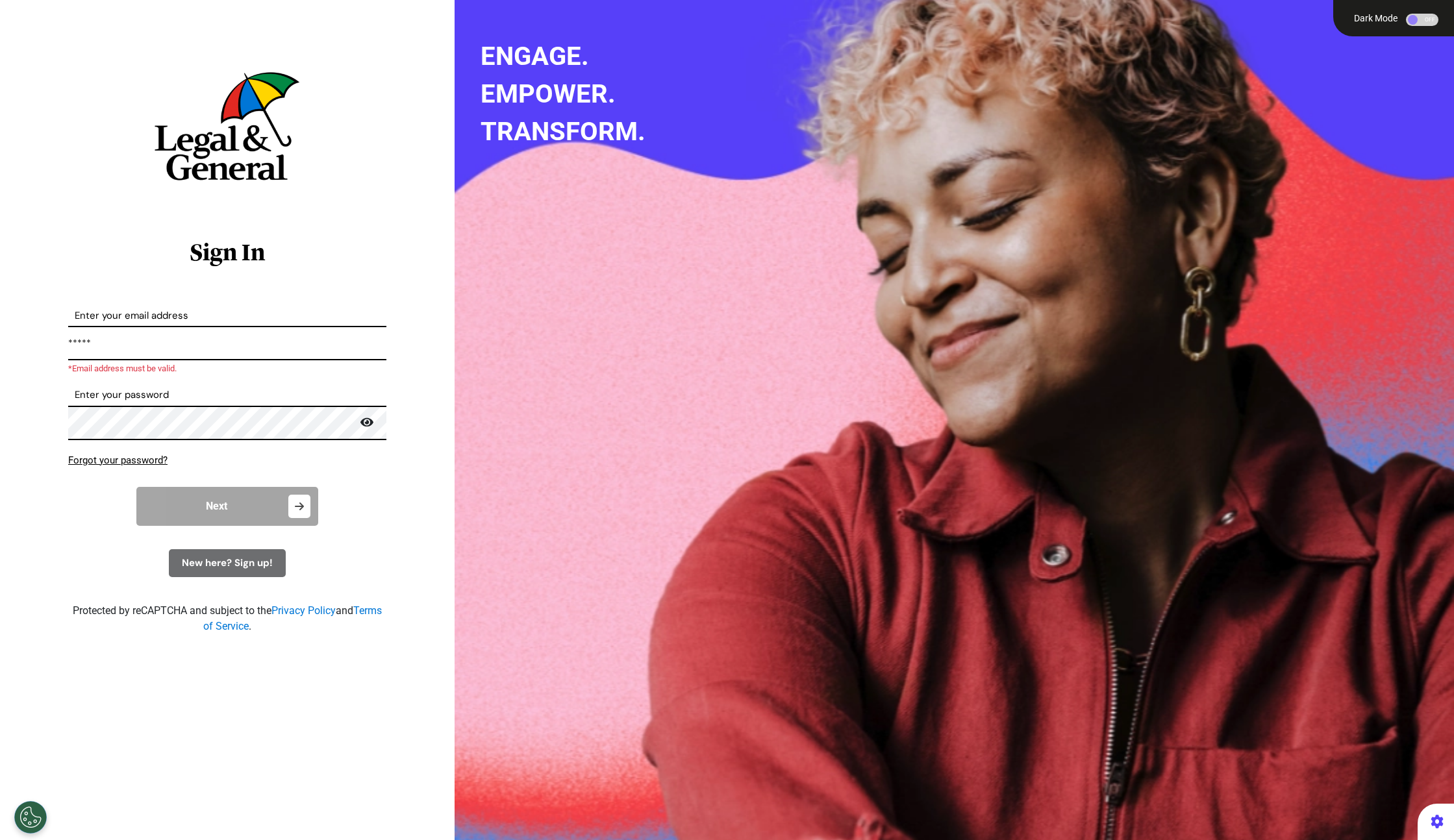
type input "**********"
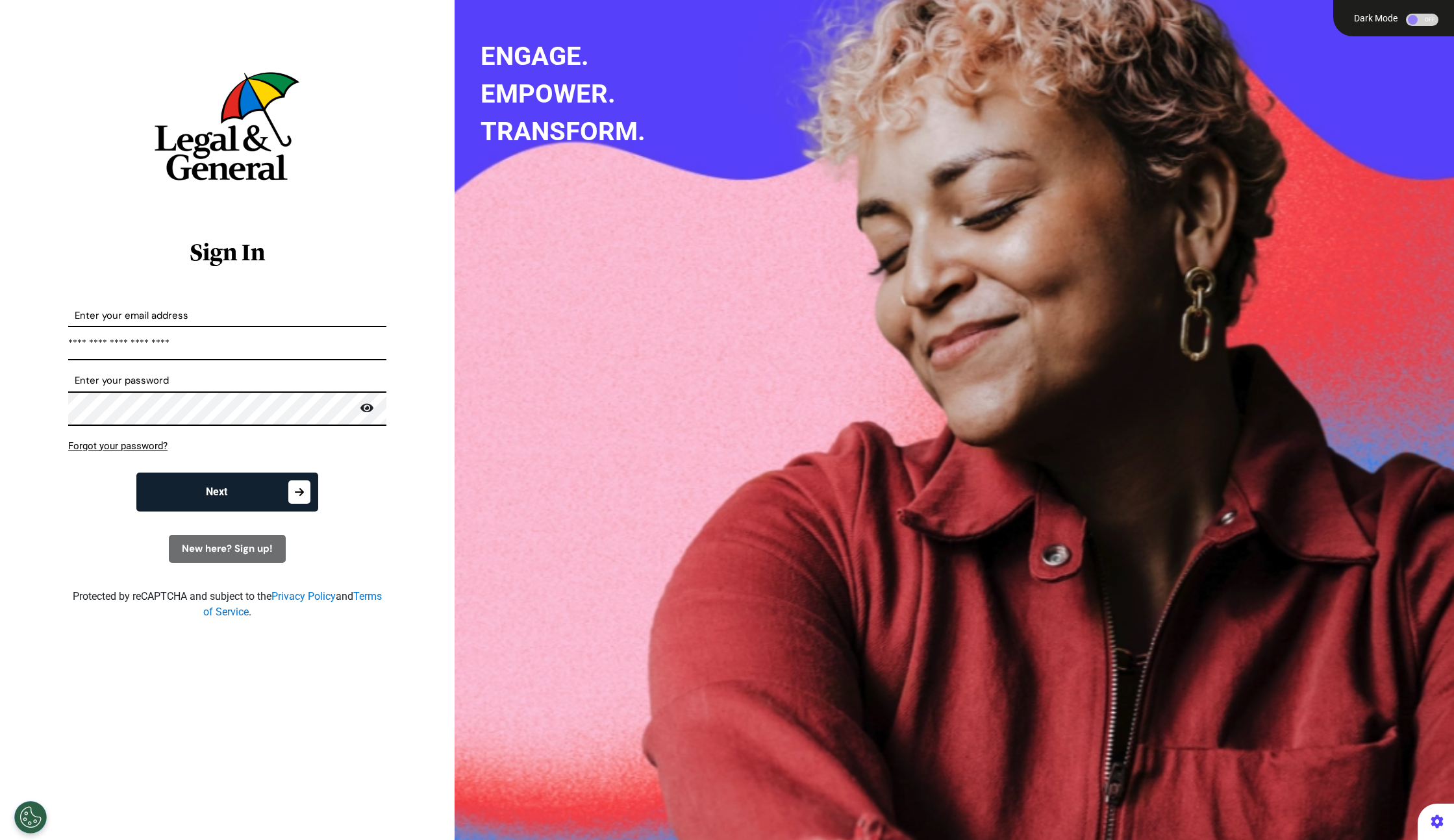
click at [179, 485] on button "Next" at bounding box center [227, 492] width 182 height 39
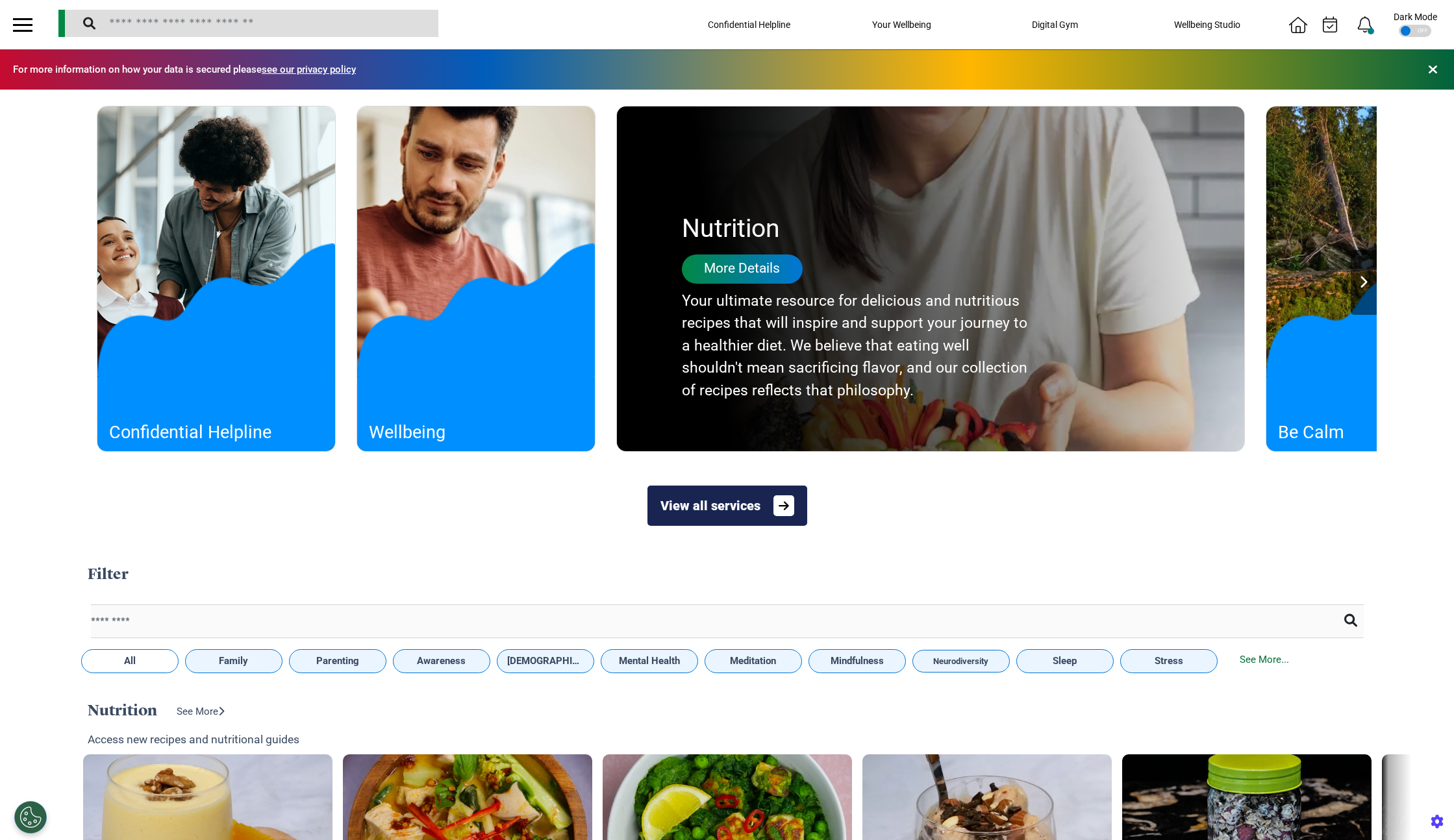
scroll to position [0, 649]
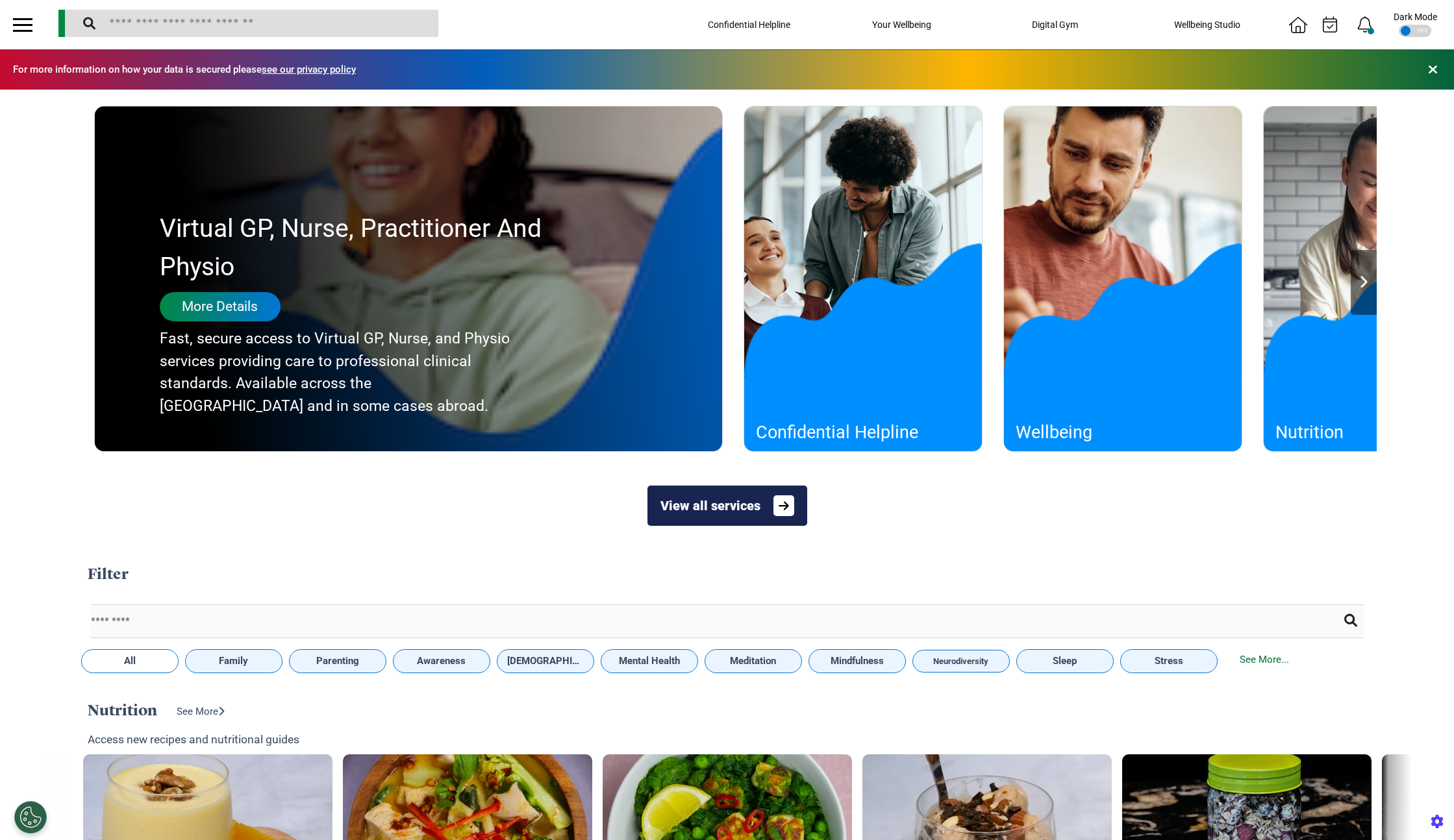
click at [231, 312] on div "More Details" at bounding box center [220, 306] width 121 height 29
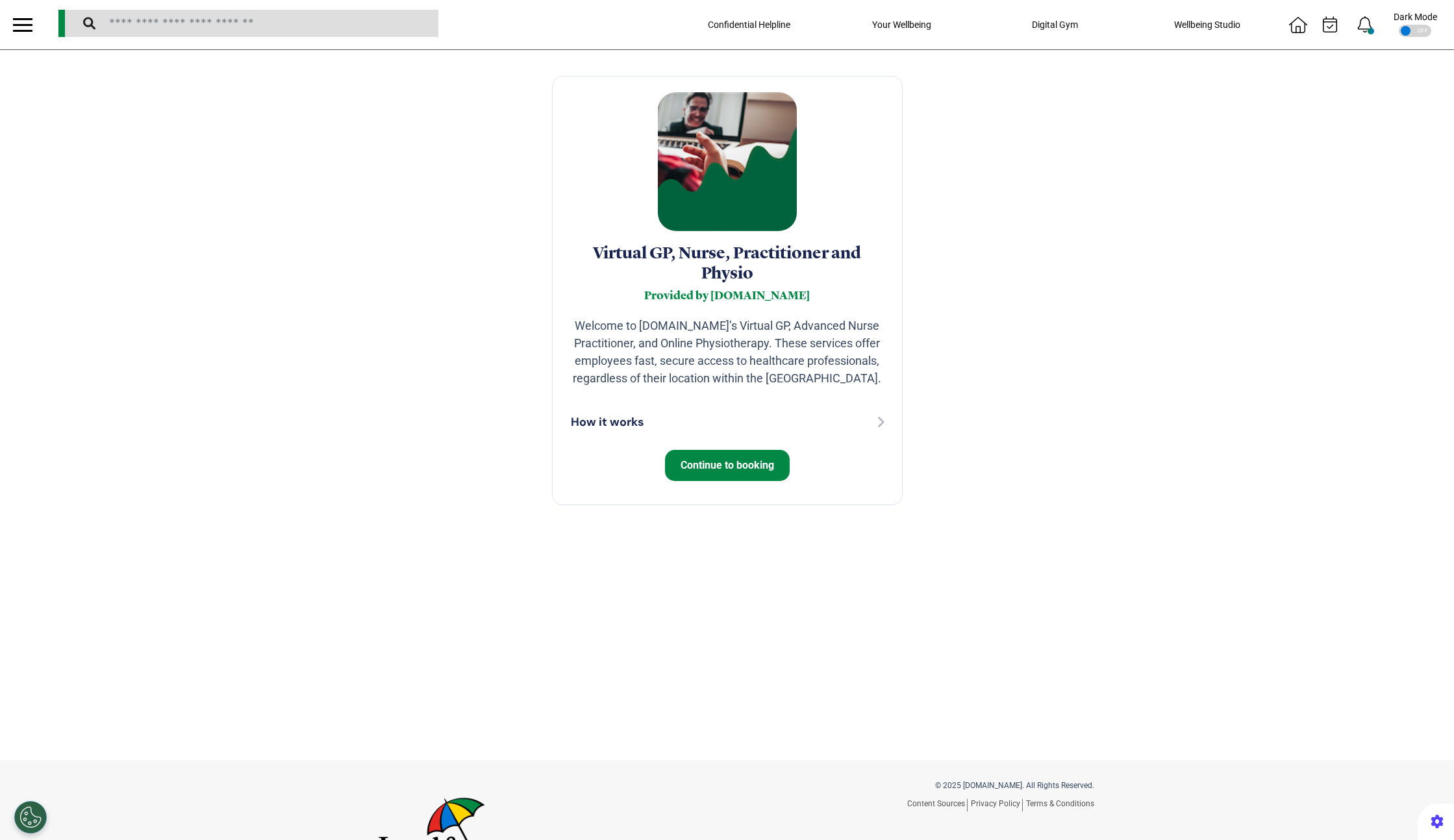
click at [731, 463] on span "Continue to booking" at bounding box center [728, 465] width 94 height 12
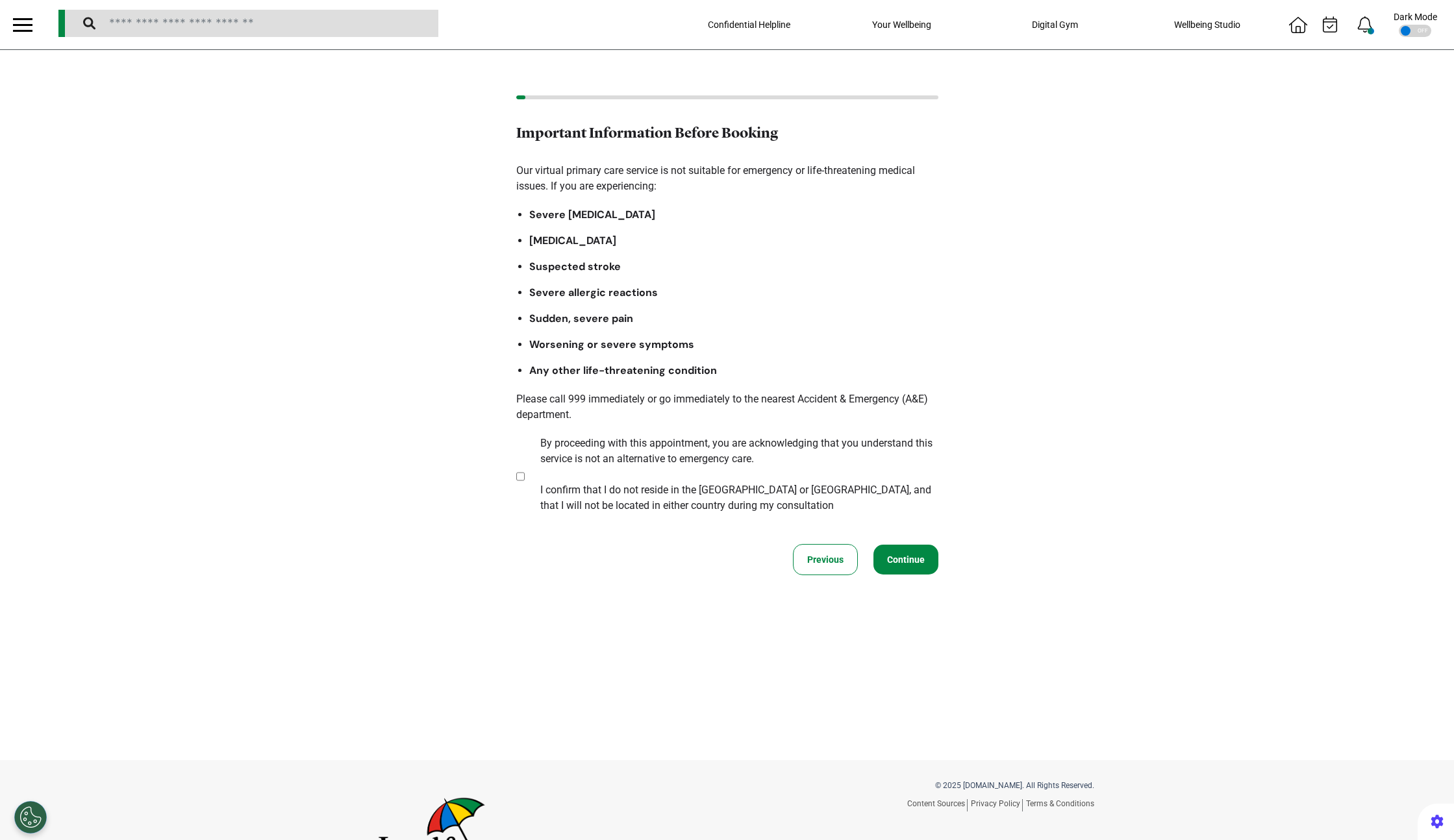
click at [909, 556] on button "Continue" at bounding box center [906, 559] width 65 height 29
click at [896, 550] on button "Continue" at bounding box center [906, 559] width 65 height 29
click at [887, 560] on button "Continue" at bounding box center [906, 559] width 65 height 29
click at [899, 562] on button "Continue" at bounding box center [906, 559] width 65 height 29
click at [912, 553] on button "Continue" at bounding box center [906, 559] width 65 height 29
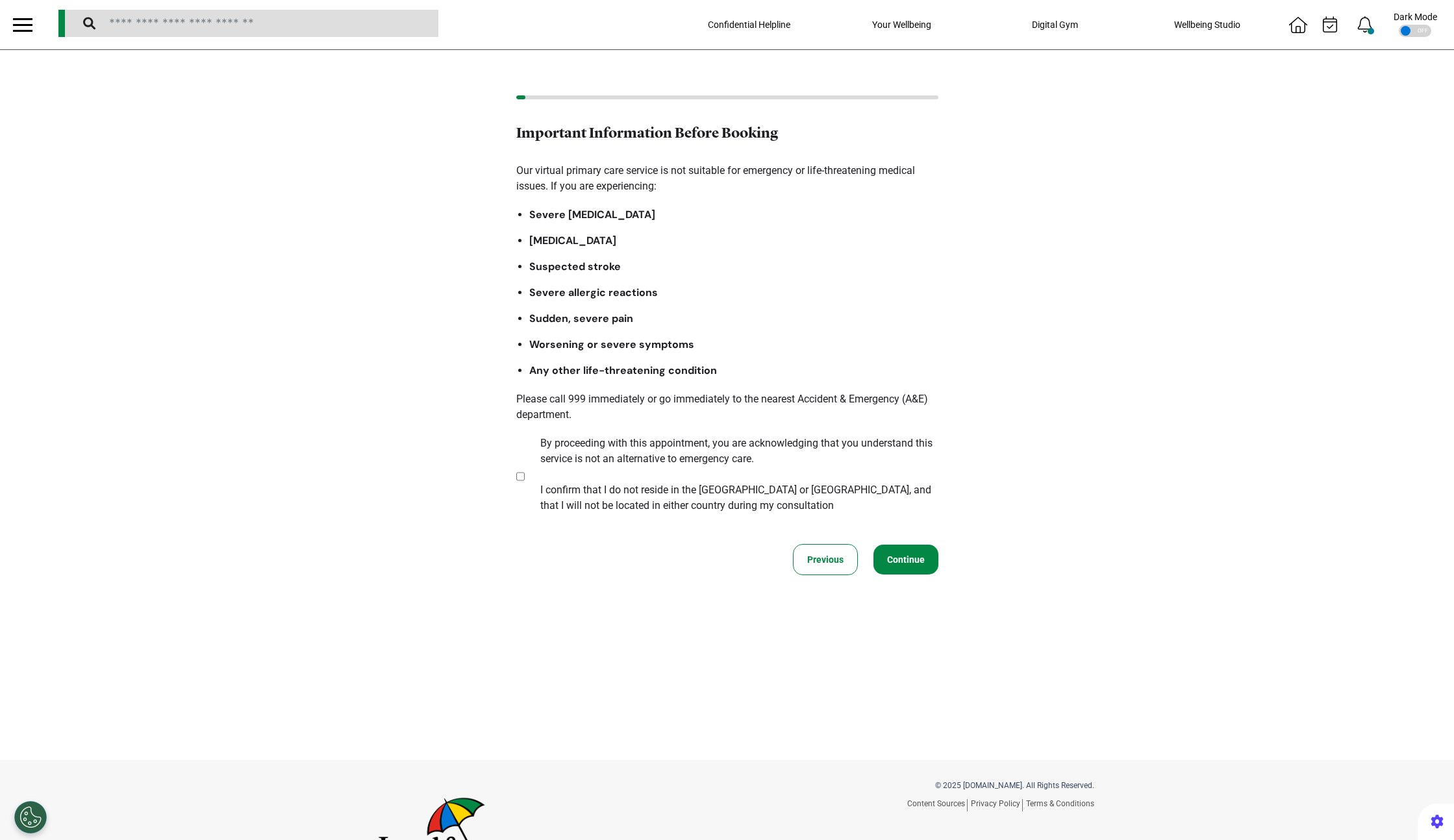
click at [890, 557] on button "Continue" at bounding box center [906, 559] width 65 height 29
click at [892, 556] on button "Continue" at bounding box center [906, 559] width 65 height 29
click at [891, 548] on button "Continue" at bounding box center [906, 559] width 65 height 29
click at [883, 560] on button "Continue" at bounding box center [906, 559] width 65 height 29
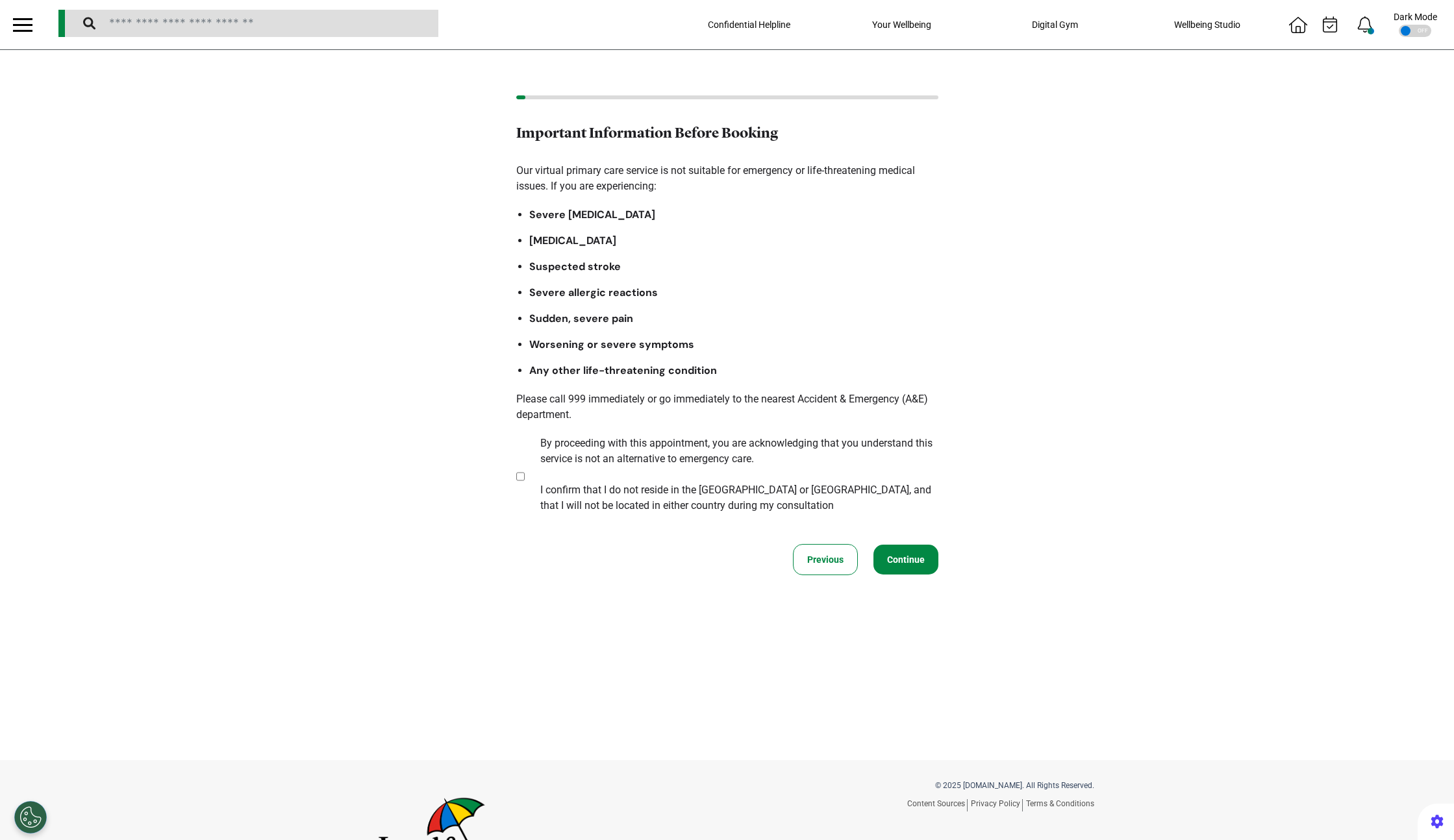
click at [911, 556] on button "Continue" at bounding box center [906, 559] width 65 height 29
click at [21, 34] on div at bounding box center [23, 25] width 20 height 21
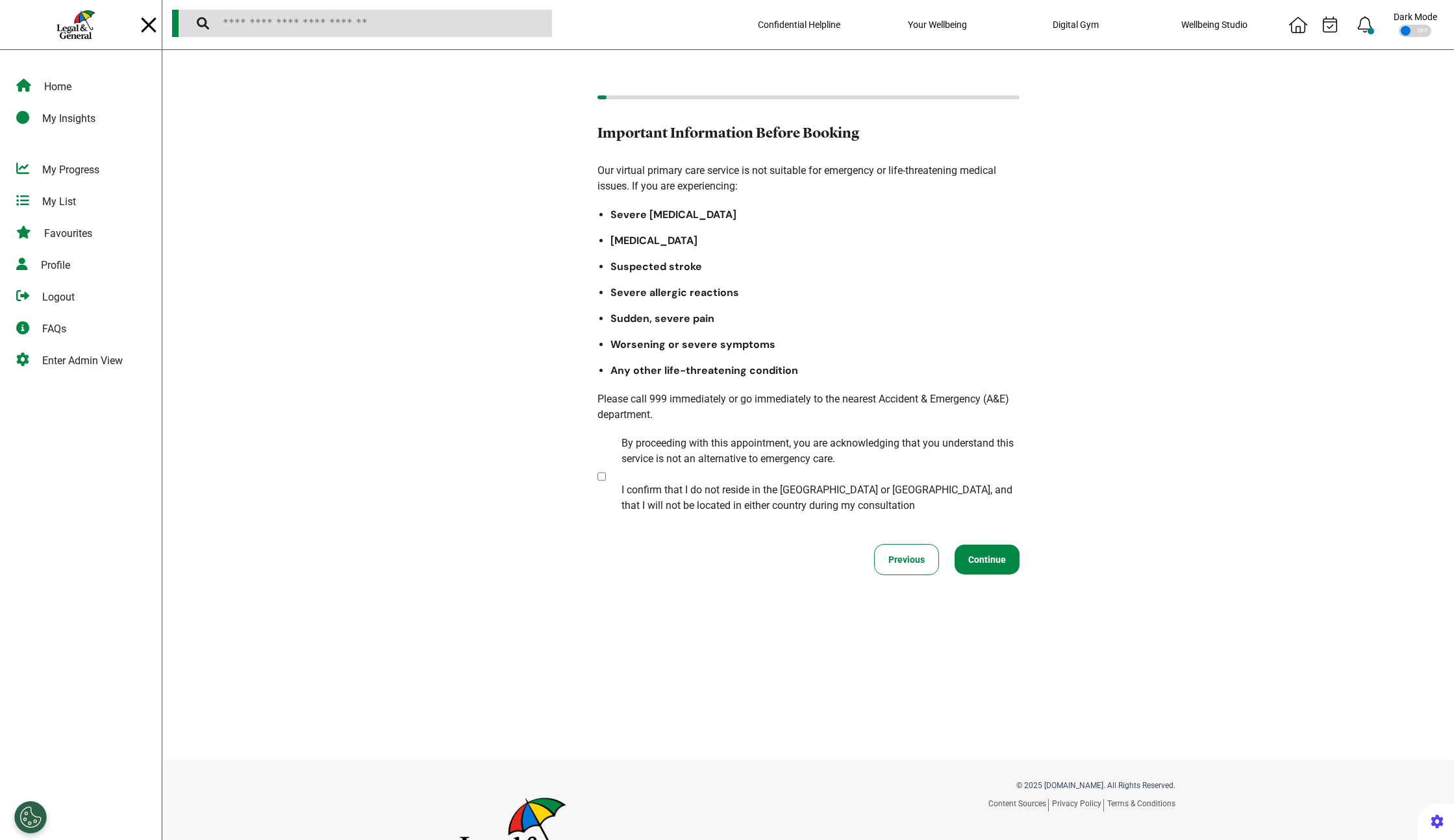
click at [20, 31] on div at bounding box center [76, 24] width 139 height 49
click at [85, 296] on div "Logout" at bounding box center [81, 296] width 162 height 32
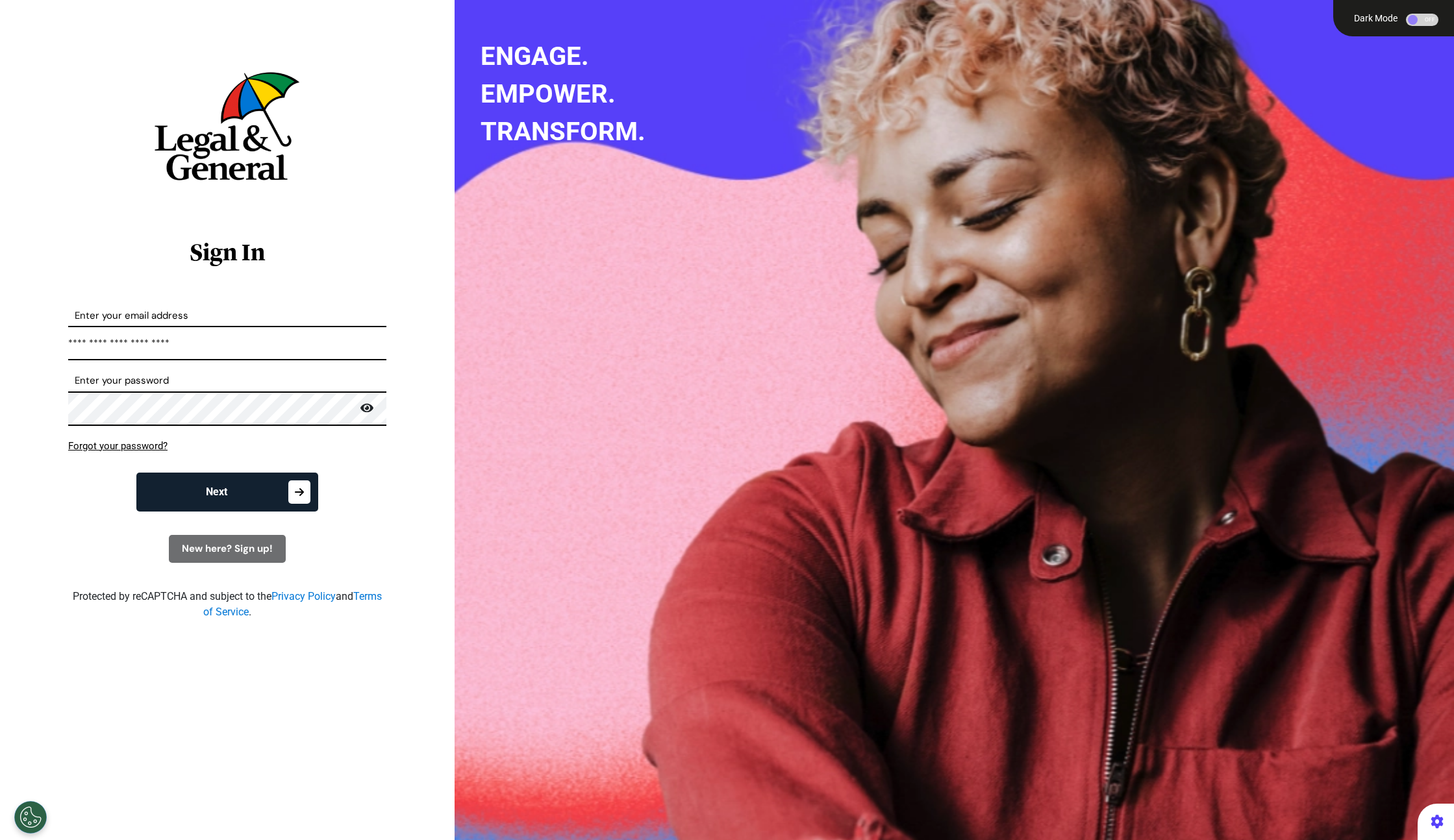
click at [219, 352] on input "**********" at bounding box center [227, 343] width 318 height 34
click at [218, 352] on input "**********" at bounding box center [227, 343] width 318 height 34
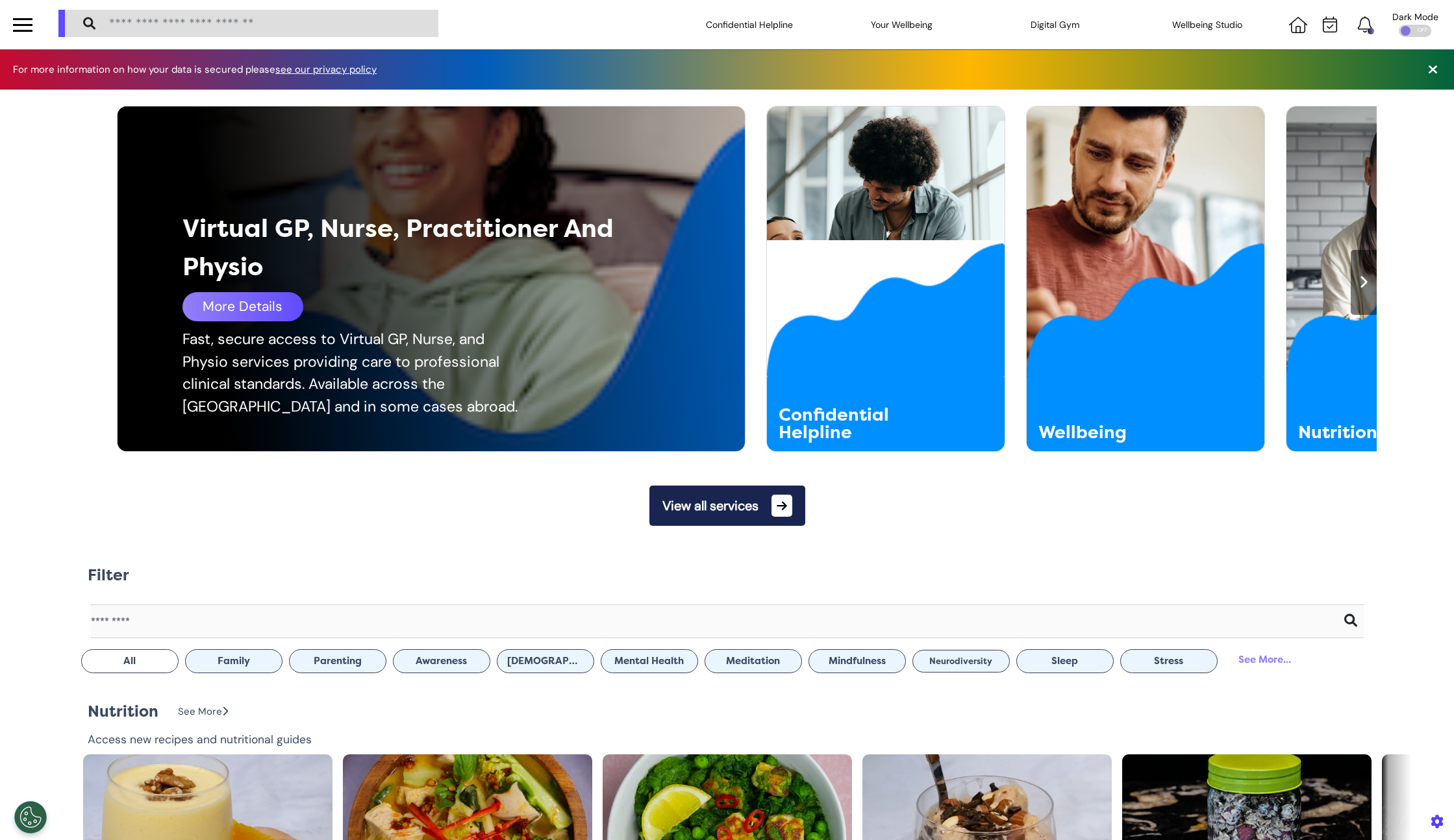
scroll to position [0, 649]
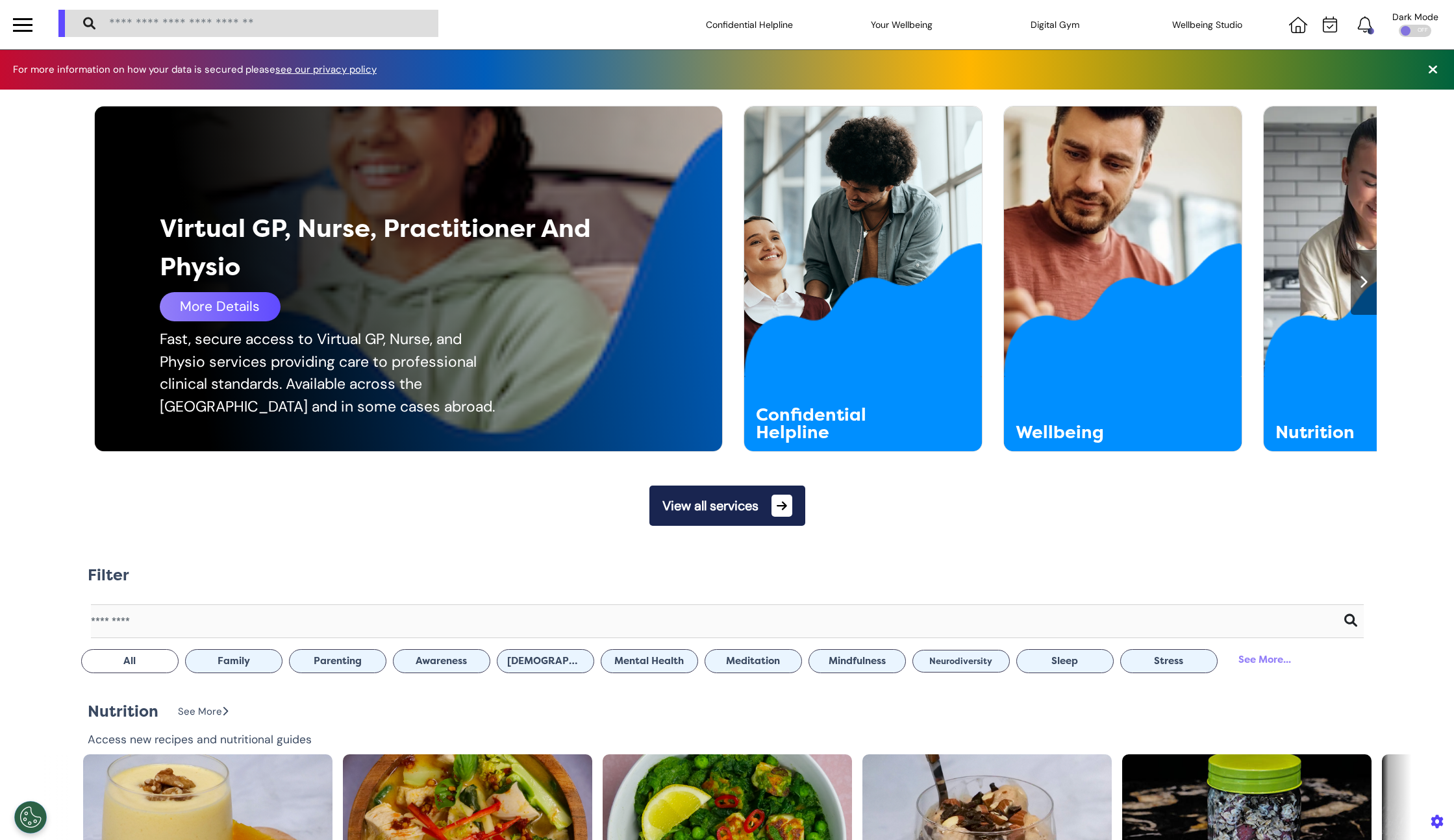
click at [237, 314] on div "More Details" at bounding box center [220, 306] width 121 height 29
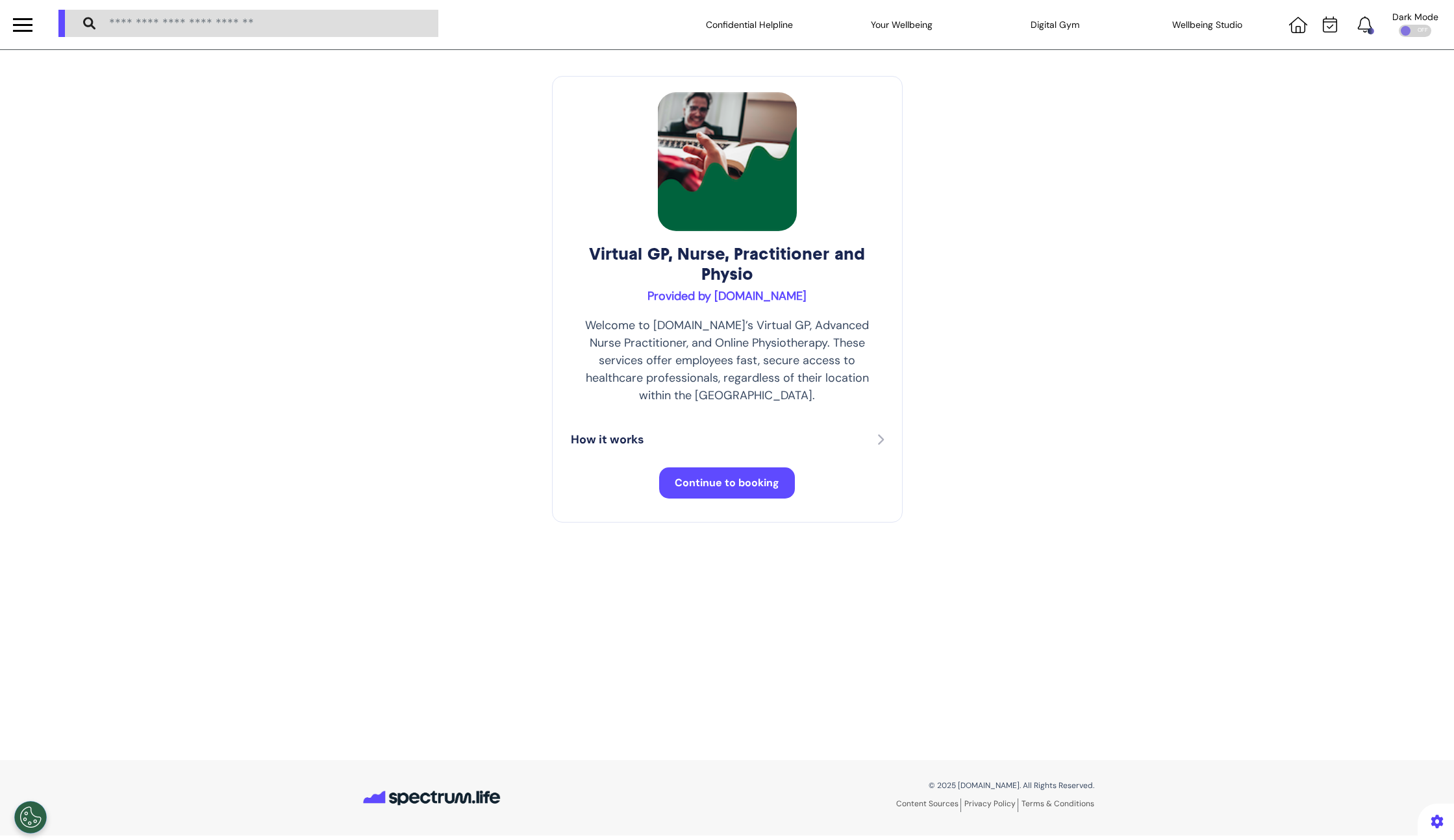
click at [722, 476] on span "Continue to booking" at bounding box center [727, 482] width 104 height 14
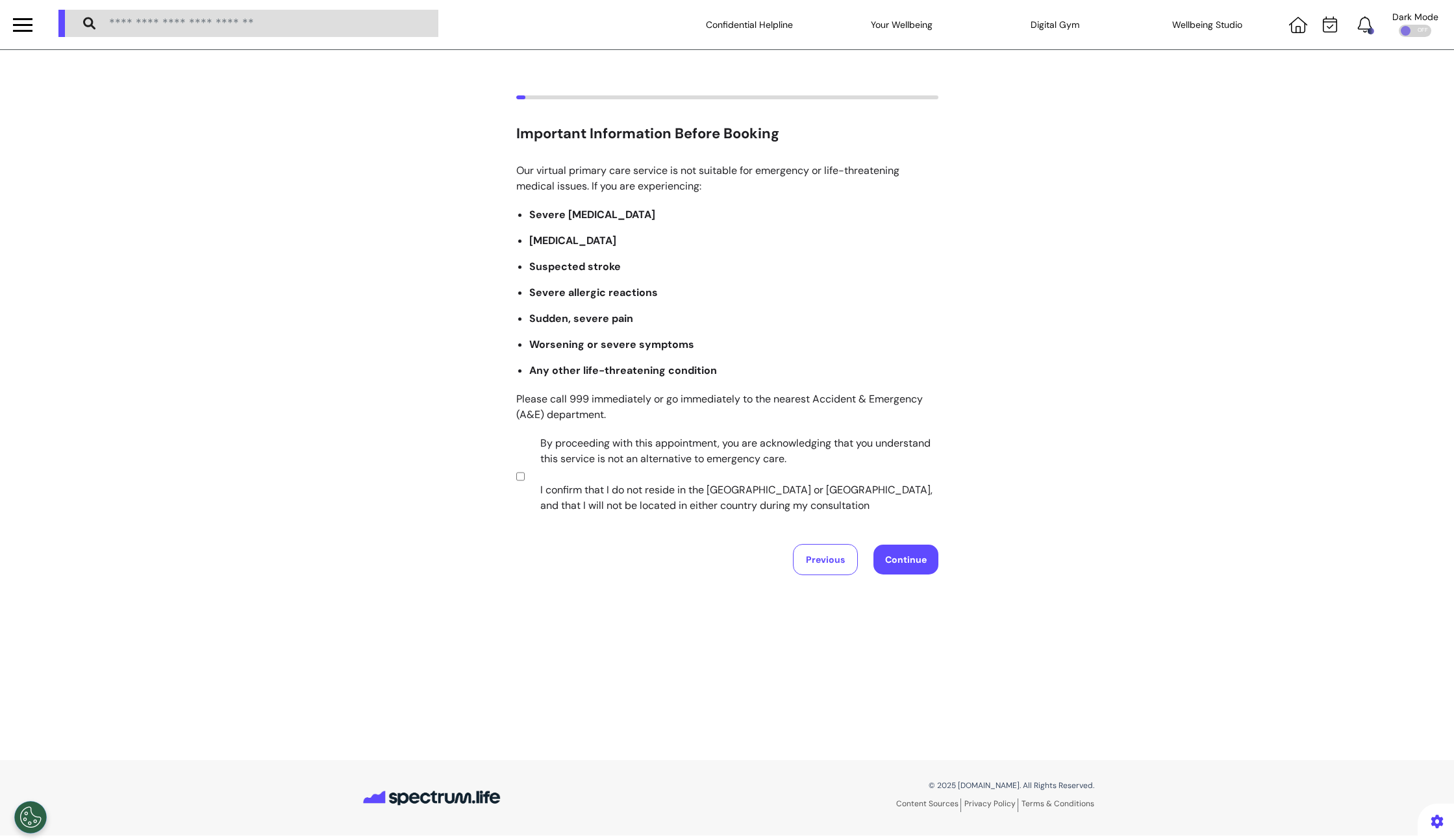
click at [913, 563] on button "Continue" at bounding box center [906, 559] width 65 height 29
click at [899, 559] on button "Continue" at bounding box center [906, 559] width 65 height 29
click at [909, 571] on button "Continue" at bounding box center [906, 559] width 65 height 29
click at [908, 565] on button "Continue" at bounding box center [906, 559] width 65 height 29
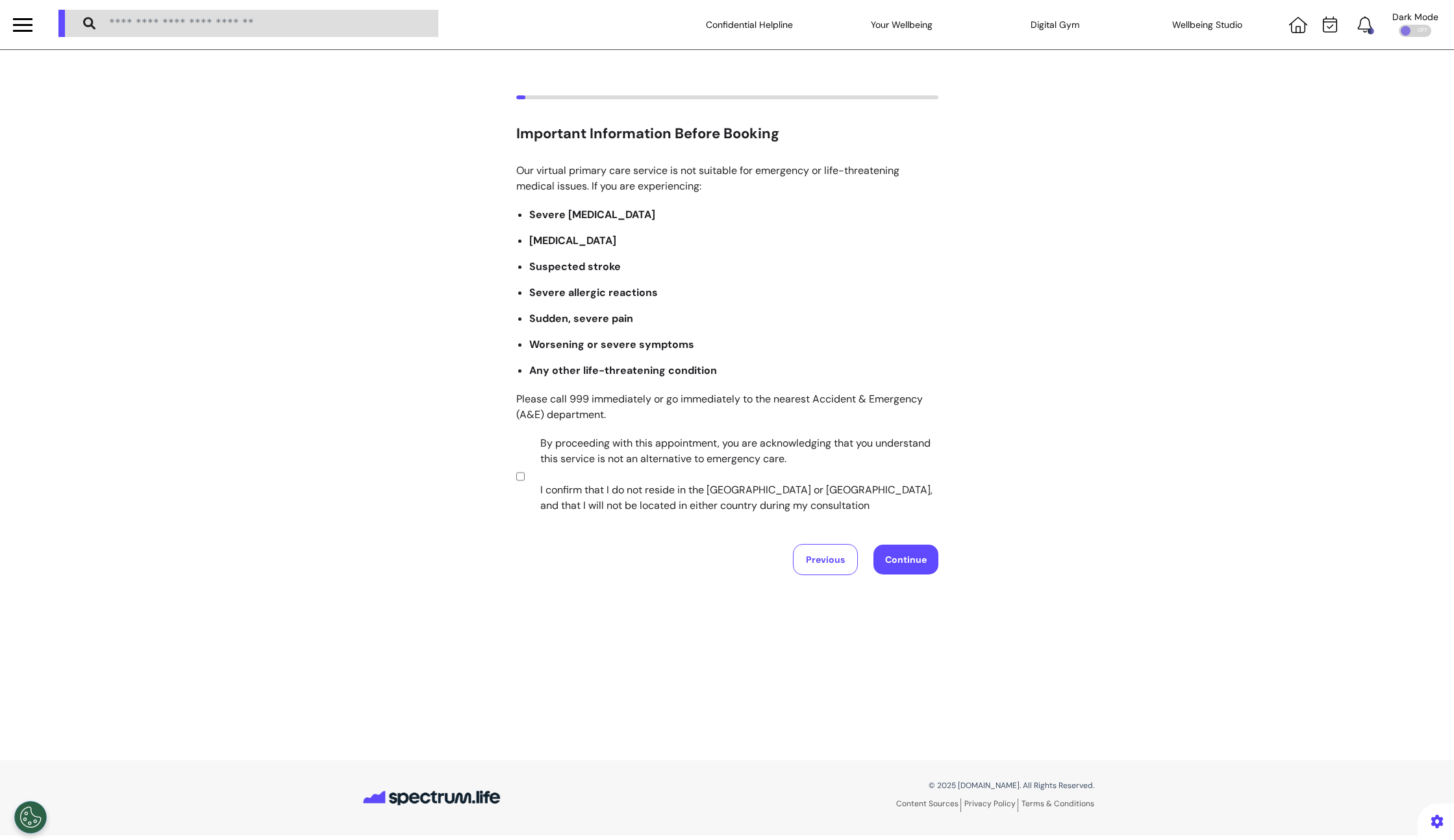
click at [908, 565] on button "Continue" at bounding box center [906, 559] width 65 height 29
